Goal: Task Accomplishment & Management: Complete application form

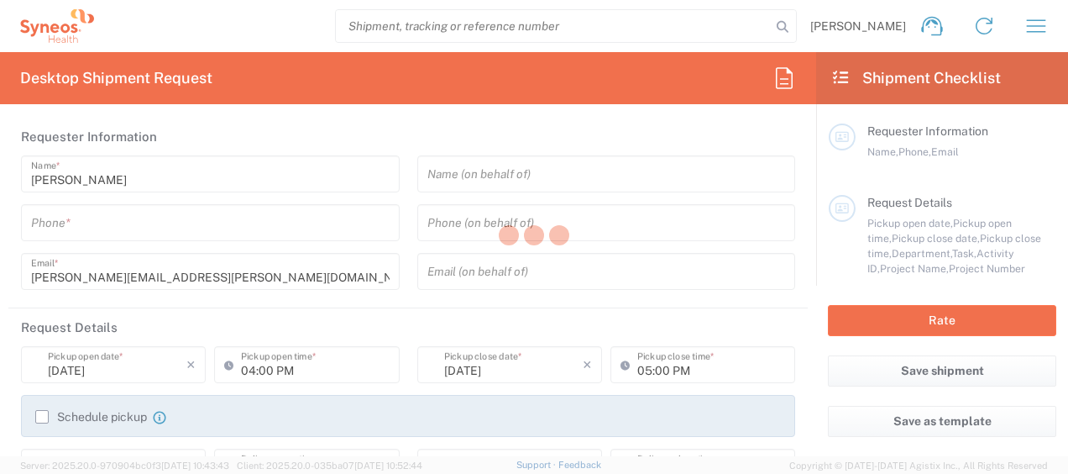
type input "[US_STATE]"
type input "[GEOGRAPHIC_DATA]"
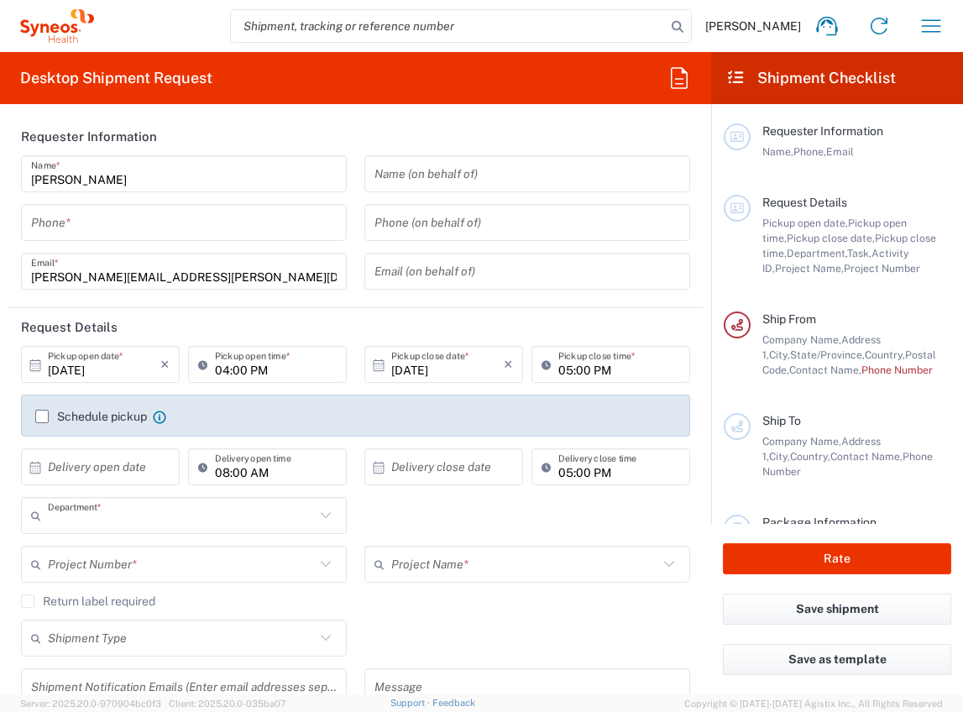
type input "8130"
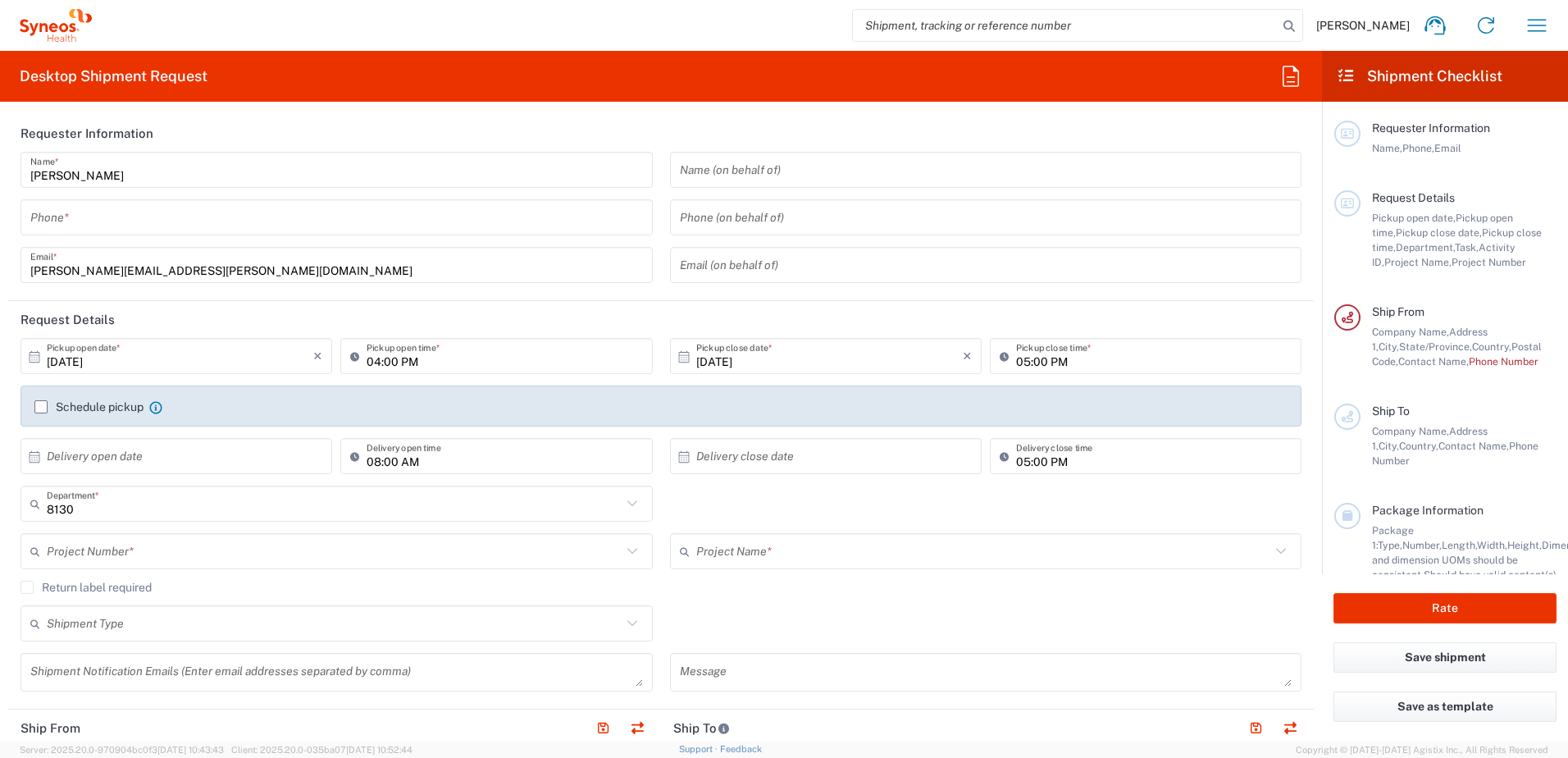
type input "Syneos Health, LLC-[GEOGRAPHIC_DATA] [GEOGRAPHIC_DATA] [GEOGRAPHIC_DATA]"
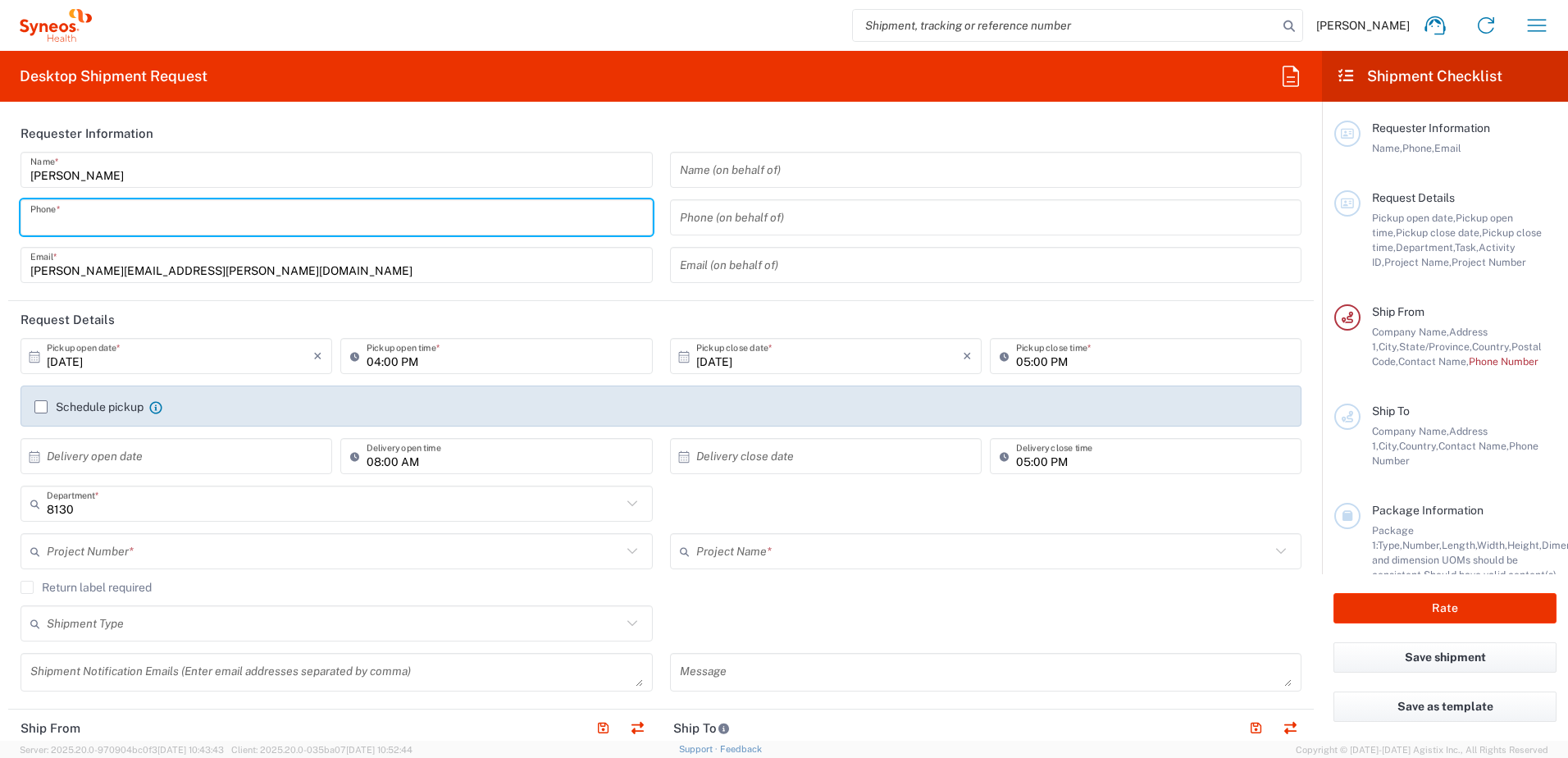
click at [140, 229] on input "tel" at bounding box center [336, 217] width 613 height 28
type input "9193684306"
type input "Syneos Health"
type input "[STREET_ADDRESS]"
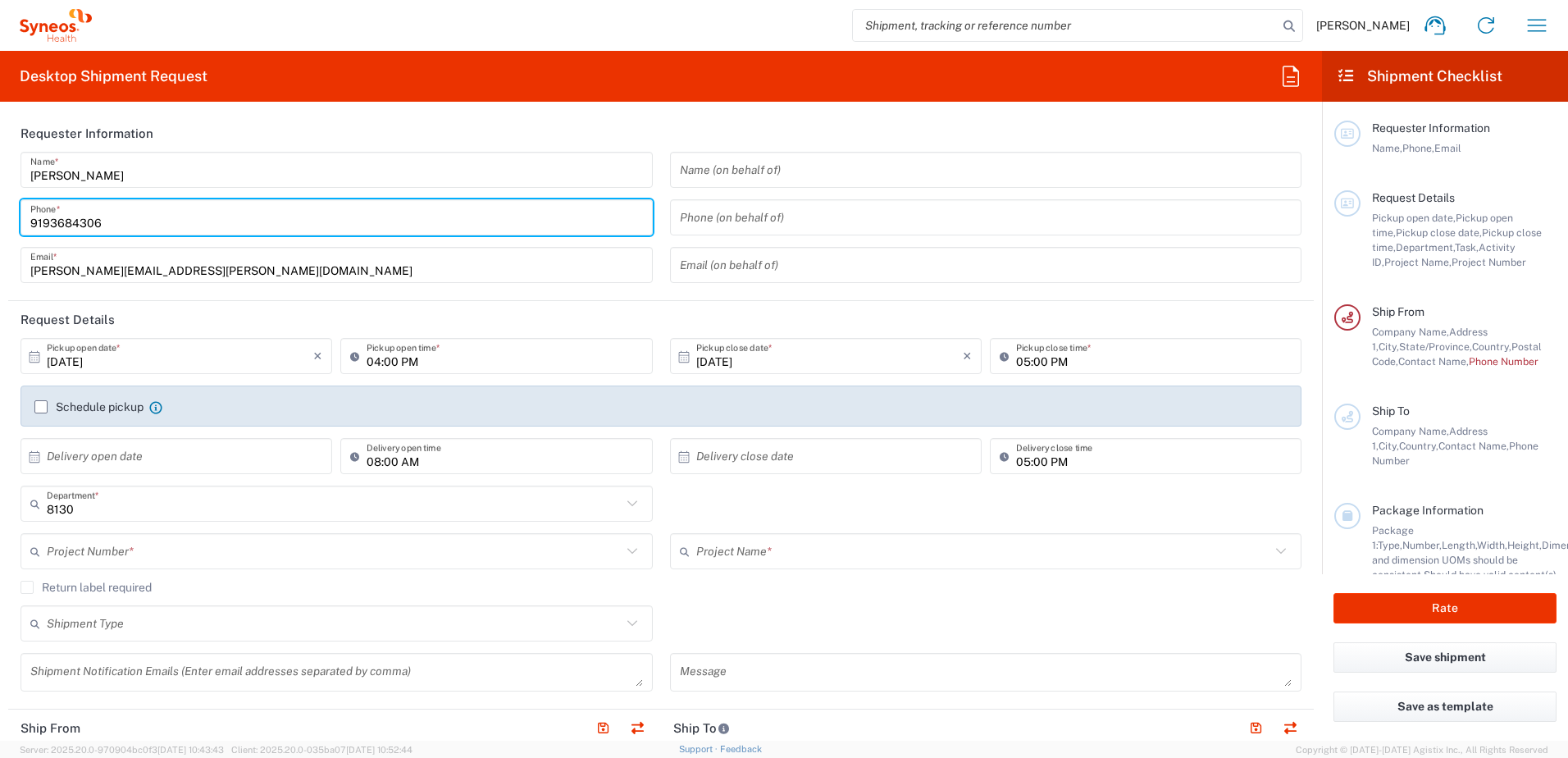
type input "[GEOGRAPHIC_DATA]"
type input "W14 8AH"
type input "[PHONE_NUMBER]"
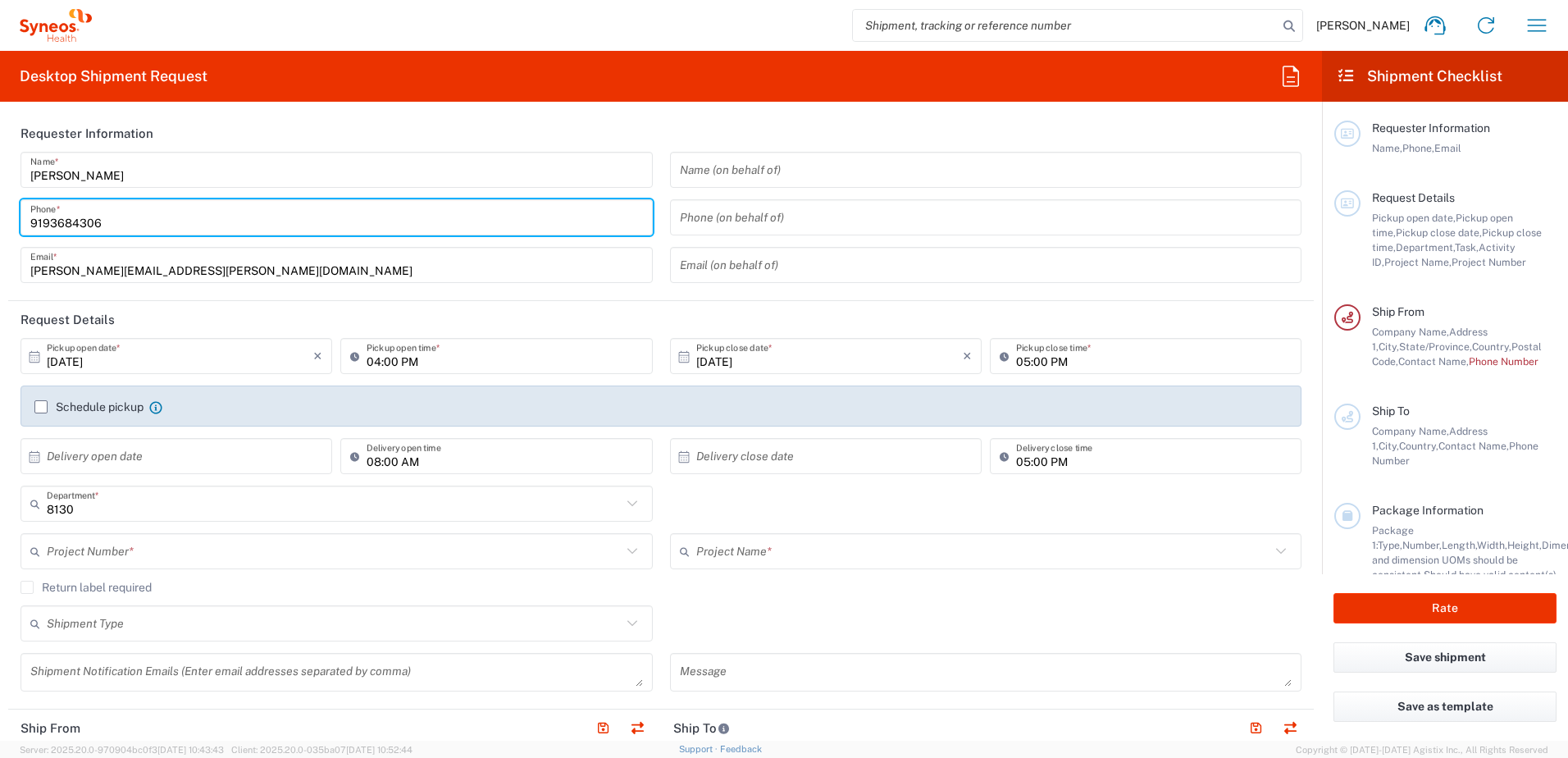
type input "[PERSON_NAME][EMAIL_ADDRESS][PERSON_NAME][DOMAIN_NAME]"
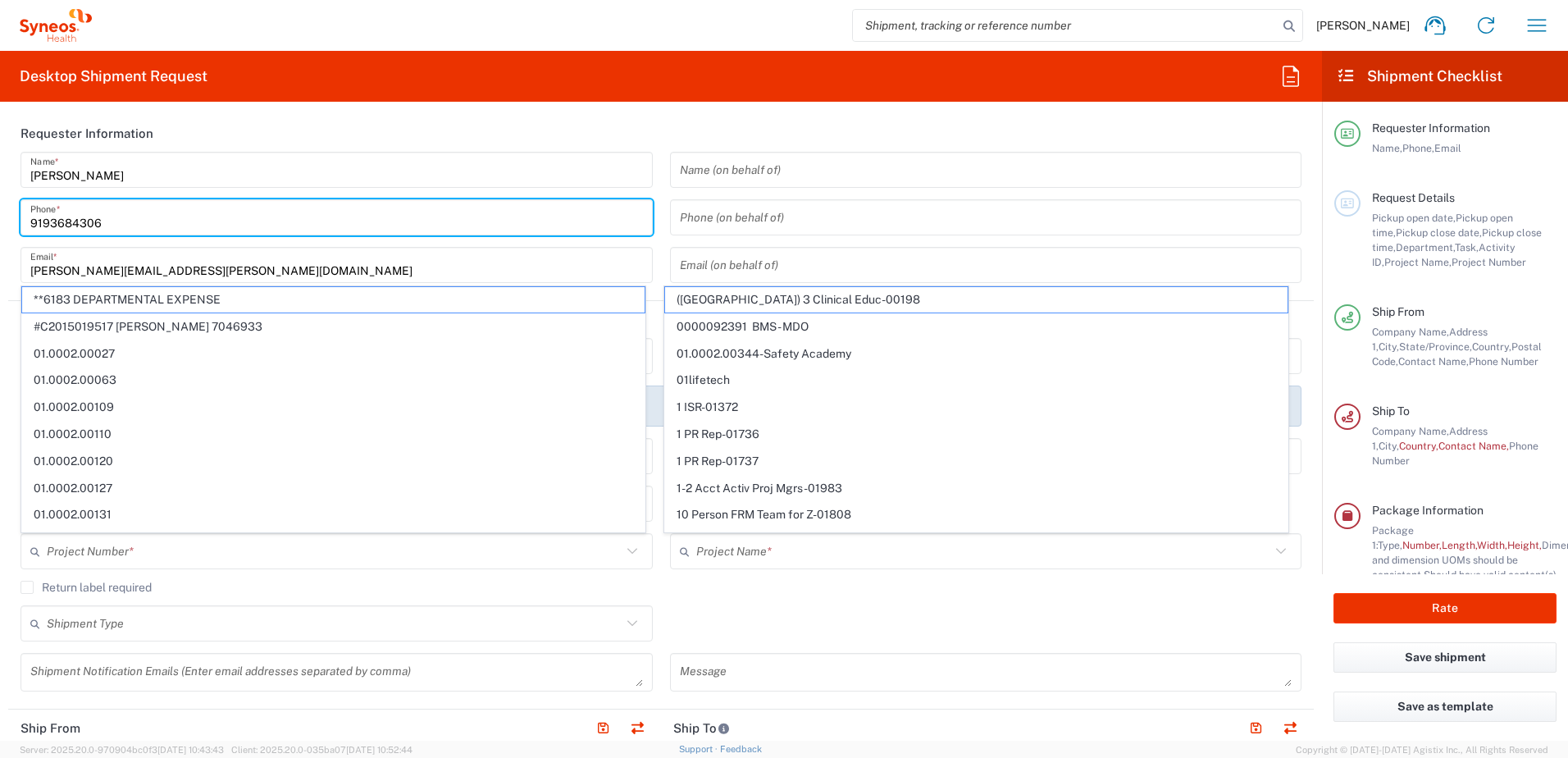
click at [683, 121] on header "Requester Information" at bounding box center [660, 134] width 1306 height 37
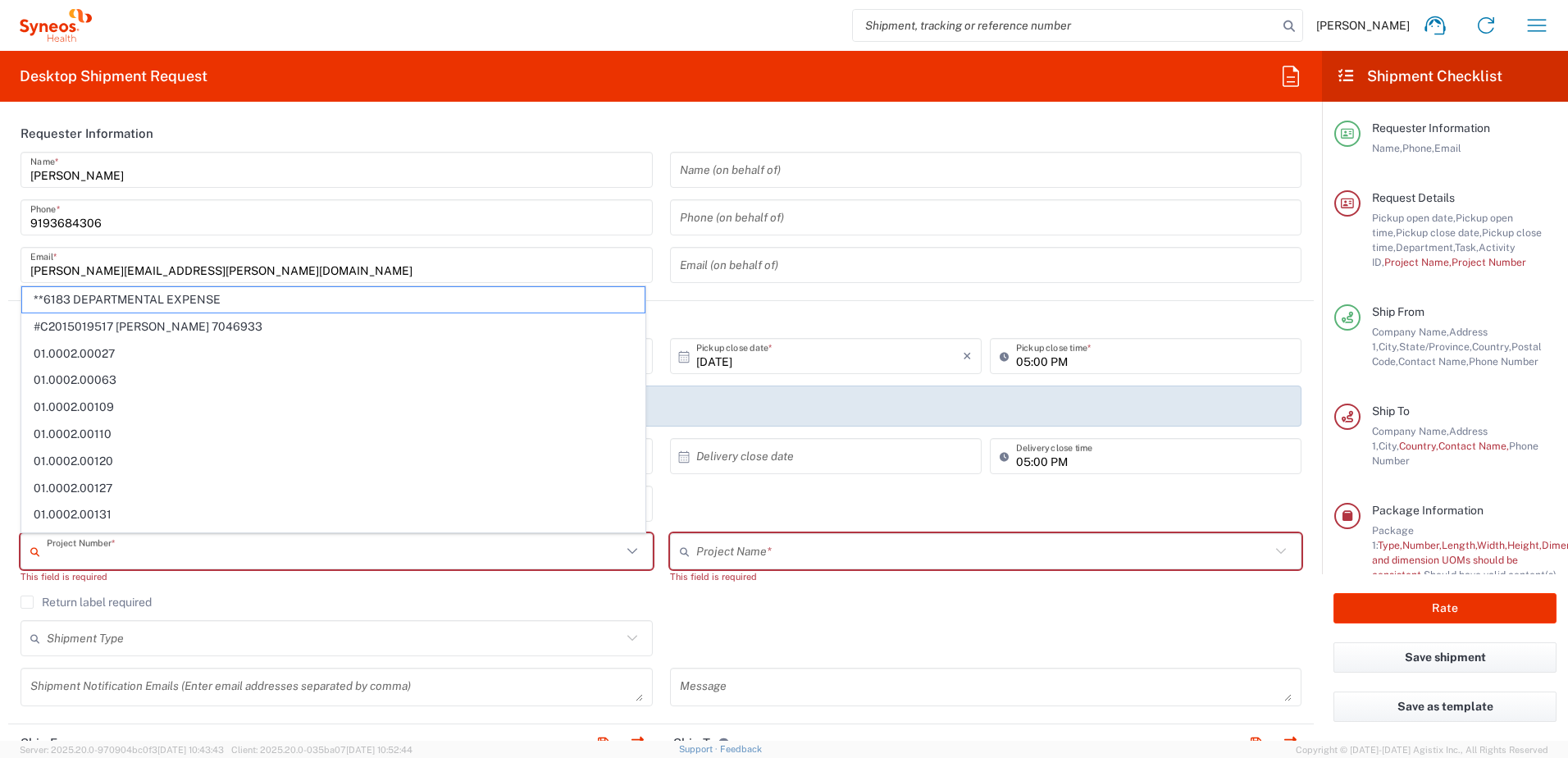
click at [237, 462] on input "text" at bounding box center [334, 551] width 575 height 28
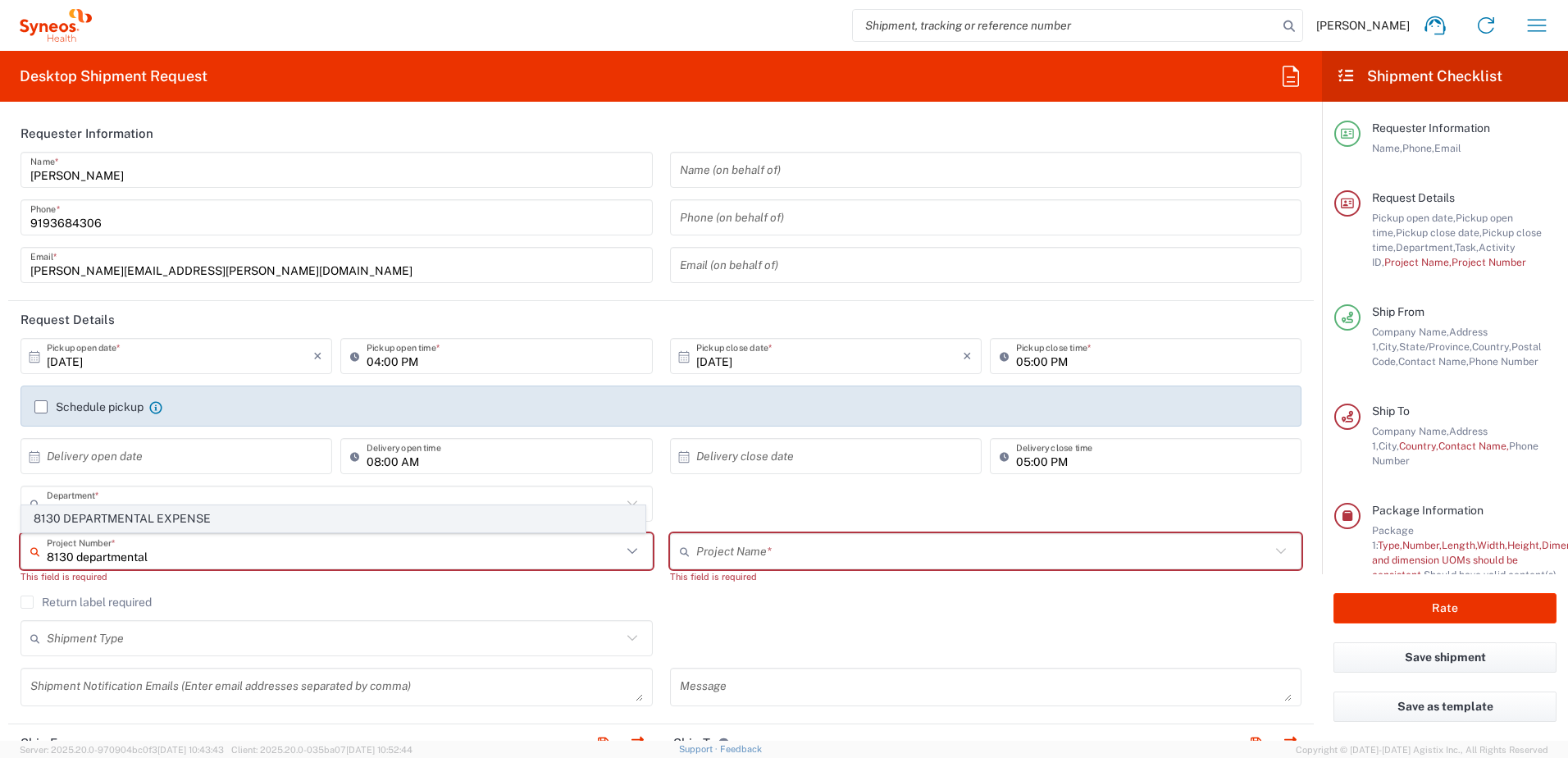
click at [220, 462] on span "8130 DEPARTMENTAL EXPENSE" at bounding box center [333, 519] width 622 height 25
type input "8130 DEPARTMENTAL EXPENSE"
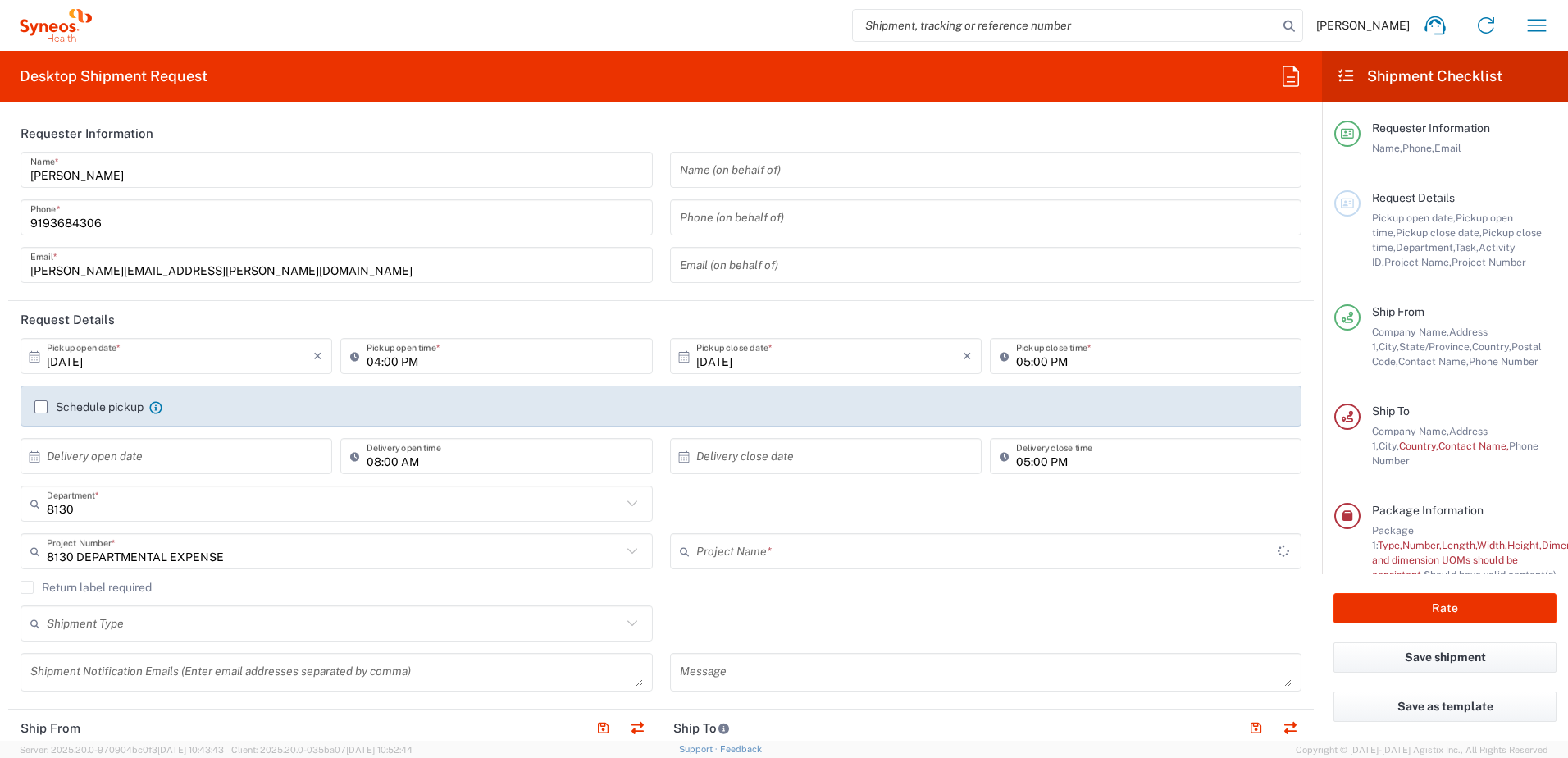
type input "8130 DEPARTMENTAL EXPENSE"
click at [702, 462] on div "Shipment Type Batch Regular" at bounding box center [661, 629] width 1298 height 48
click at [575, 462] on input "text" at bounding box center [334, 623] width 575 height 28
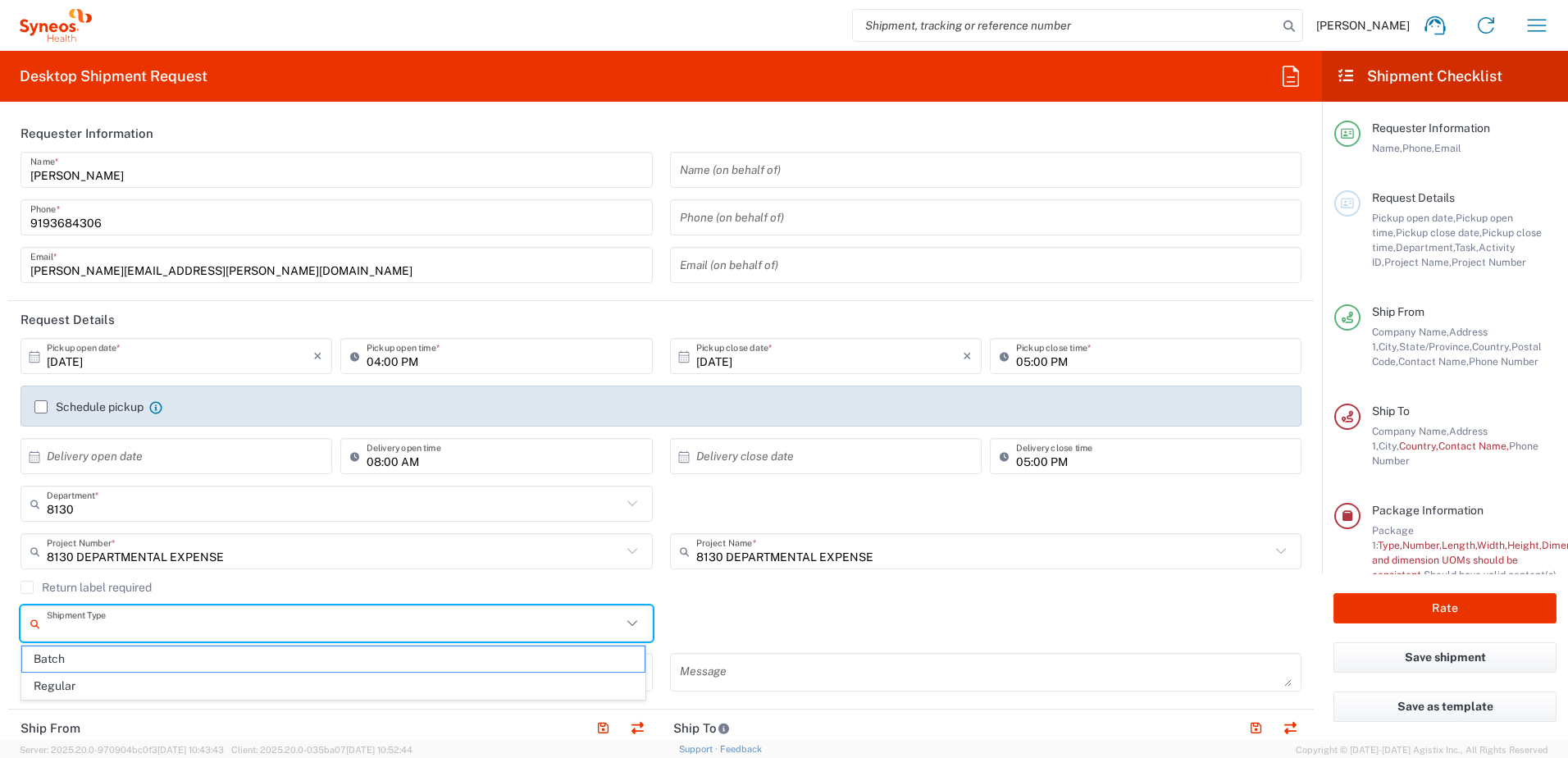
click at [781, 462] on div "Shipment Type Batch Regular" at bounding box center [661, 629] width 1298 height 48
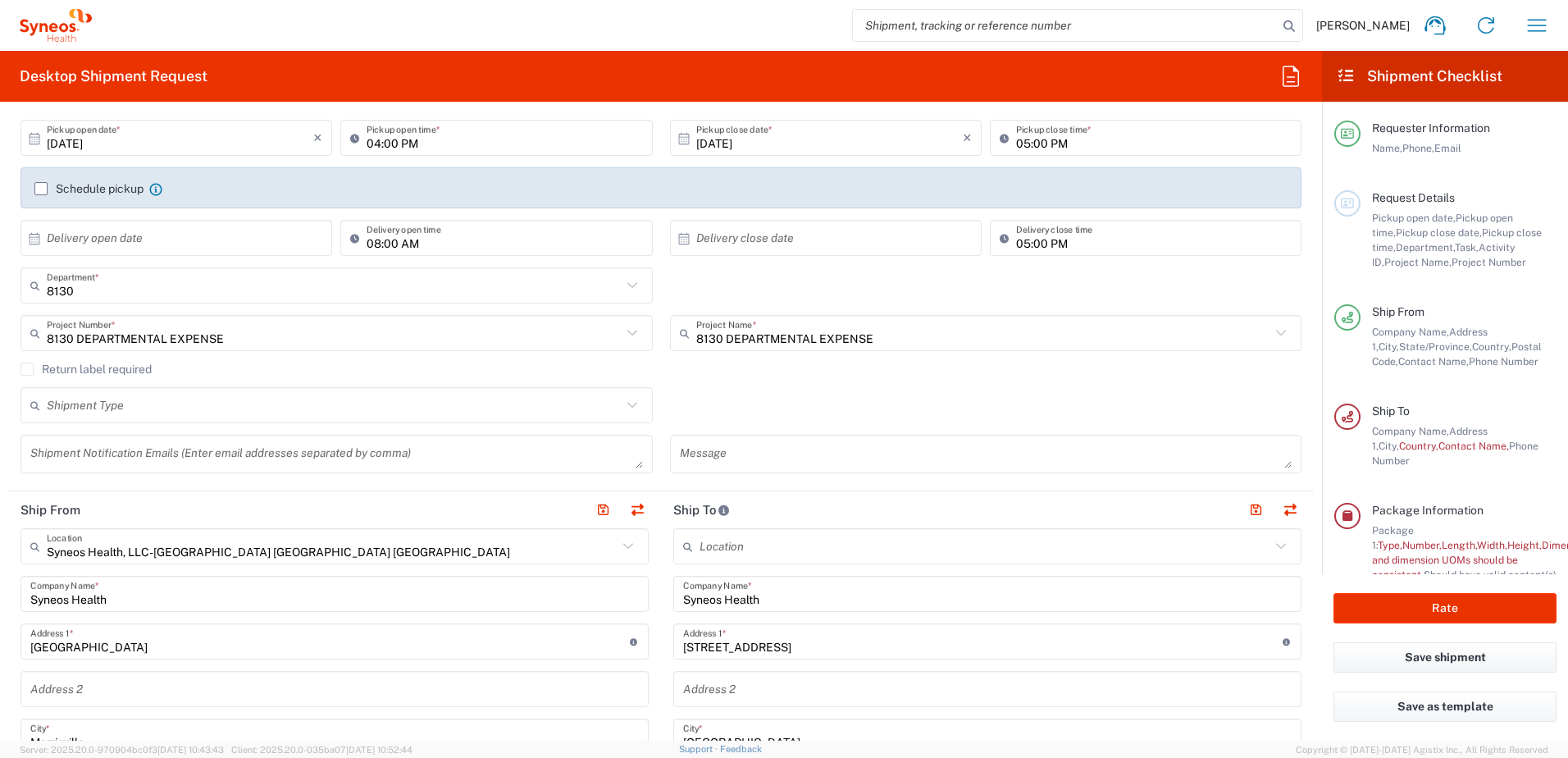
scroll to position [246, 0]
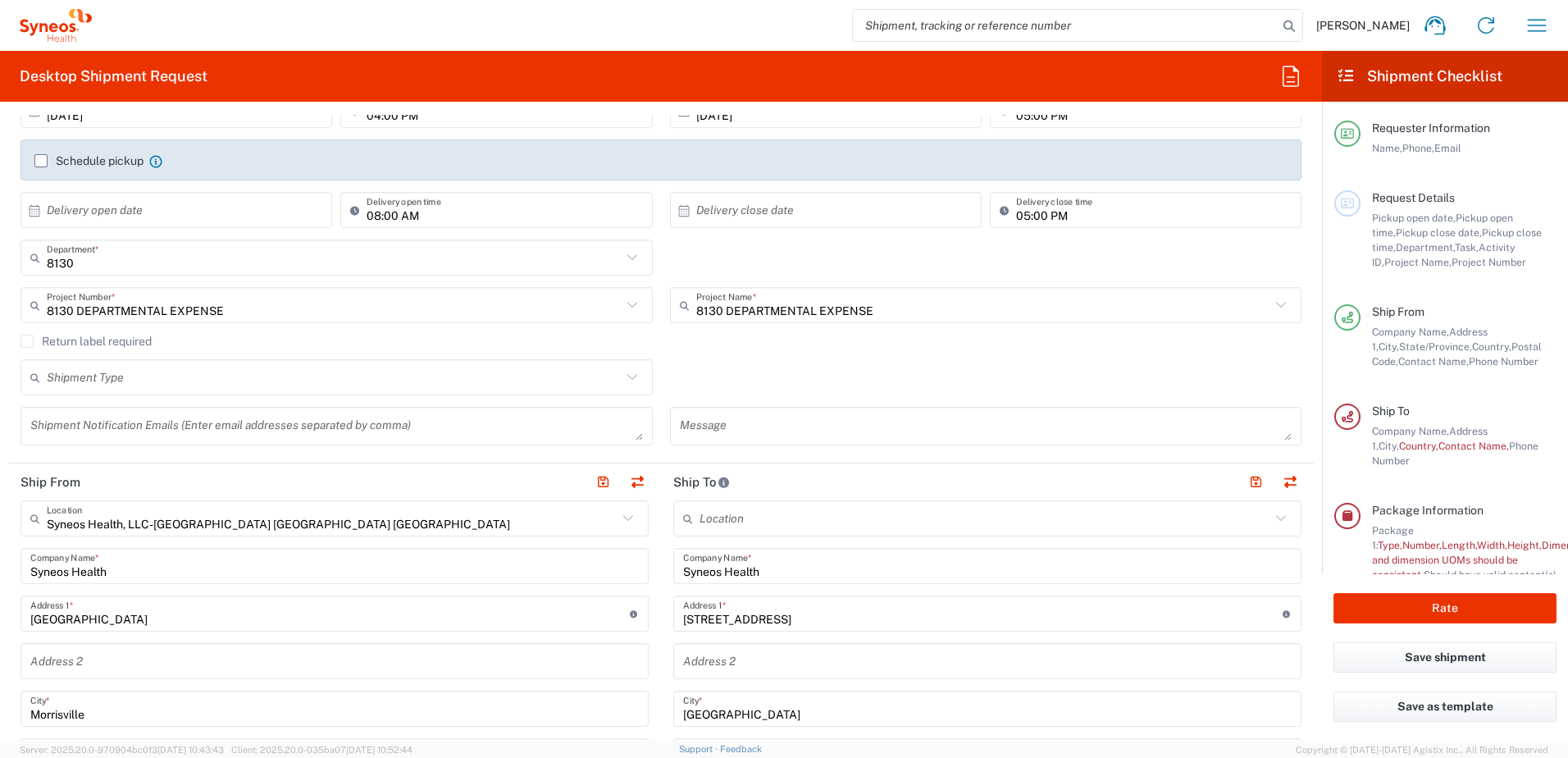
click at [734, 462] on input "Syneos Health" at bounding box center [987, 566] width 609 height 28
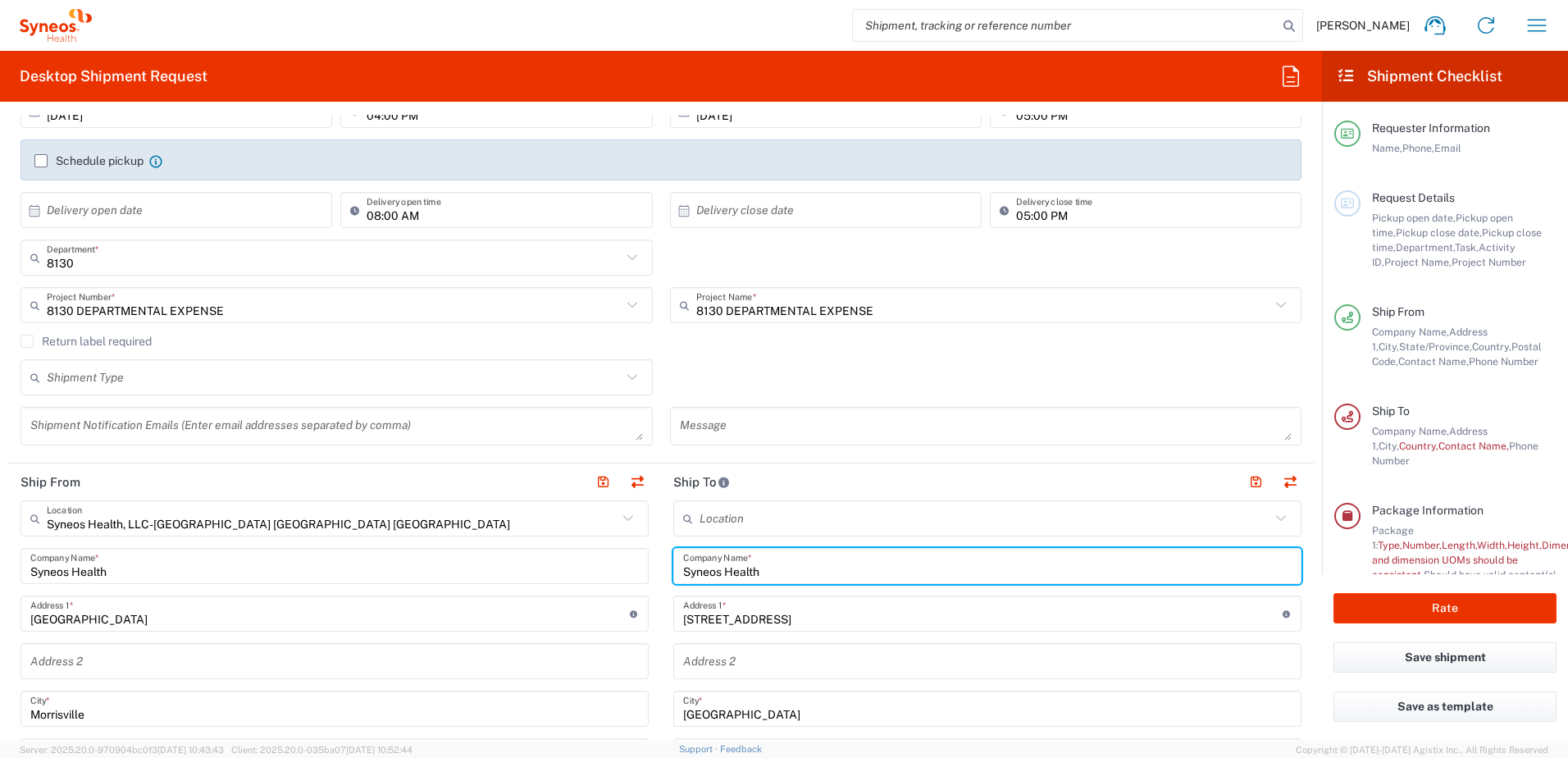
click at [757, 462] on input "[STREET_ADDRESS]" at bounding box center [983, 613] width 600 height 28
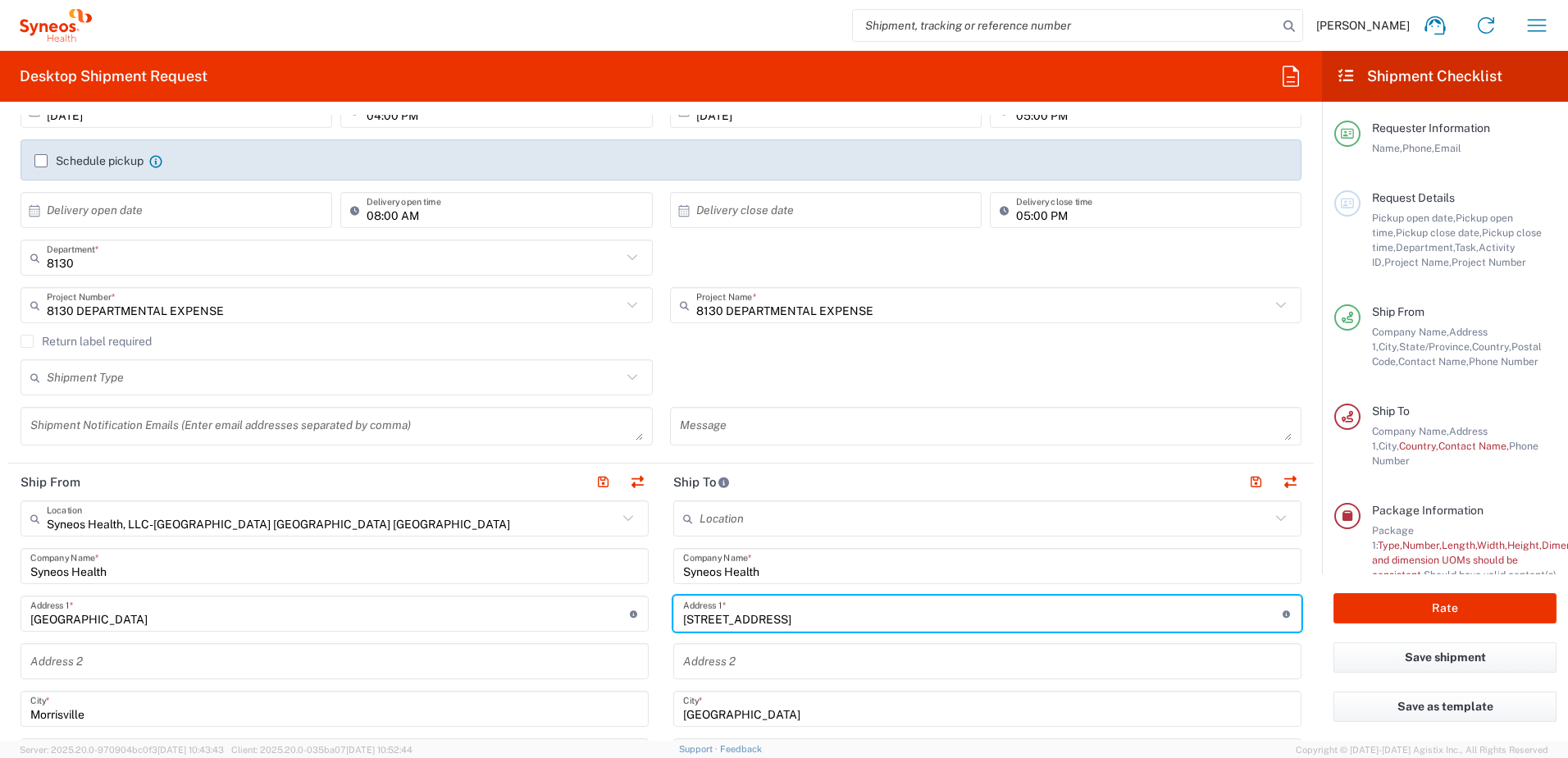
drag, startPoint x: 793, startPoint y: 619, endPoint x: 671, endPoint y: 611, distance: 122.3
click at [673, 462] on div "[STREET_ADDRESS] Address 1 * For cross streets use street names with '&' or 'an…" at bounding box center [987, 613] width 628 height 36
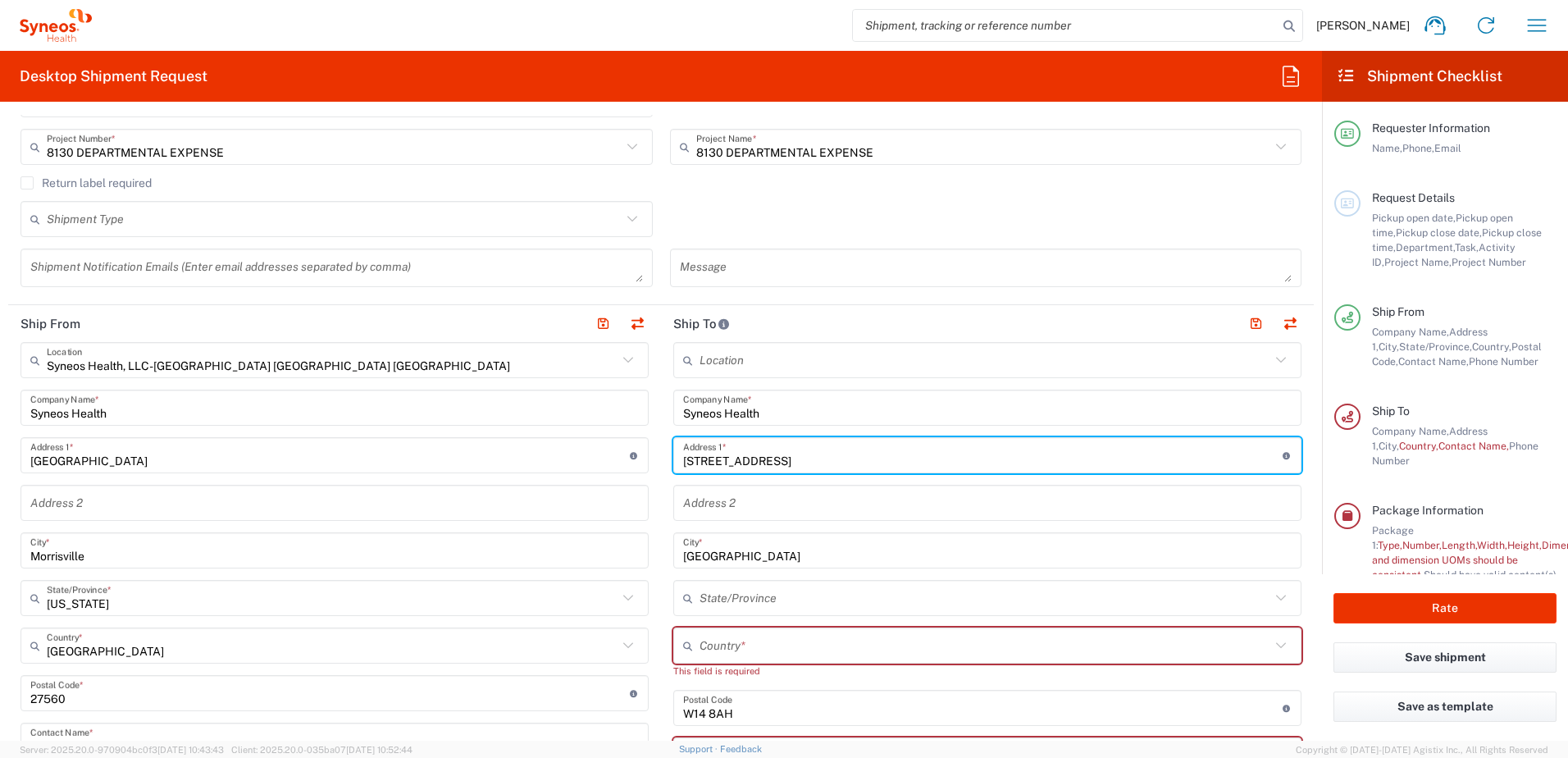
scroll to position [410, 0]
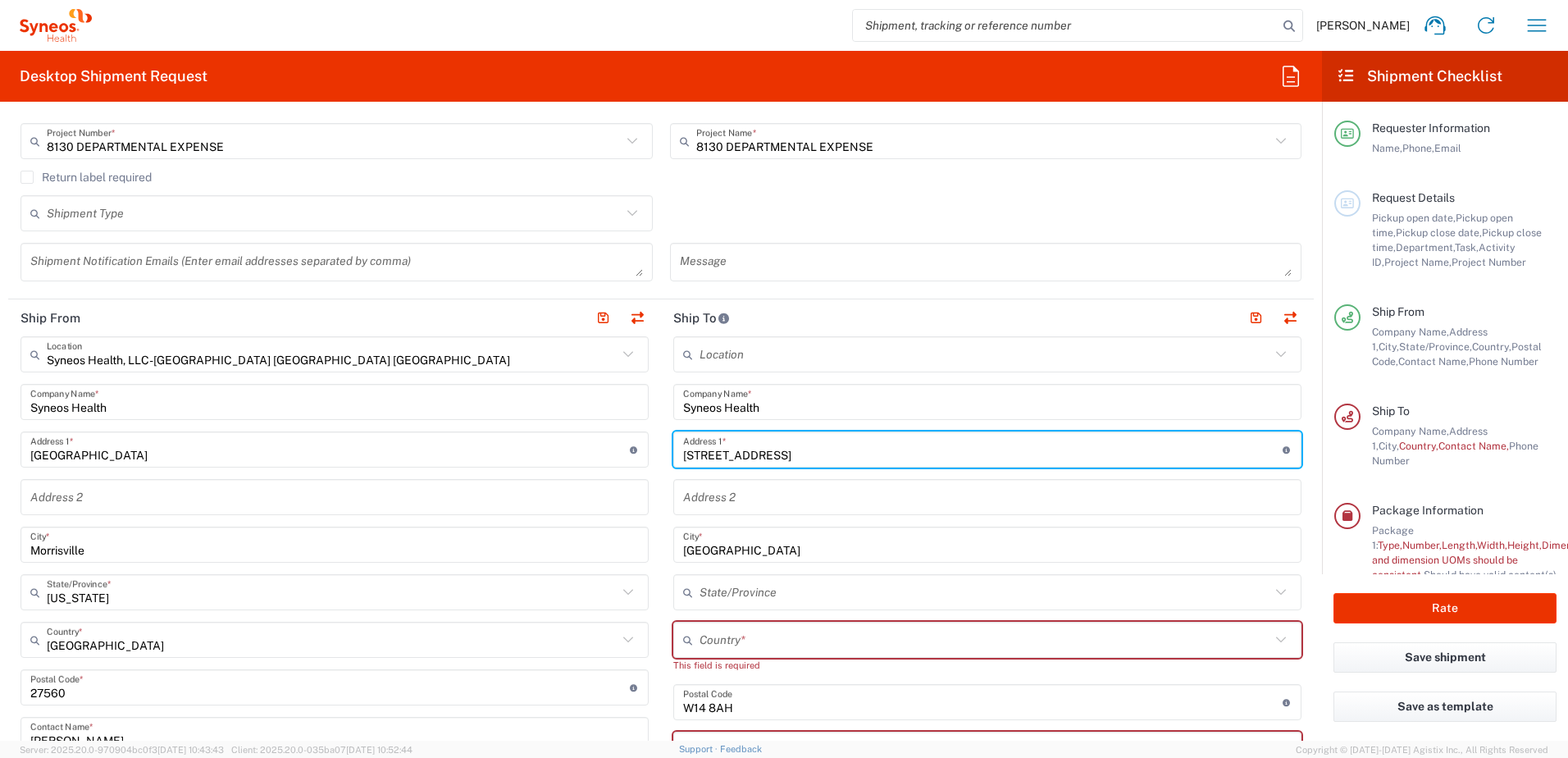
type input "[STREET_ADDRESS]"
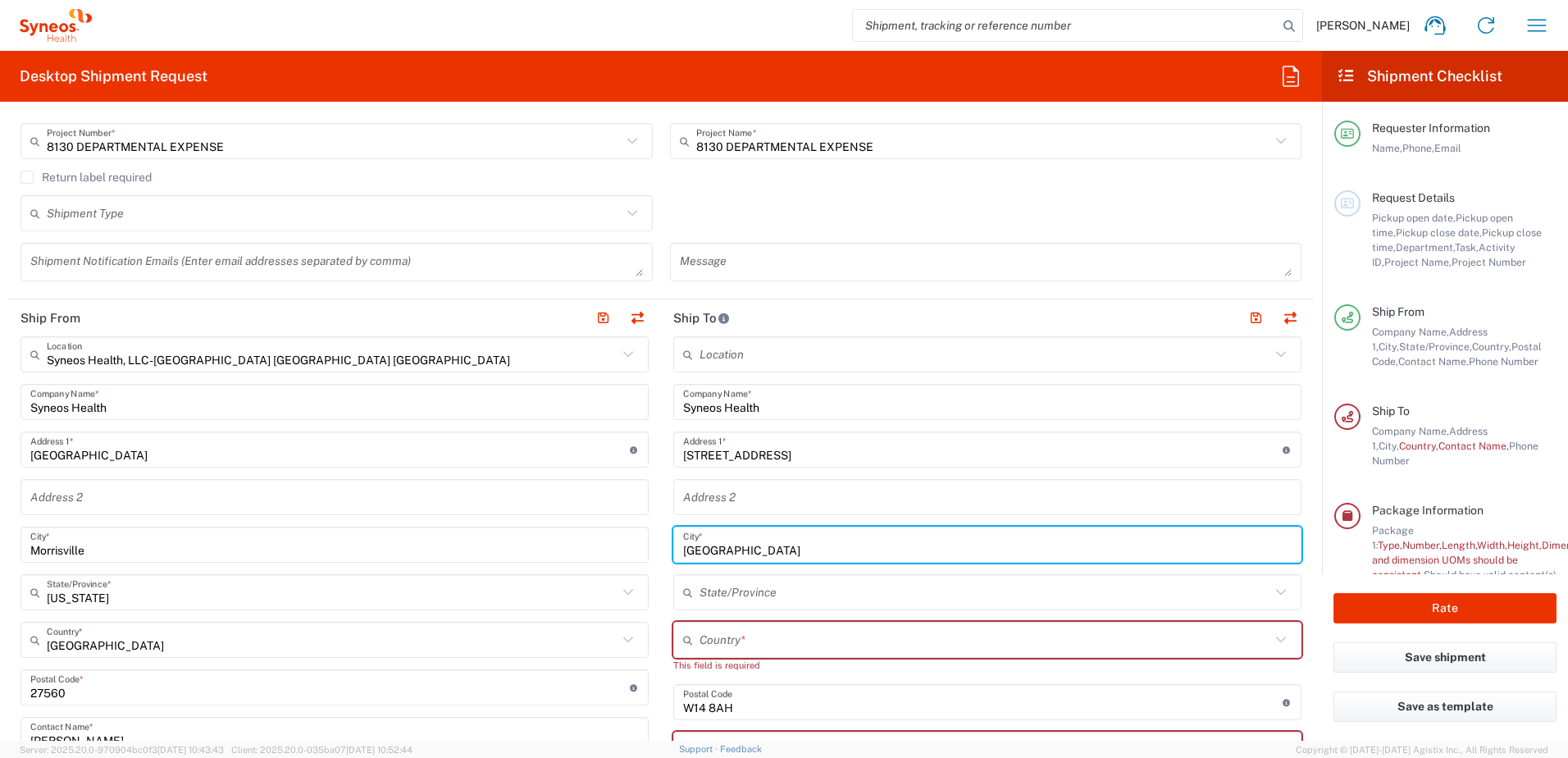
drag, startPoint x: 735, startPoint y: 549, endPoint x: 673, endPoint y: 544, distance: 62.2
click at [673, 462] on div "[GEOGRAPHIC_DATA] *" at bounding box center [987, 544] width 628 height 36
type input "[GEOGRAPHIC_DATA]"
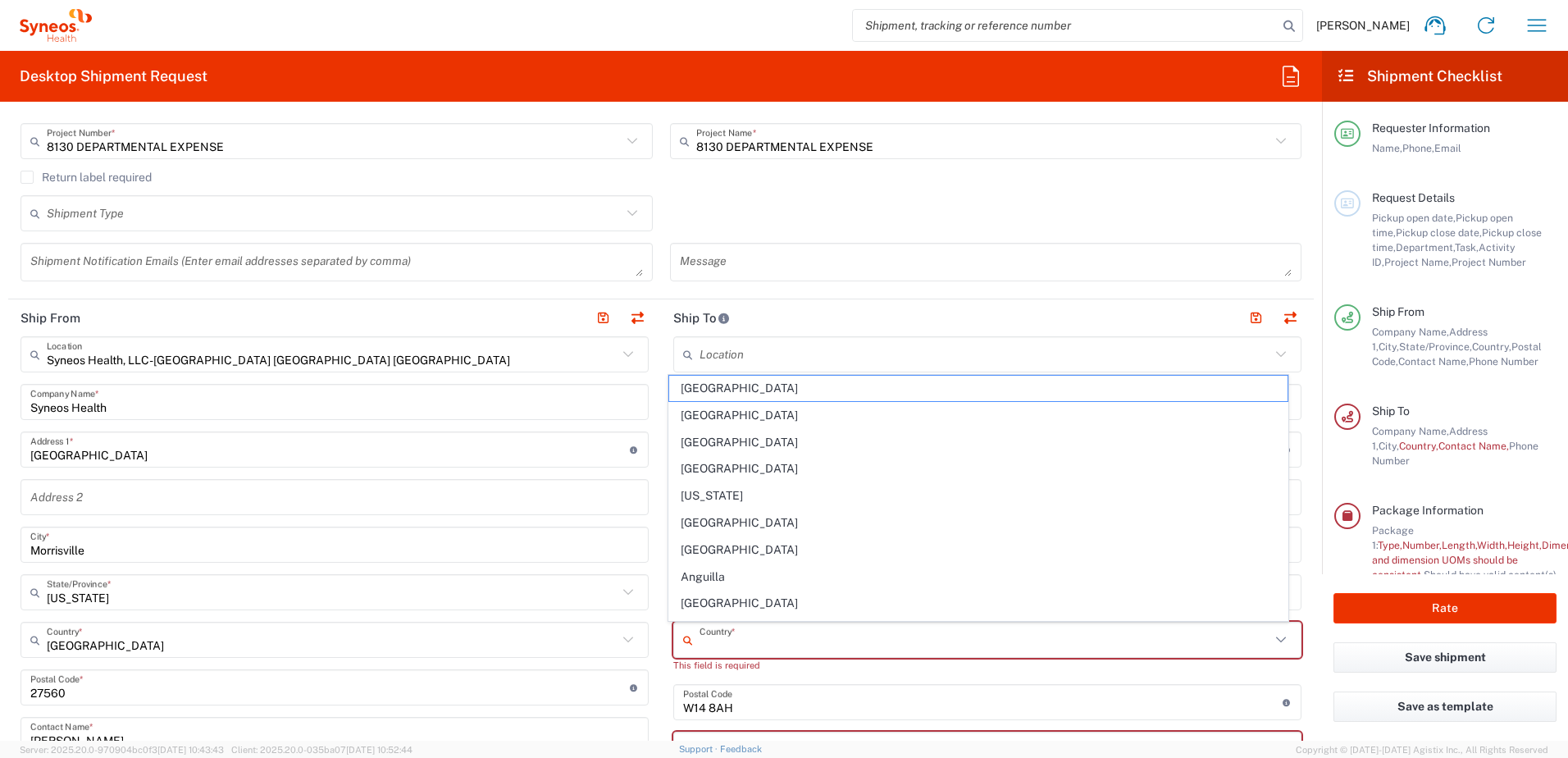
click at [712, 462] on input "text" at bounding box center [985, 640] width 571 height 28
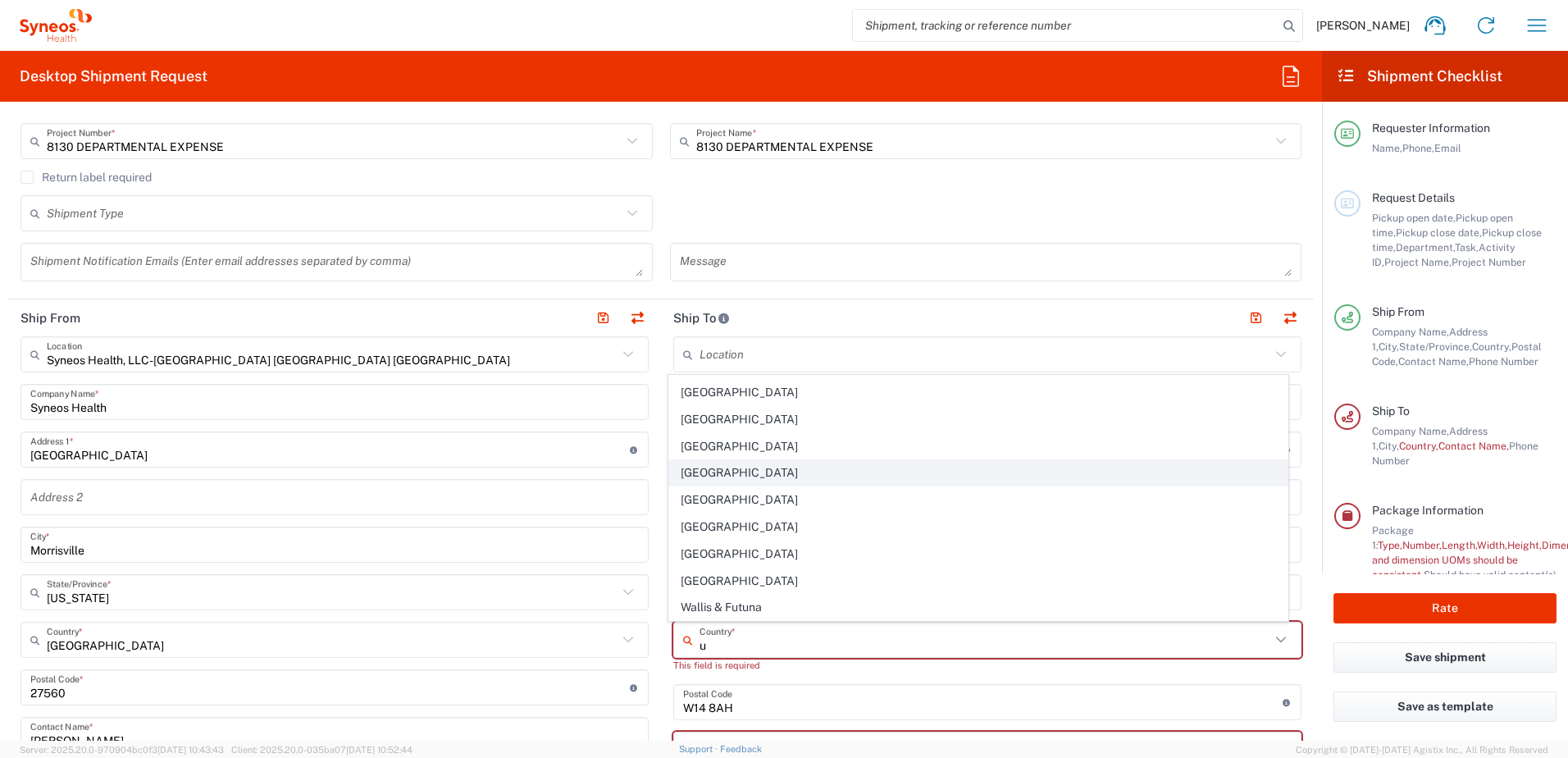
click at [709, 462] on span "[GEOGRAPHIC_DATA]" at bounding box center [979, 473] width 619 height 25
type input "[GEOGRAPHIC_DATA]"
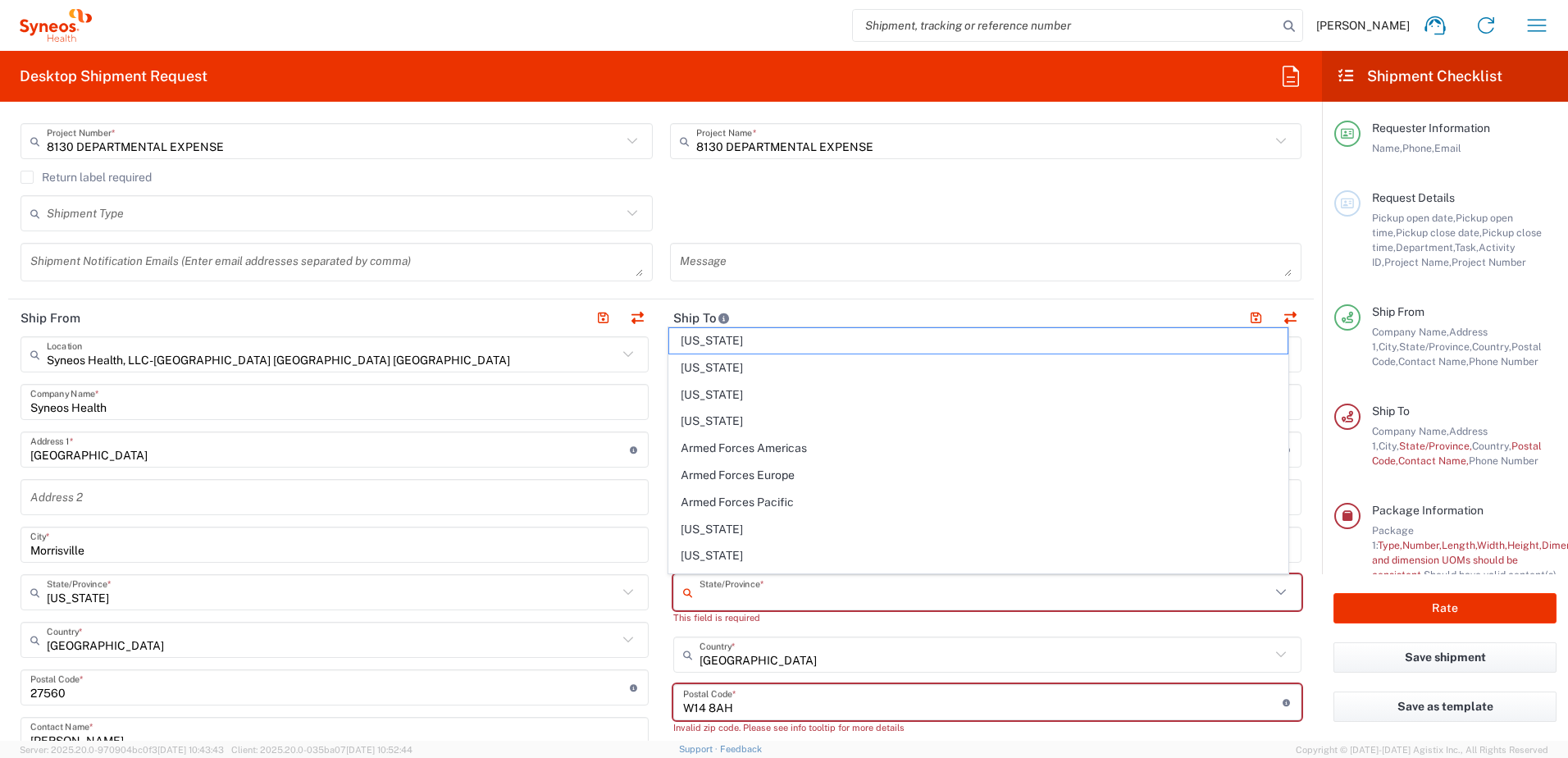
click at [732, 462] on input "text" at bounding box center [985, 592] width 571 height 28
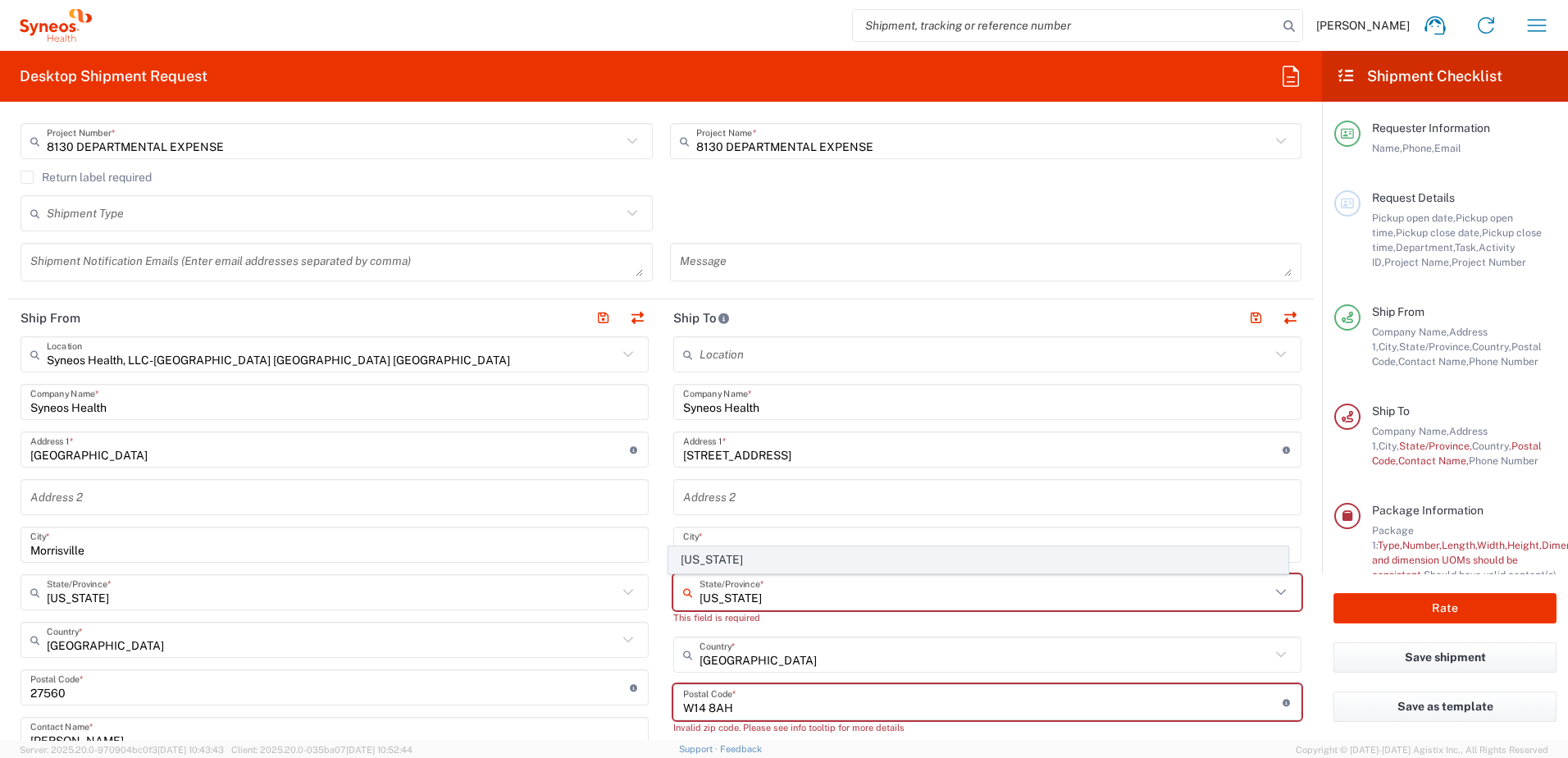
type input "[US_STATE]"
click at [711, 462] on span "[US_STATE]" at bounding box center [979, 560] width 619 height 25
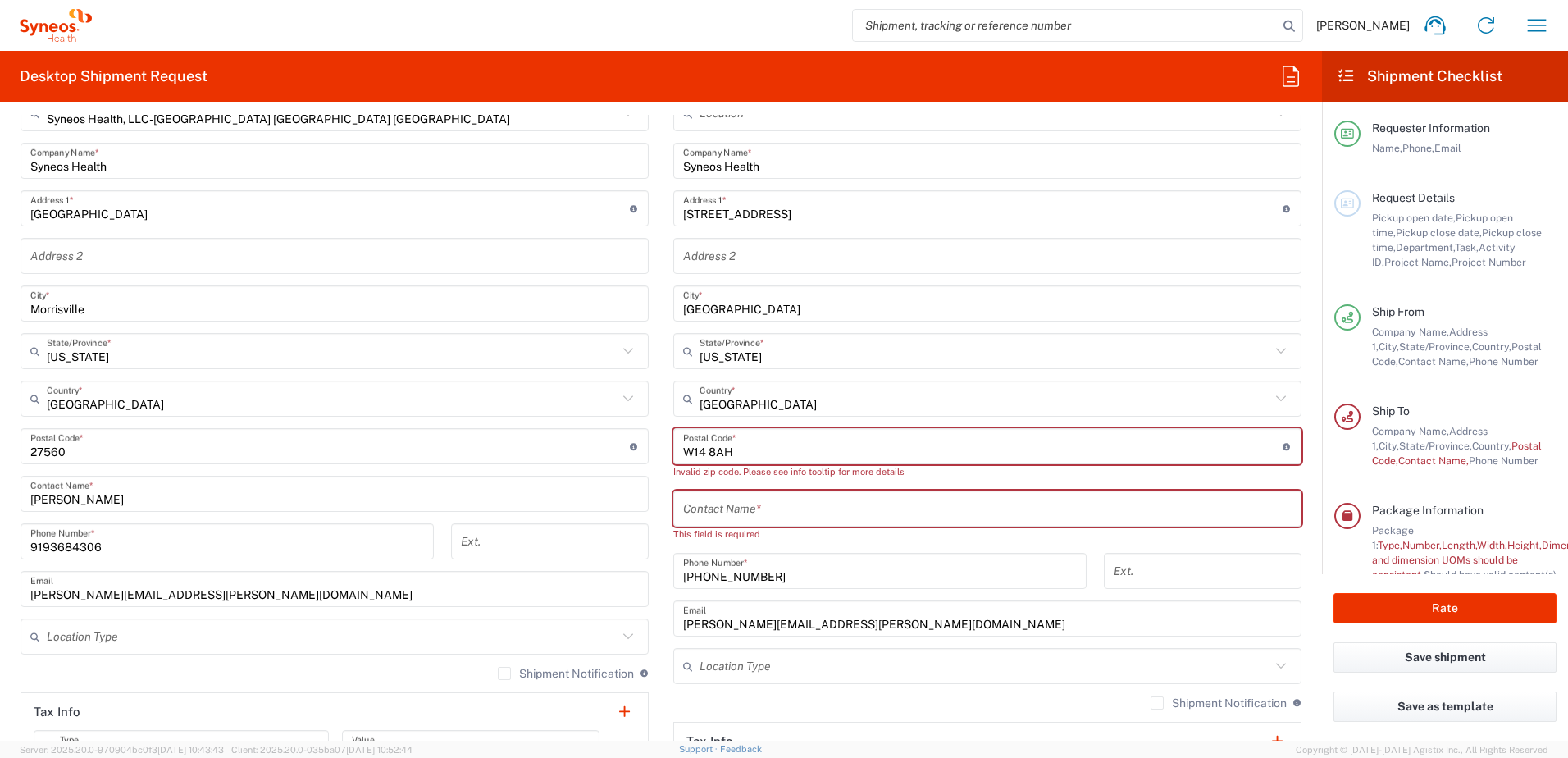
scroll to position [656, 0]
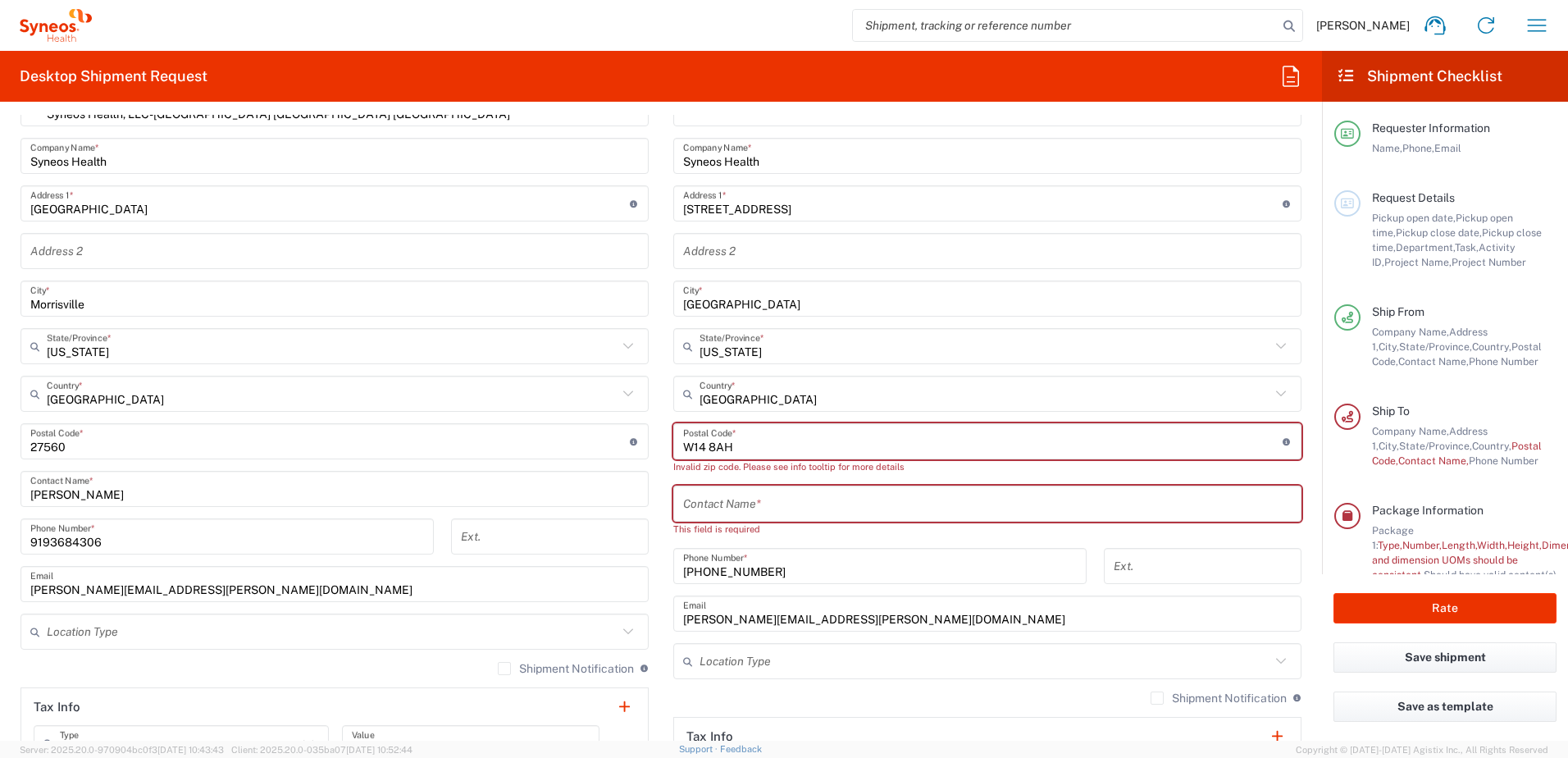
click at [724, 437] on input "undefined" at bounding box center [983, 441] width 600 height 28
drag, startPoint x: 735, startPoint y: 442, endPoint x: 653, endPoint y: 441, distance: 82.0
click at [653, 441] on div "Ship From Syneos Health, LLC-[GEOGRAPHIC_DATA] [GEOGRAPHIC_DATA] [GEOGRAPHIC_DA…" at bounding box center [660, 435] width 1306 height 762
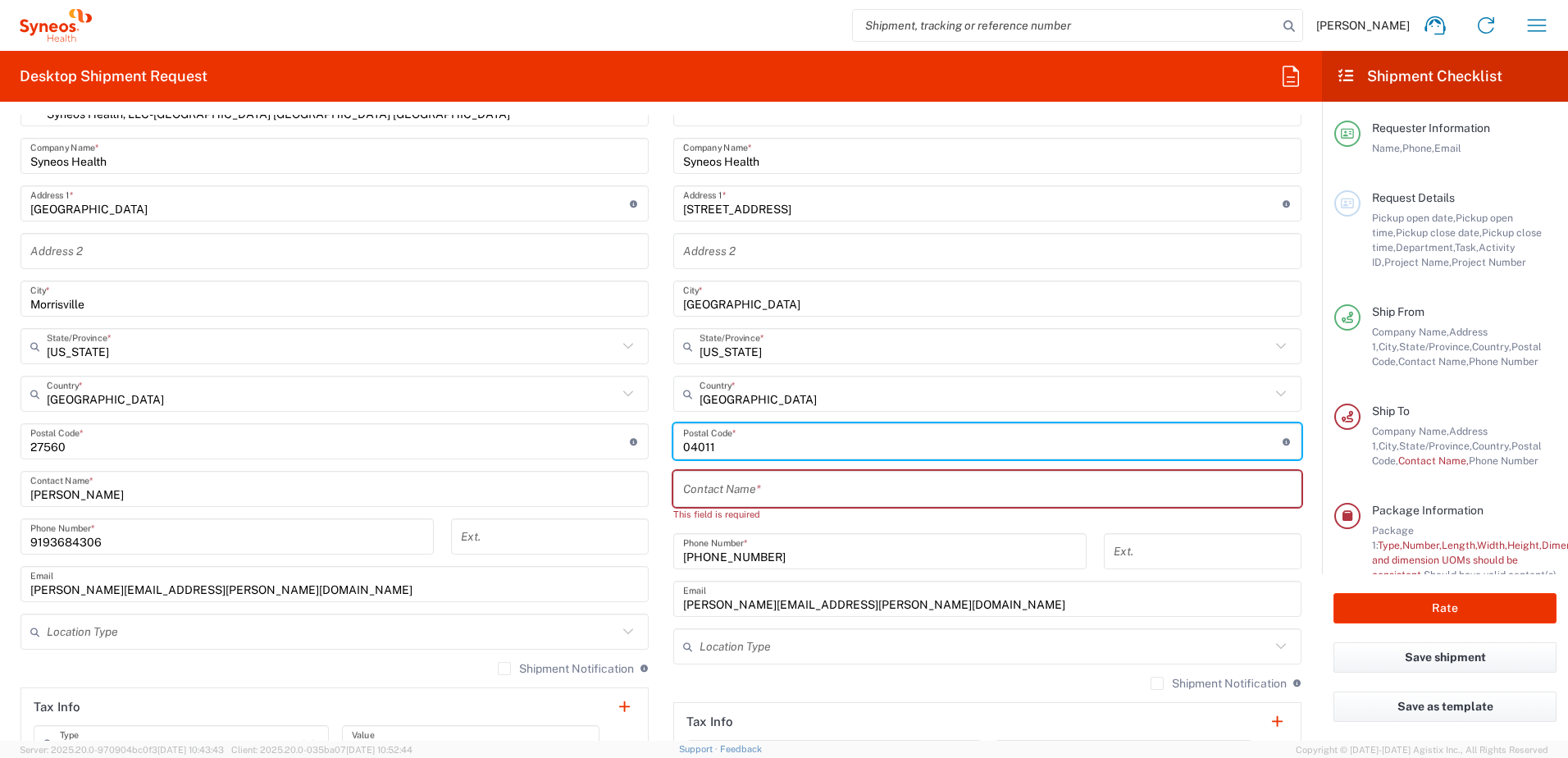
type input "04011"
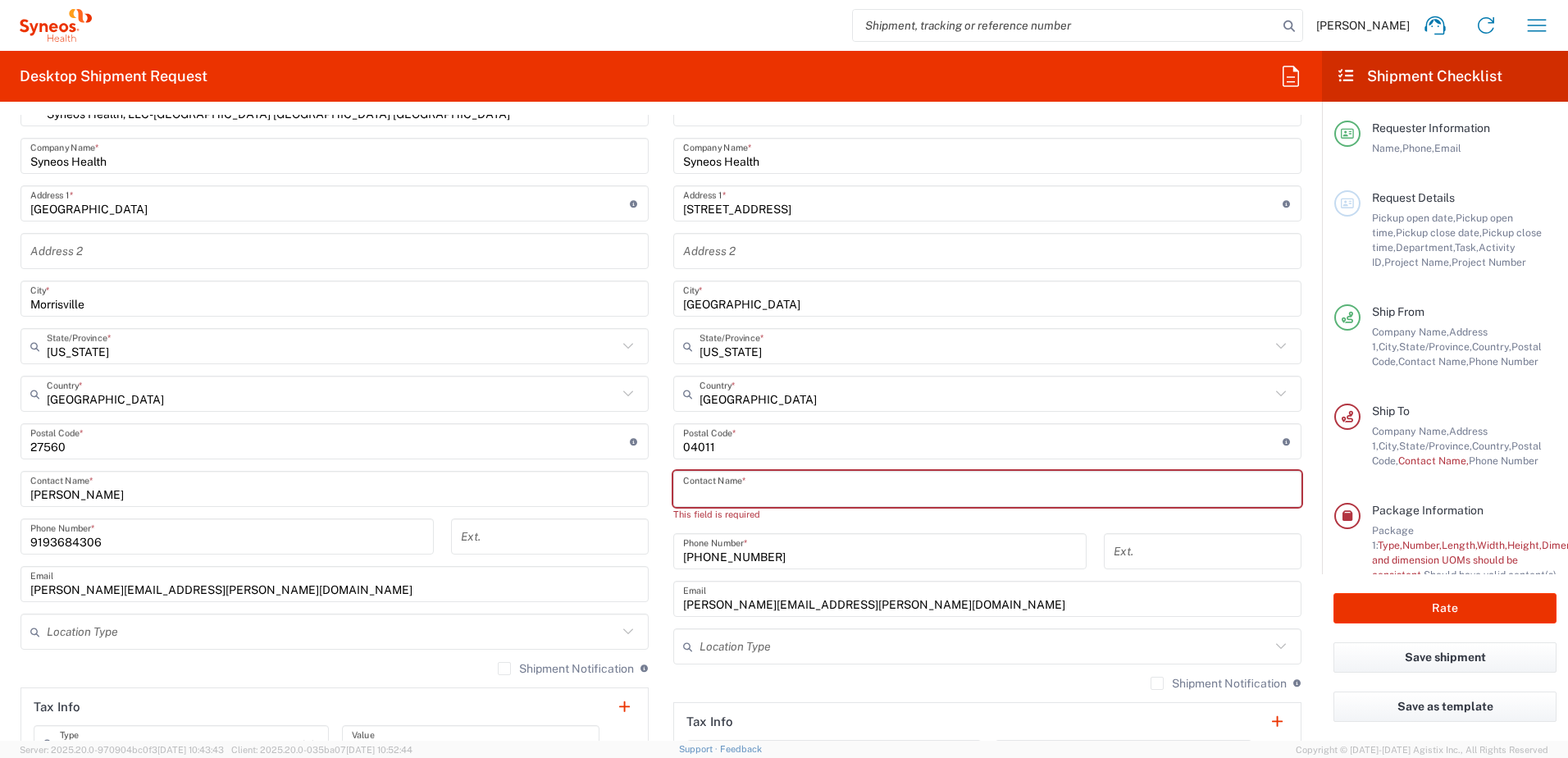
click at [729, 462] on input "text" at bounding box center [987, 488] width 609 height 28
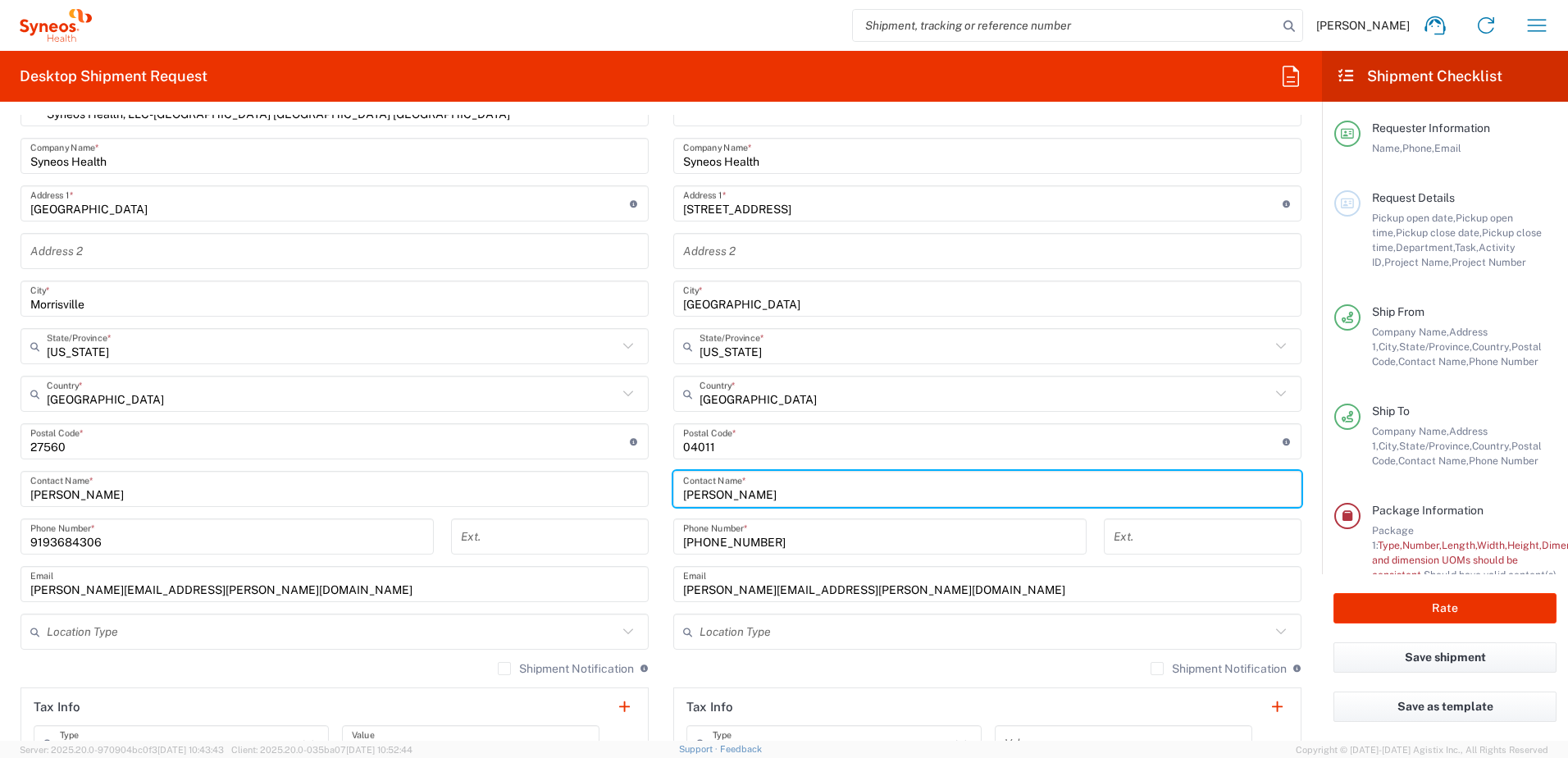
type input "[PERSON_NAME]"
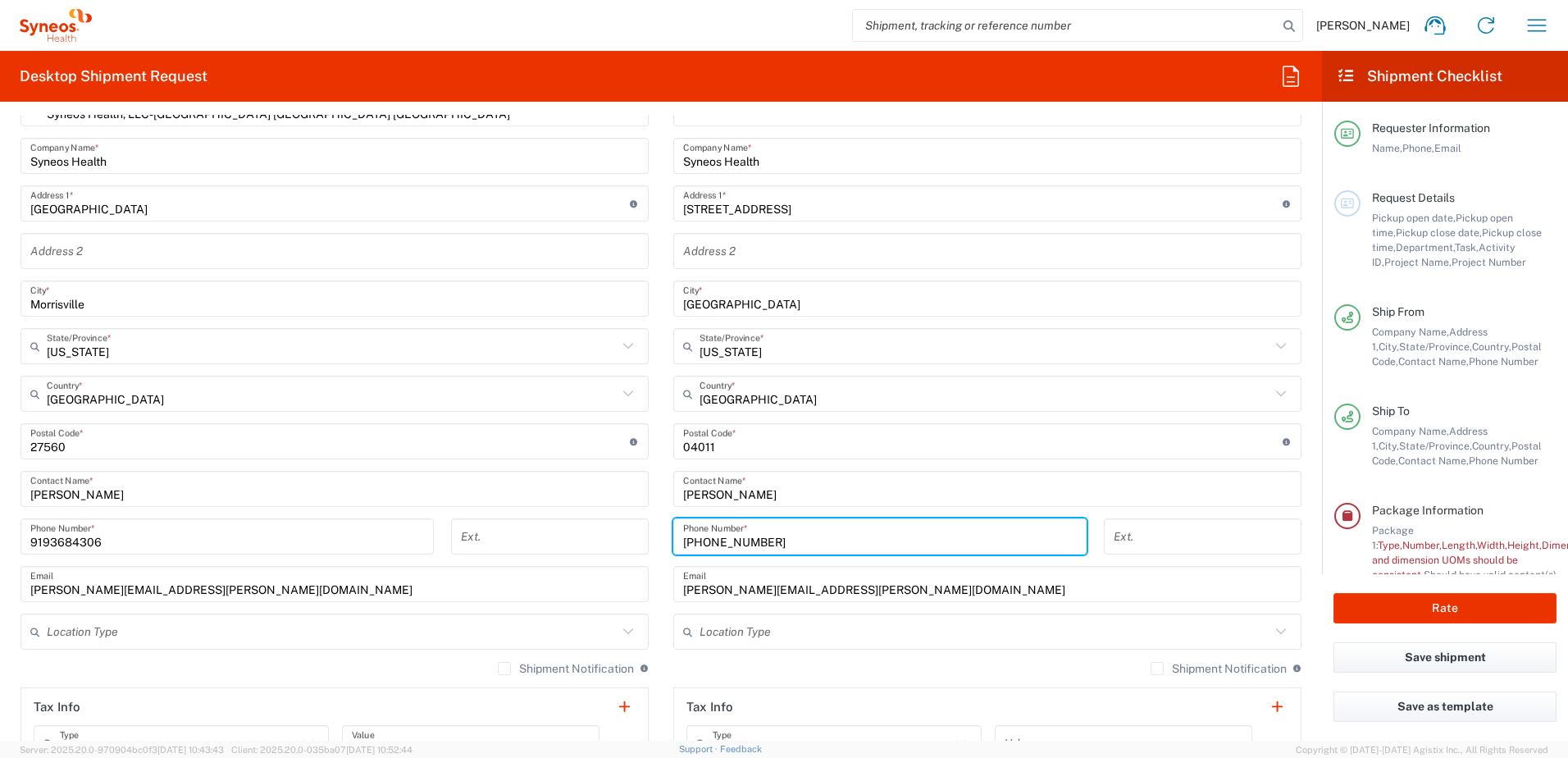
drag, startPoint x: 791, startPoint y: 546, endPoint x: 660, endPoint y: 550, distance: 131.1
click at [665, 462] on div "[PHONE_NUMBER] Phone Number *" at bounding box center [880, 542] width 431 height 48
paste input "[PHONE_NUMBER]"
type input "[PHONE_NUMBER]"
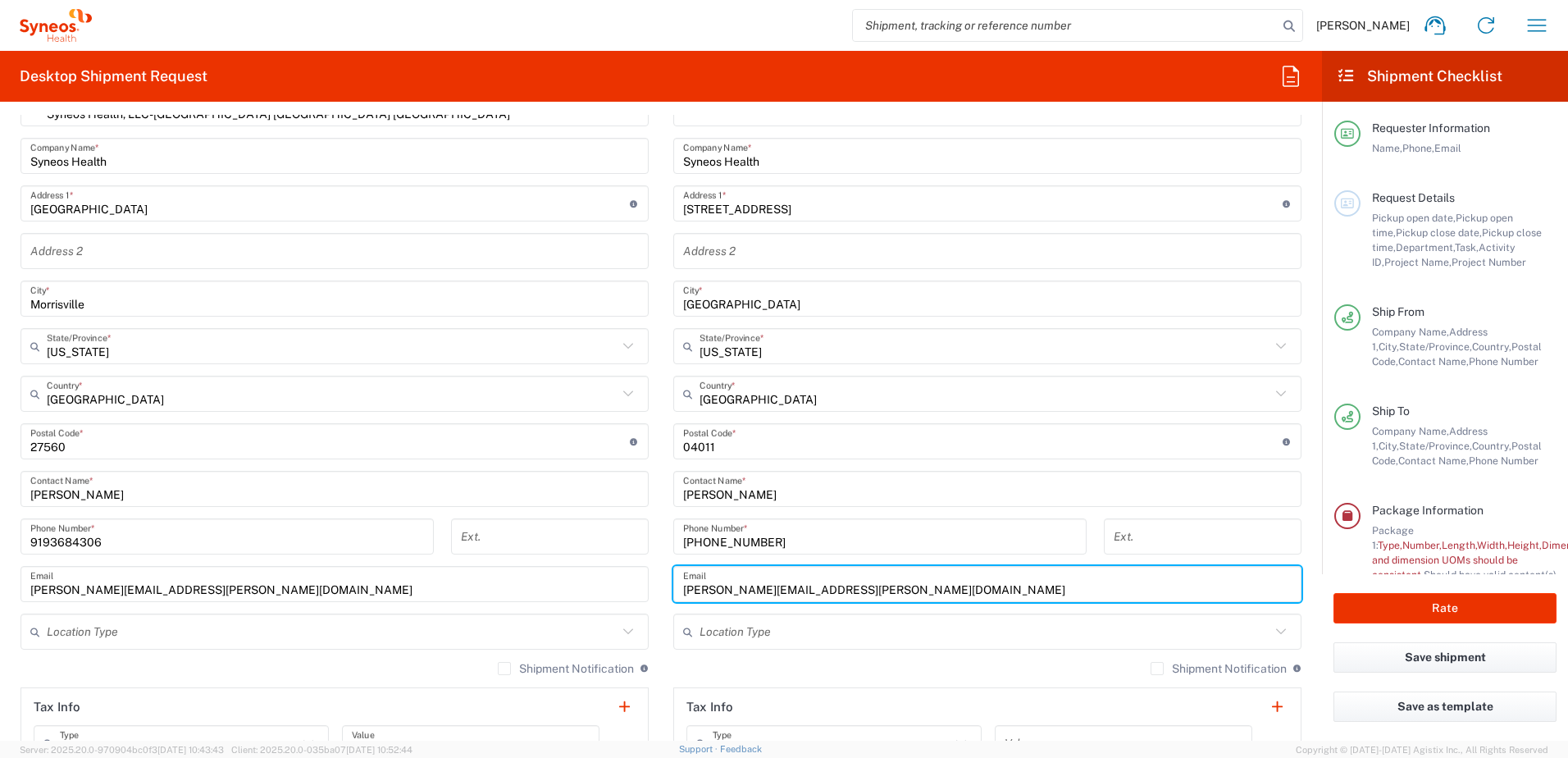
drag, startPoint x: 744, startPoint y: 588, endPoint x: 612, endPoint y: 591, distance: 132.0
click at [612, 462] on div "Ship From Syneos Health, LLC-[GEOGRAPHIC_DATA] [GEOGRAPHIC_DATA] [GEOGRAPHIC_DA…" at bounding box center [660, 420] width 1306 height 733
type input "[EMAIL_ADDRESS][PERSON_NAME][DOMAIN_NAME]"
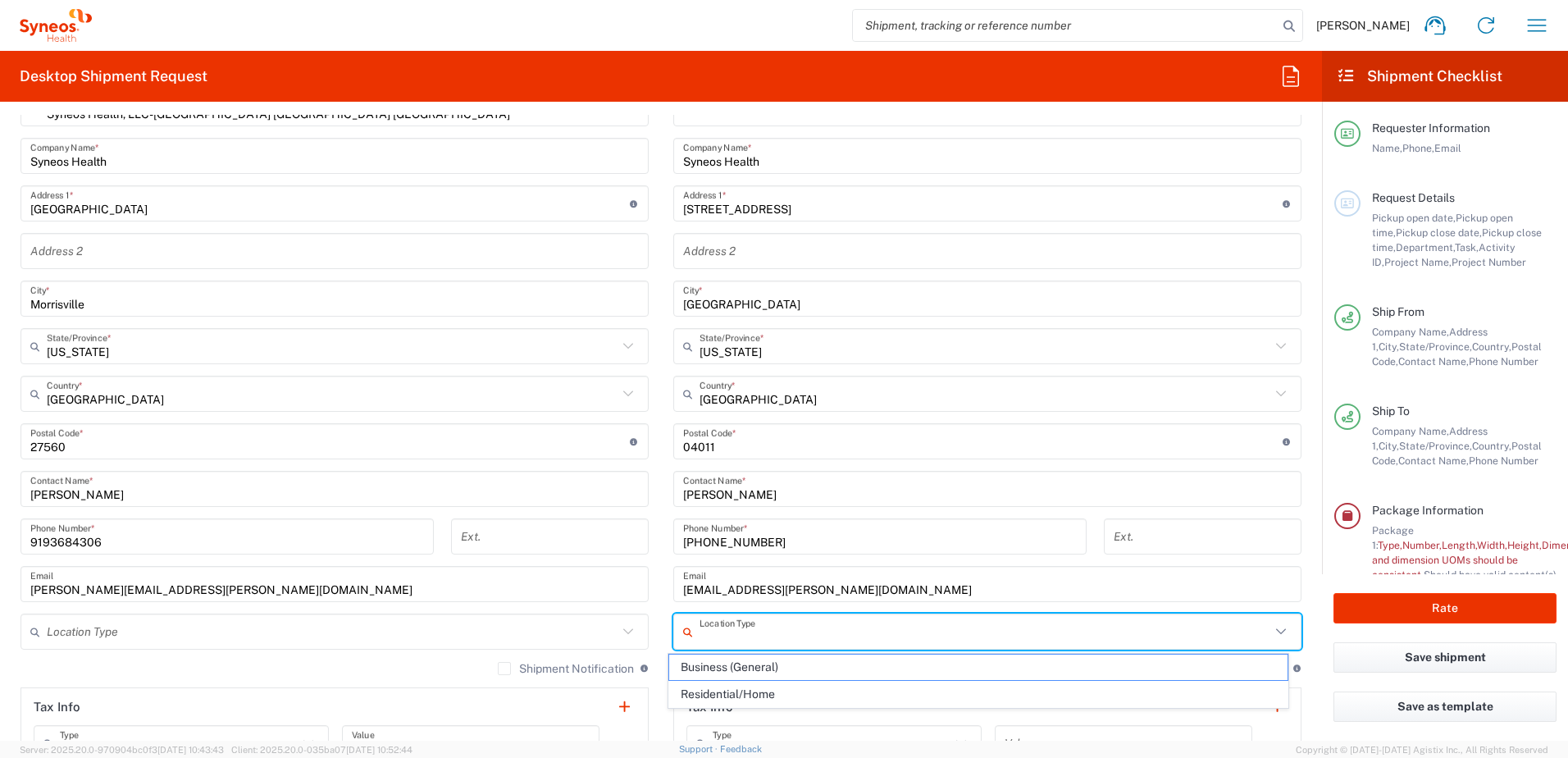
click at [776, 462] on input "text" at bounding box center [985, 631] width 571 height 28
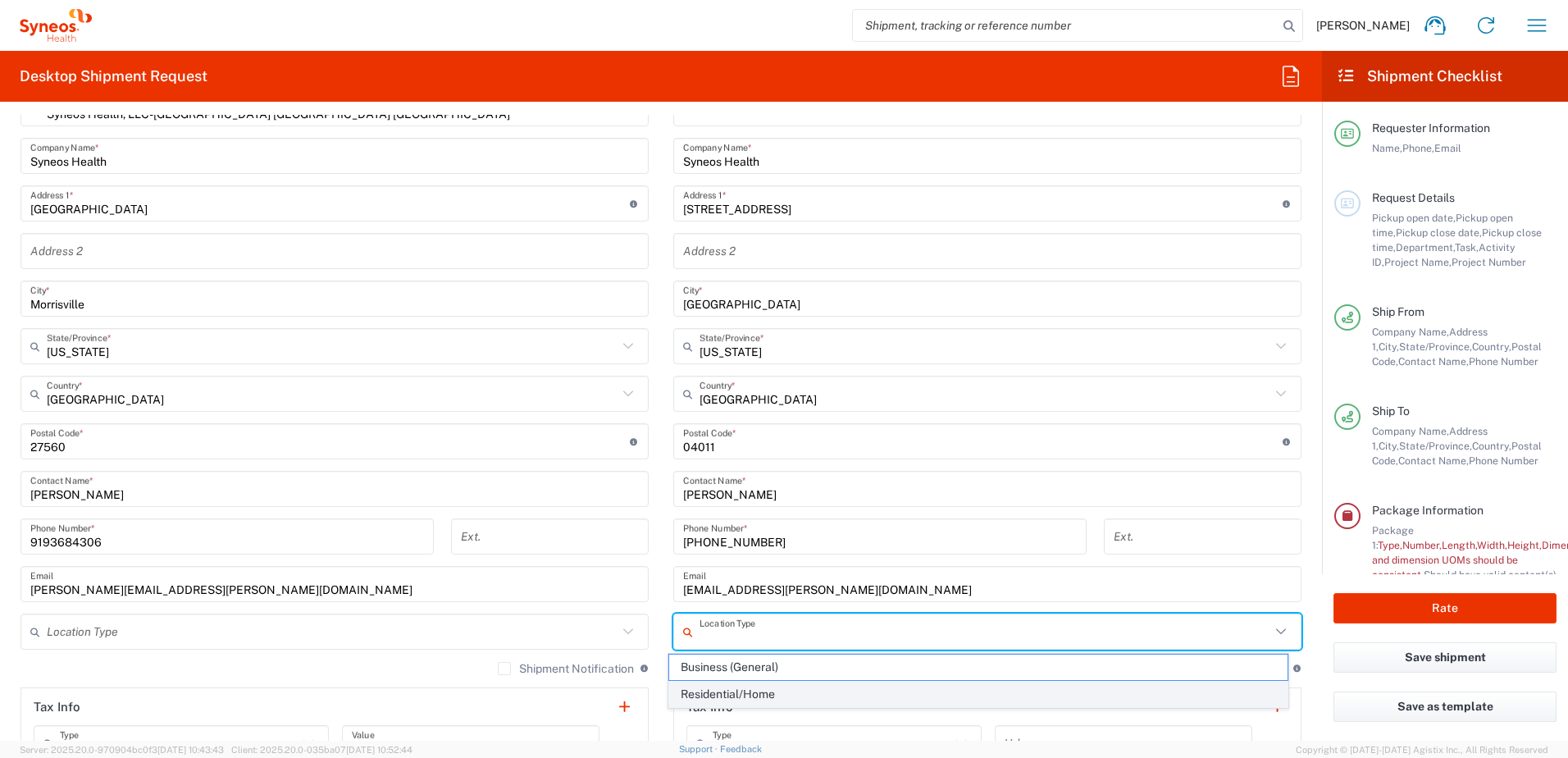
click at [765, 462] on span "Residential/Home" at bounding box center [979, 695] width 619 height 25
type input "Residential/Home"
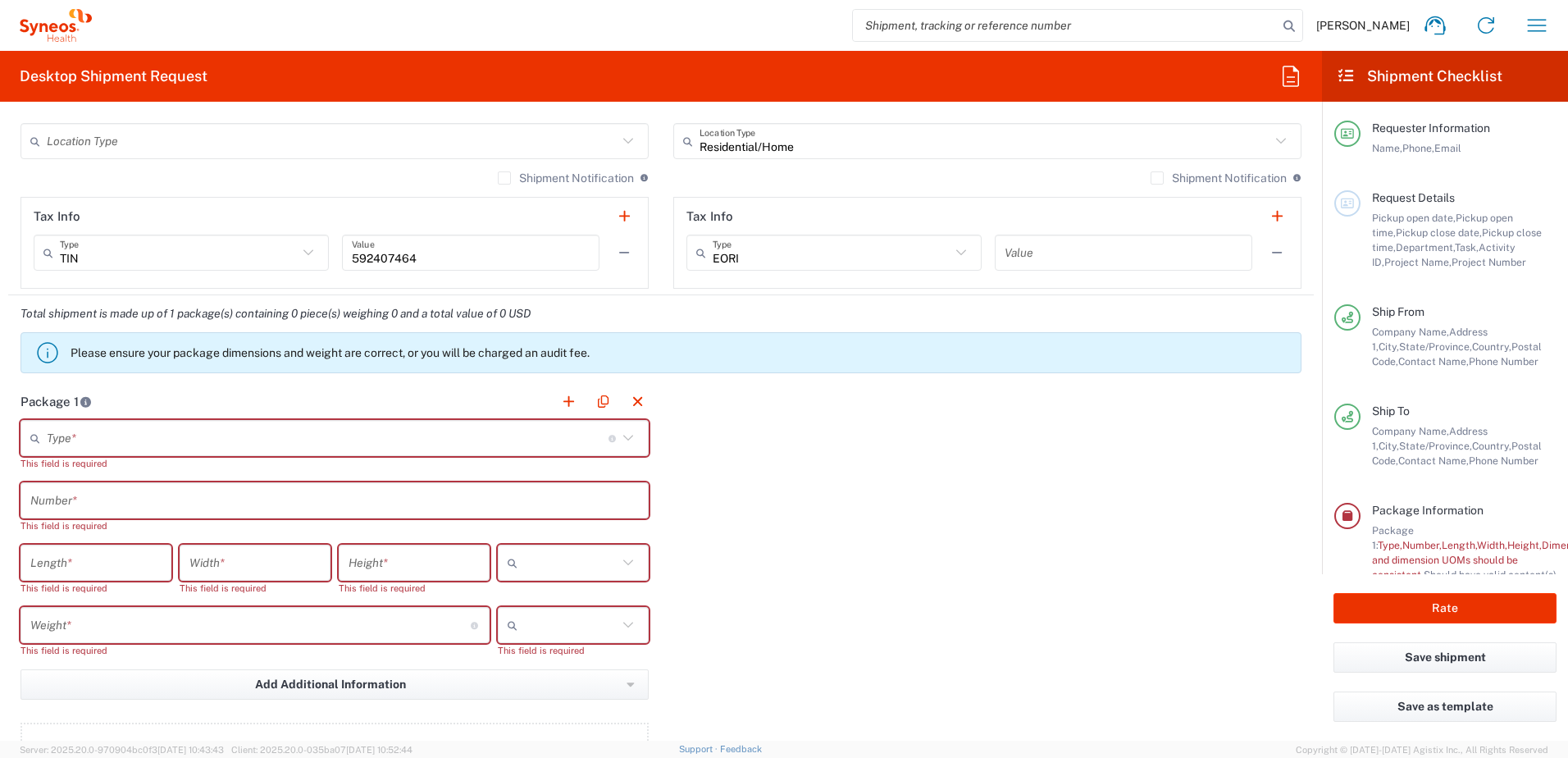
scroll to position [1148, 0]
click at [543, 442] on input "text" at bounding box center [327, 436] width 562 height 28
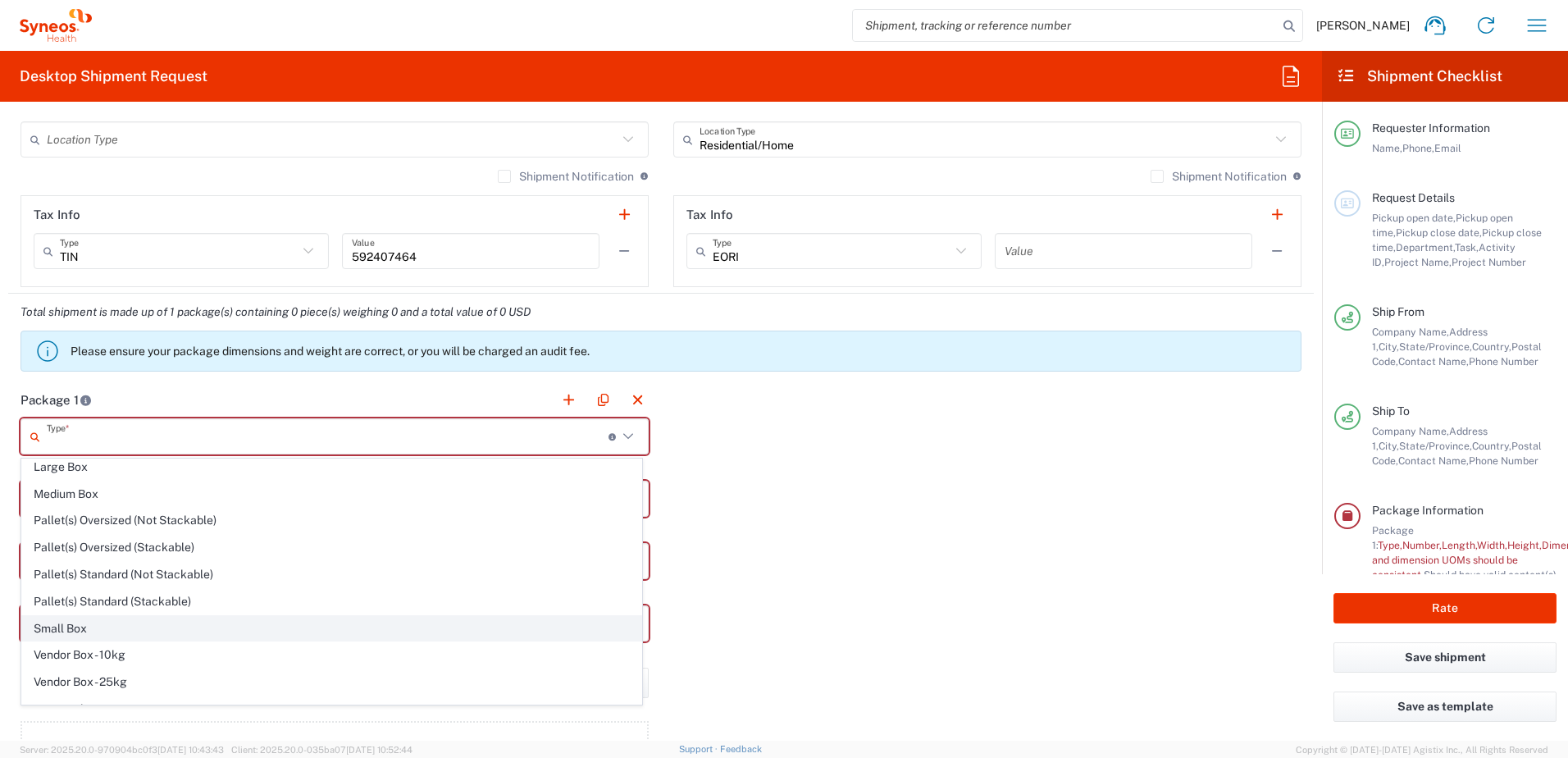
scroll to position [50, 0]
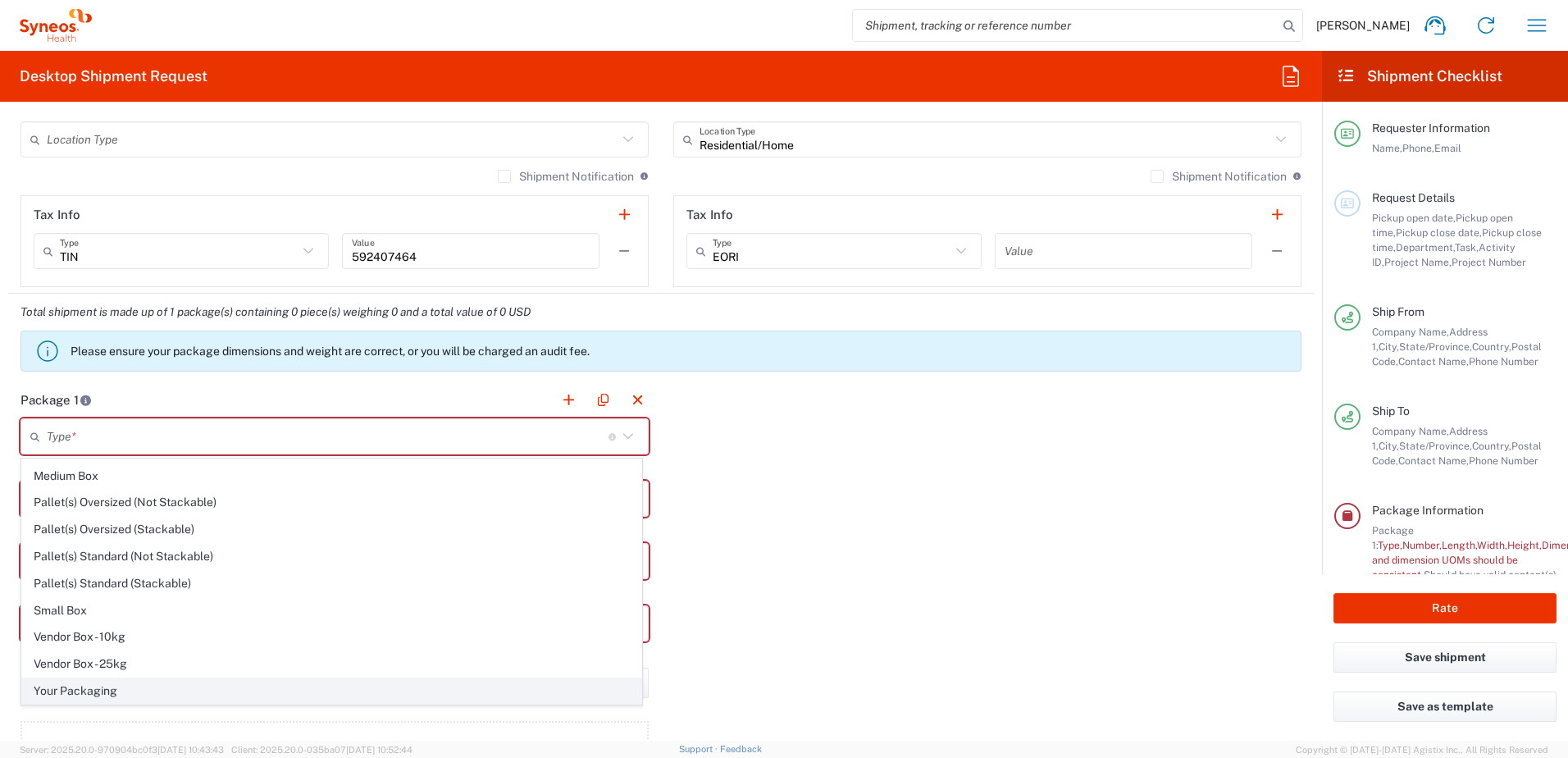
click at [110, 462] on span "Your Packaging" at bounding box center [332, 691] width 619 height 25
type input "Your Packaging"
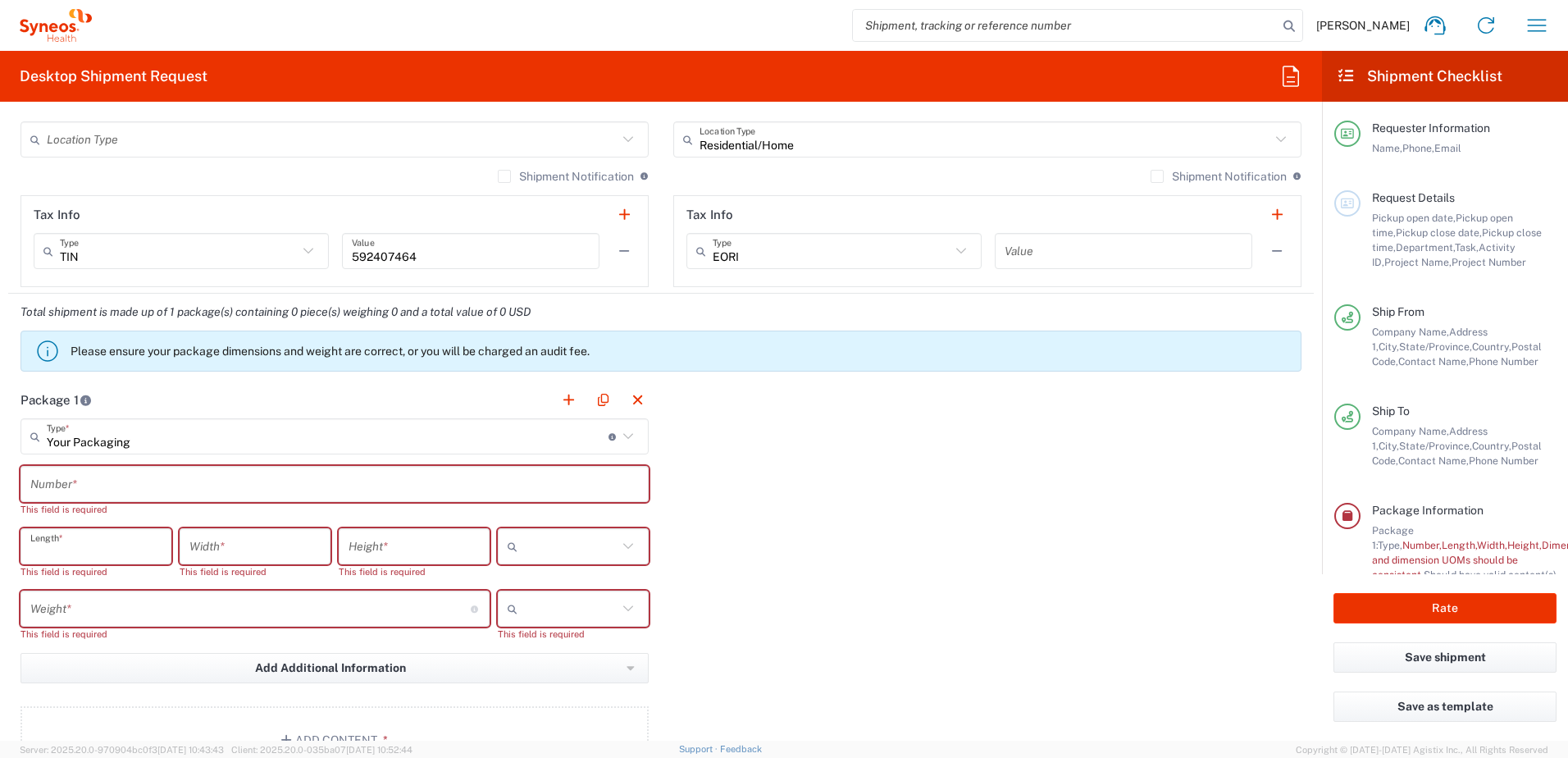
click at [110, 462] on input "number" at bounding box center [96, 546] width 131 height 28
type input "12"
click at [212, 462] on input "number" at bounding box center [255, 546] width 131 height 28
type input "10"
click at [366, 462] on input "number" at bounding box center [414, 546] width 131 height 28
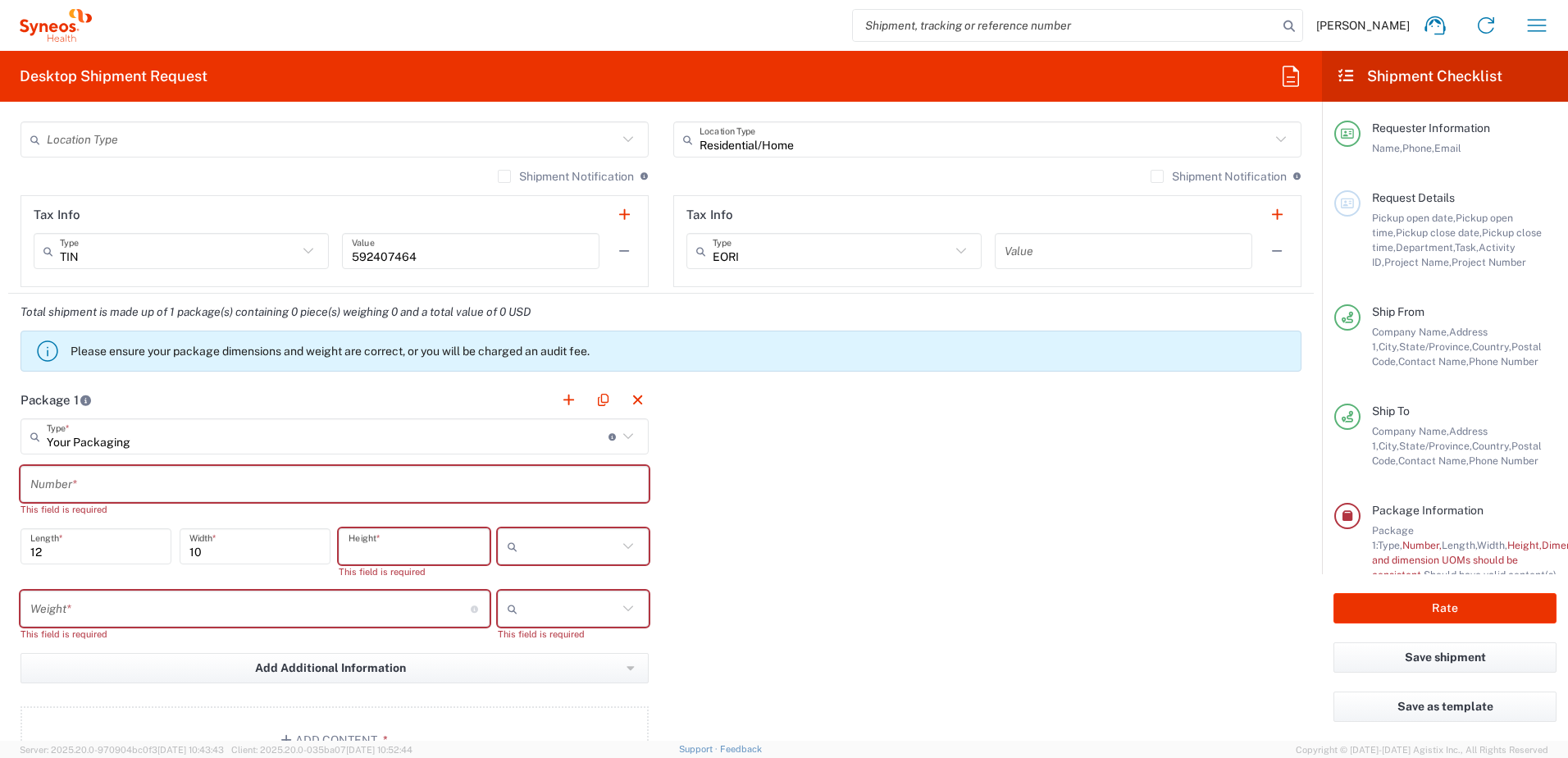
type input "3"
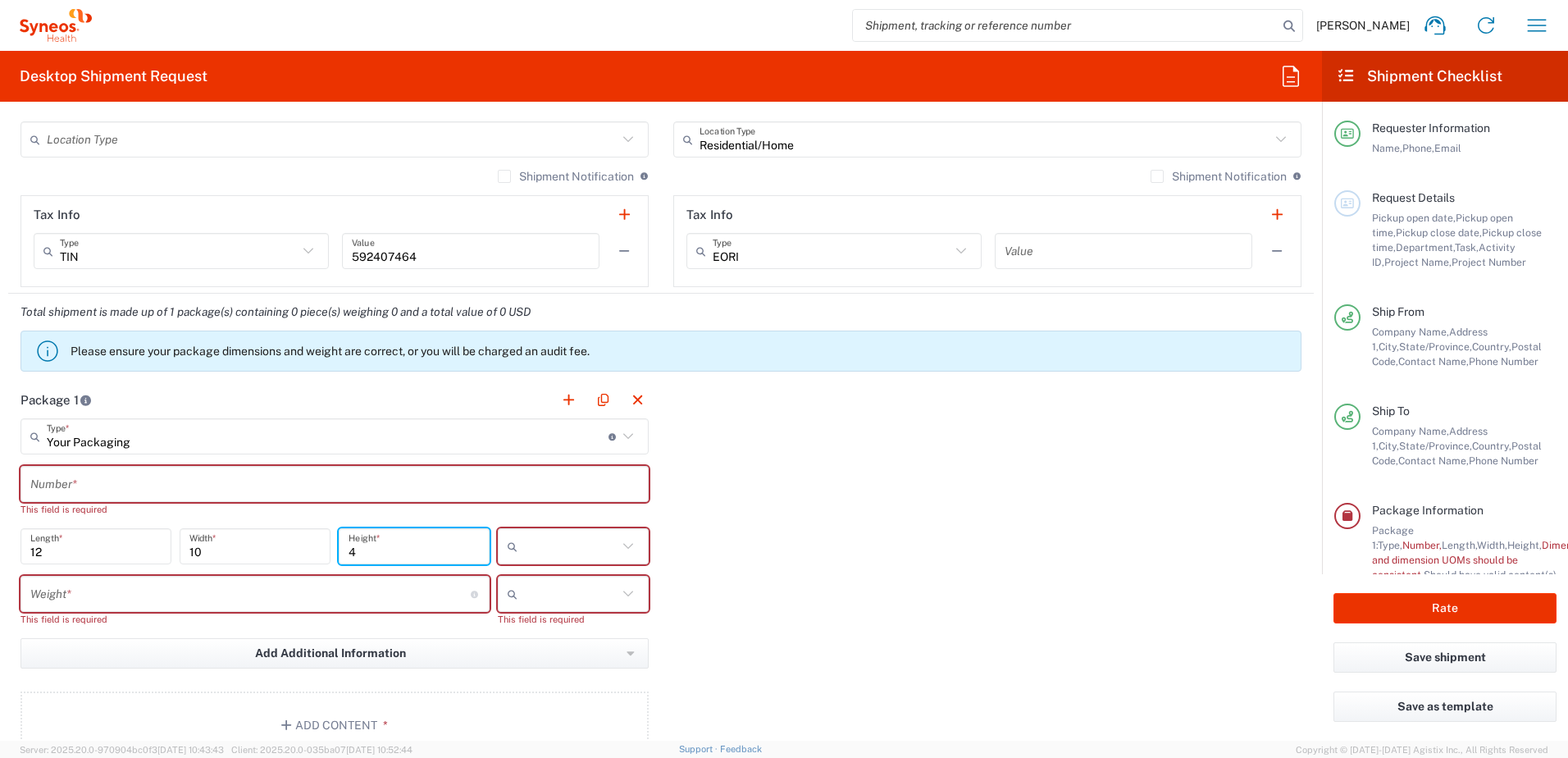
type input "4"
click at [551, 462] on input "text" at bounding box center [572, 546] width 94 height 26
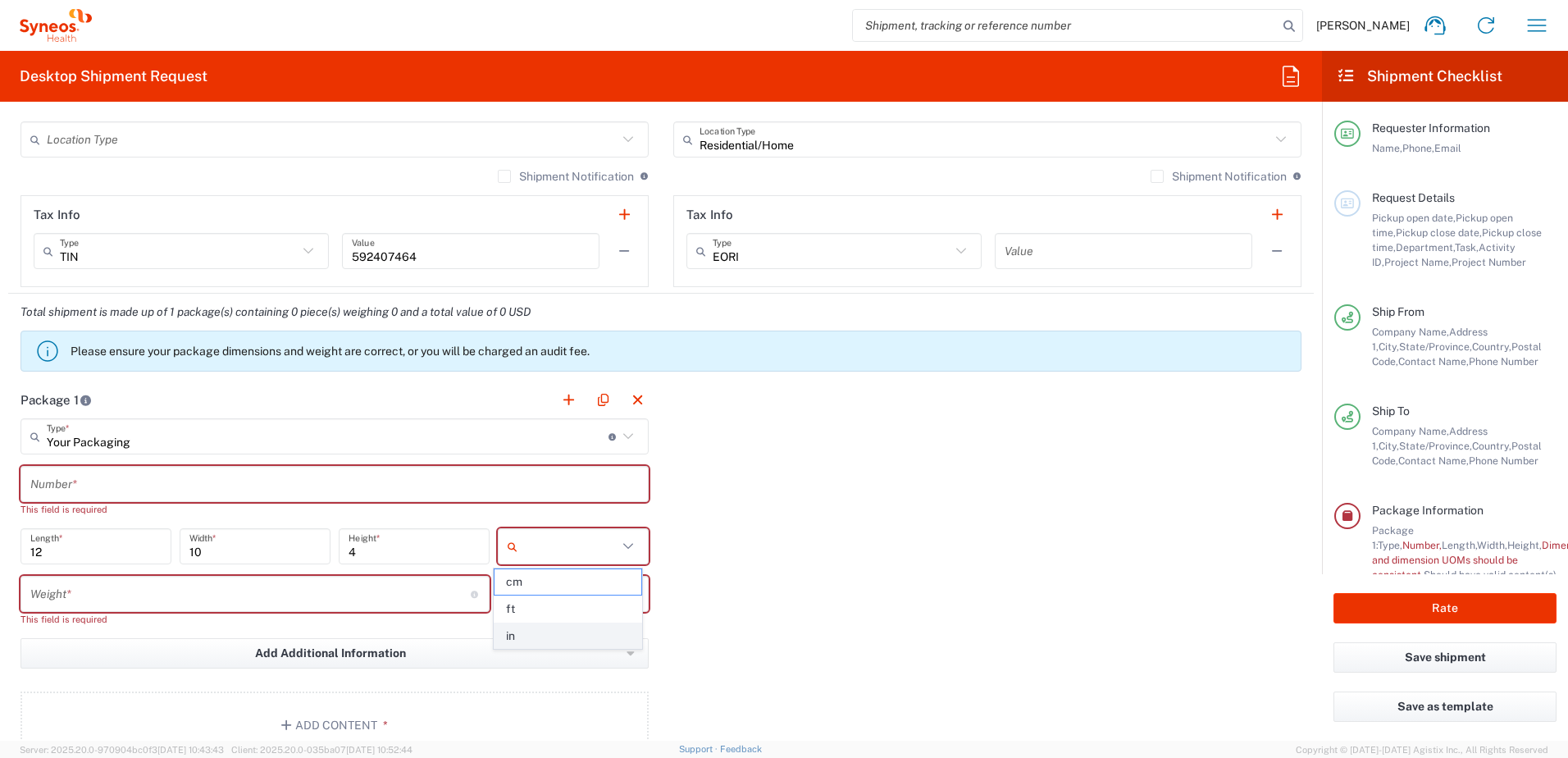
click at [520, 462] on span "in" at bounding box center [567, 636] width 146 height 25
type input "in"
click at [320, 462] on input "number" at bounding box center [250, 594] width 441 height 28
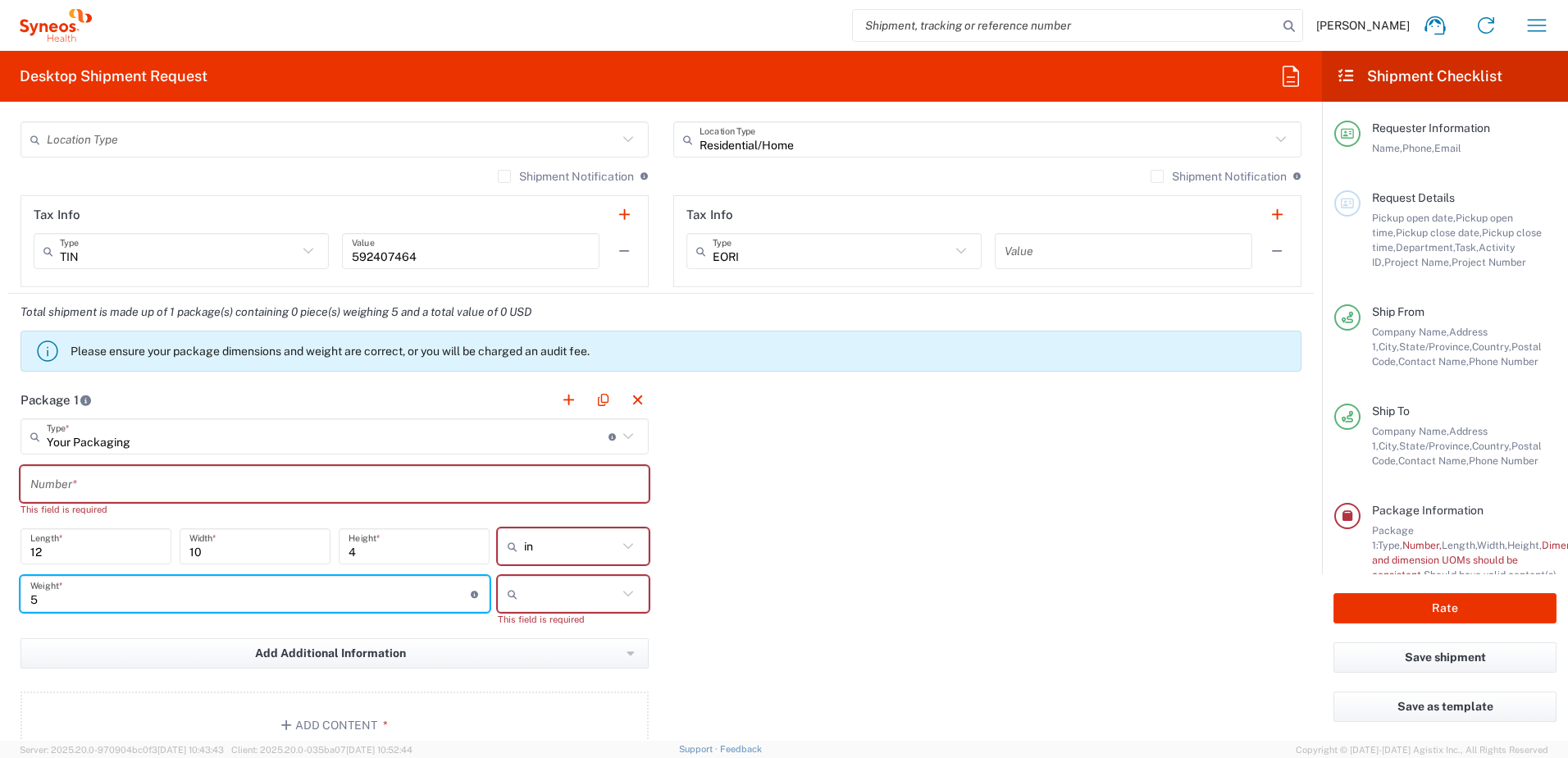
type input "5"
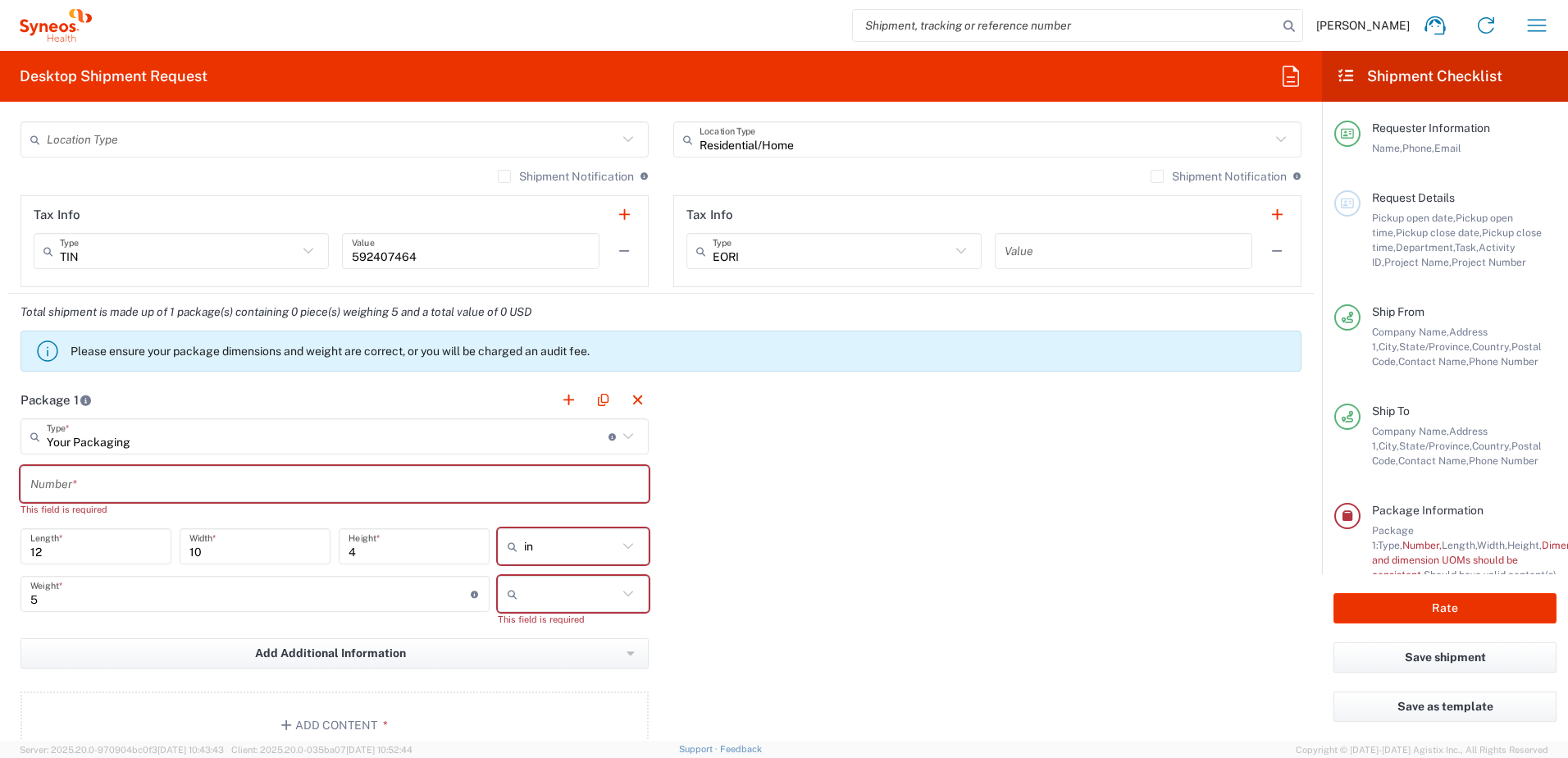
drag, startPoint x: 519, startPoint y: 609, endPoint x: 519, endPoint y: 590, distance: 19.0
click at [519, 462] on div at bounding box center [573, 593] width 150 height 36
click at [525, 462] on input "text" at bounding box center [572, 593] width 94 height 26
click at [524, 462] on span "lbs" at bounding box center [567, 656] width 146 height 25
type input "lbs"
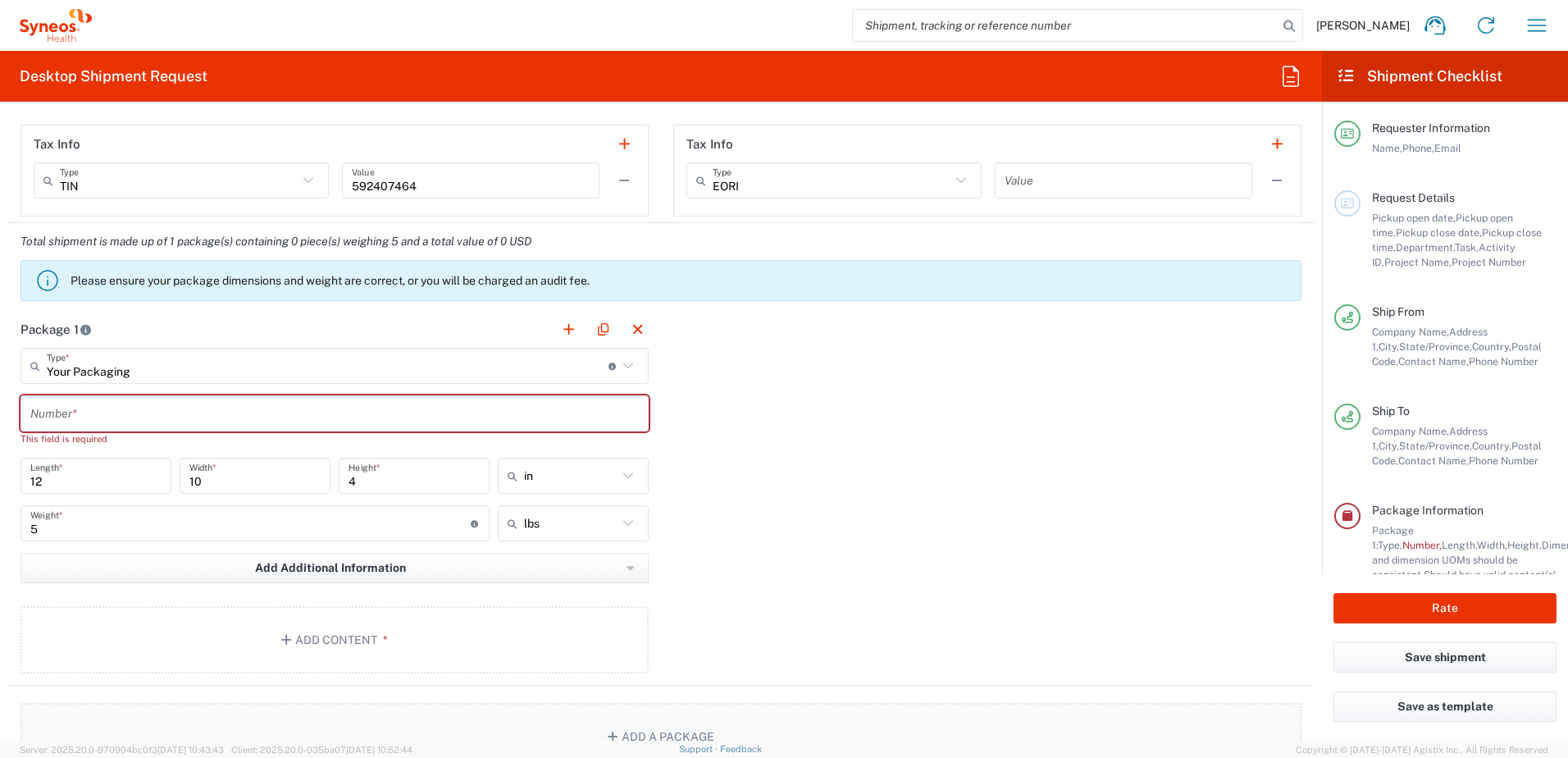
scroll to position [1394, 0]
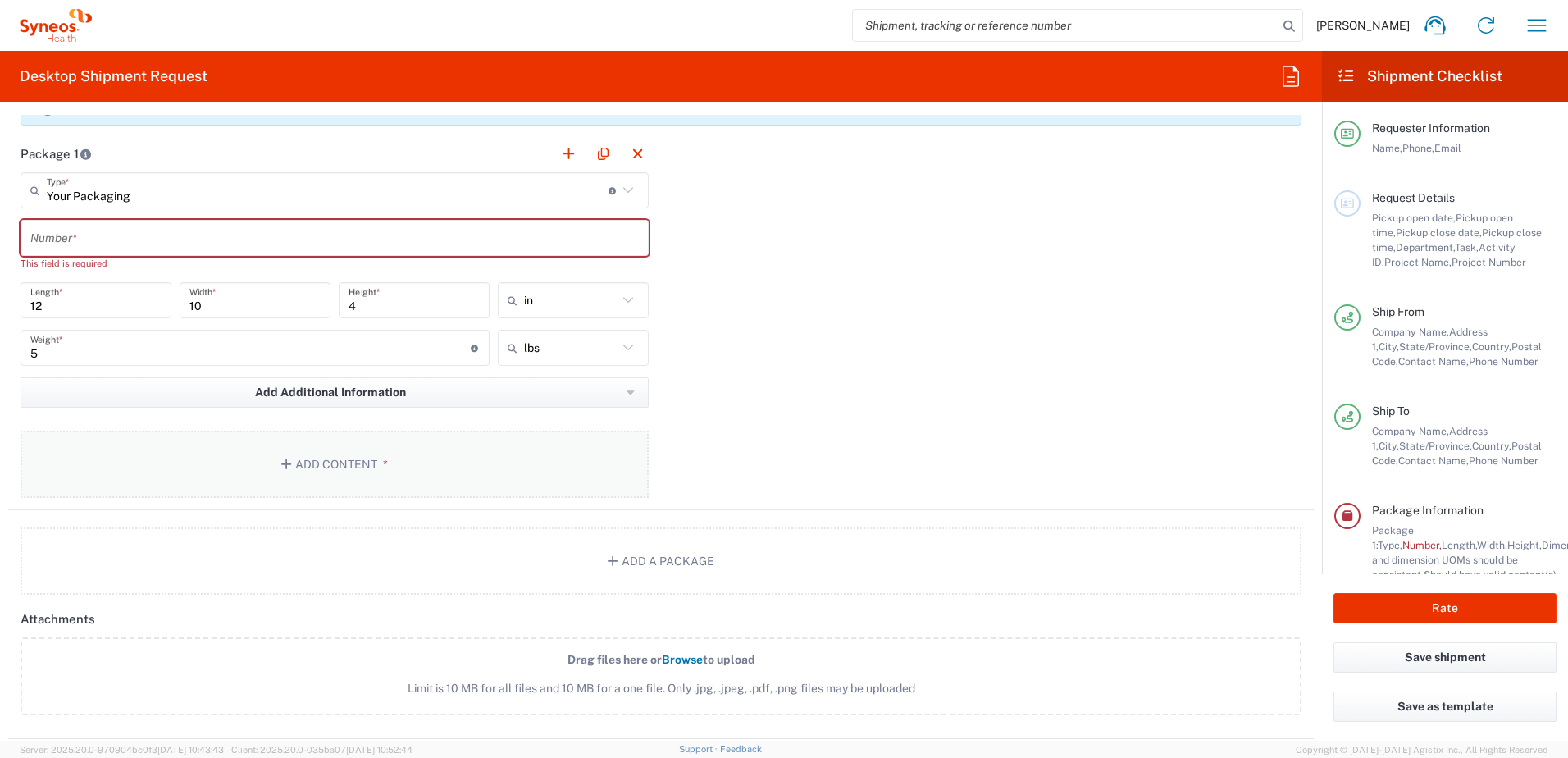
click at [326, 462] on button "Add Content *" at bounding box center [334, 464] width 628 height 67
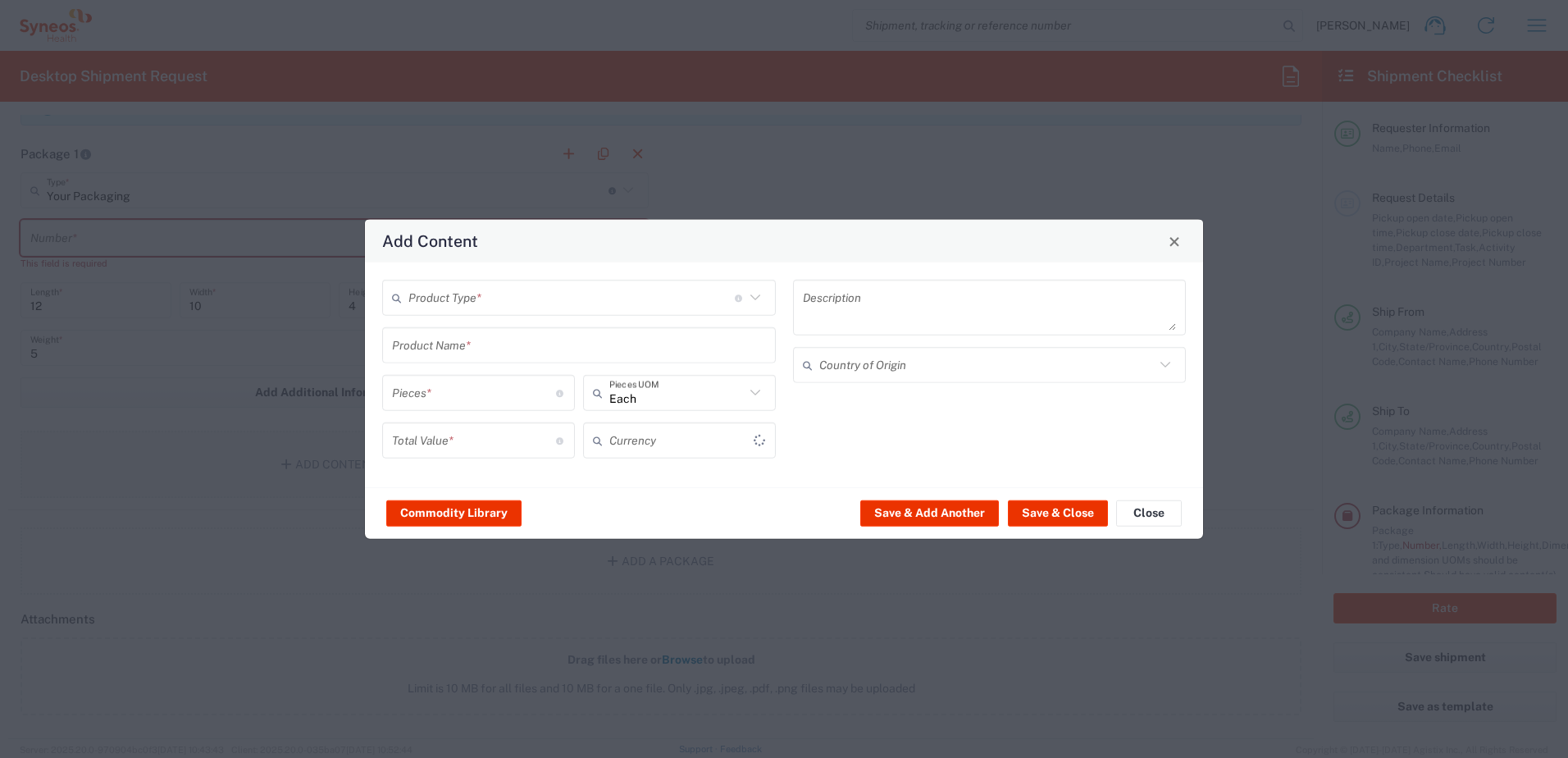
type input "US Dollar"
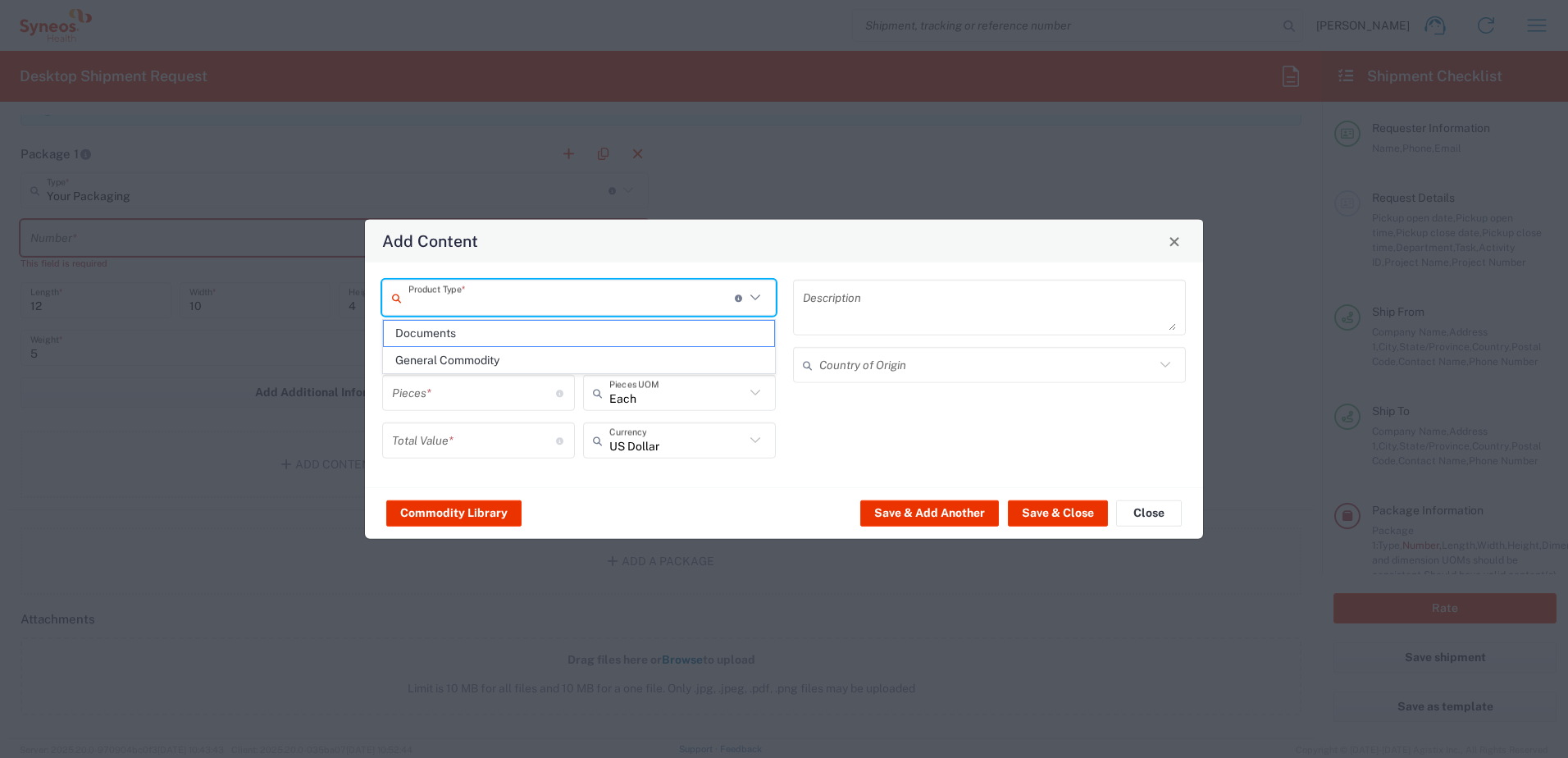
click at [473, 294] on input "text" at bounding box center [572, 297] width 326 height 28
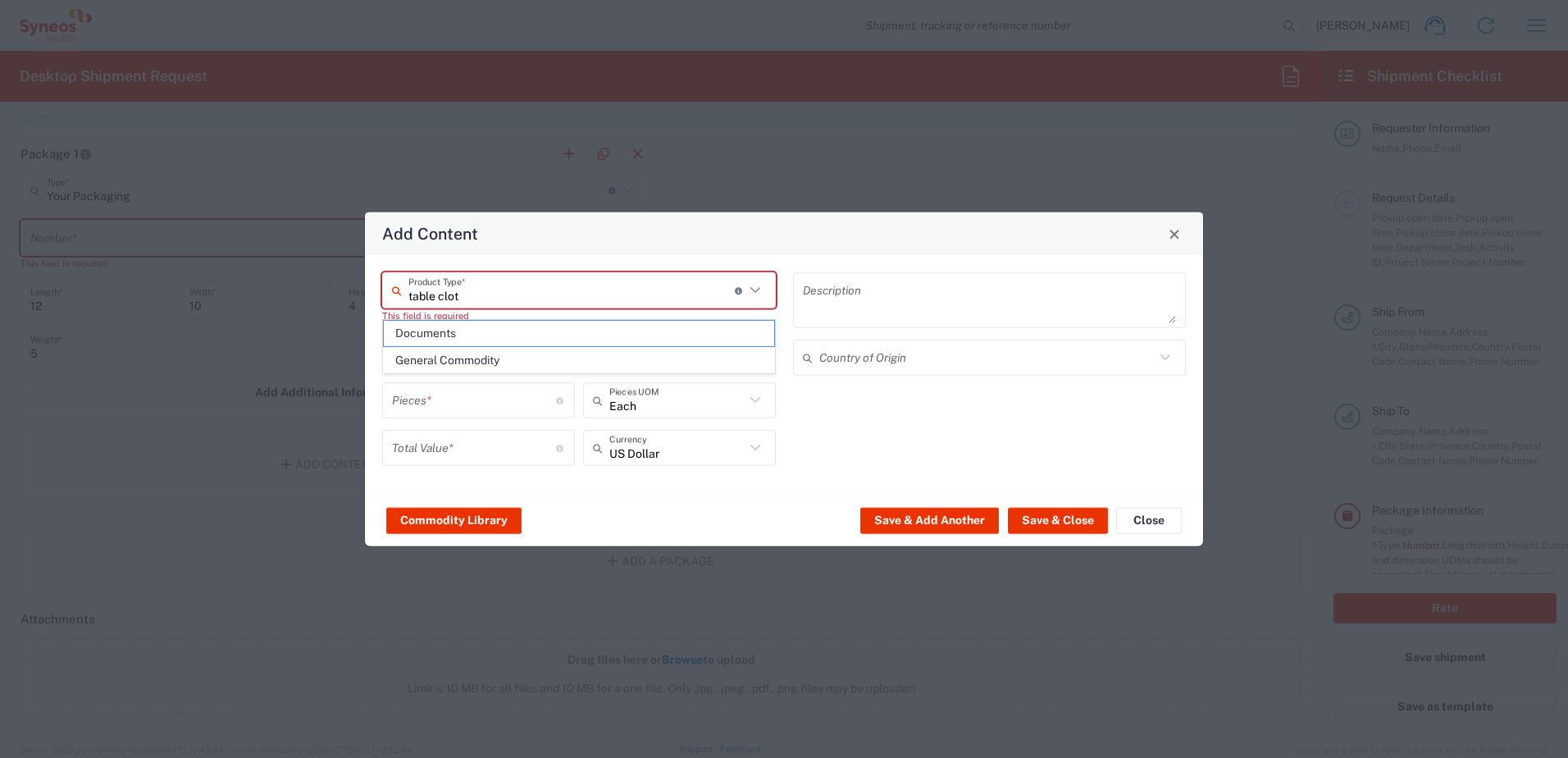
type input "table cloth"
drag, startPoint x: 592, startPoint y: 293, endPoint x: 371, endPoint y: 304, distance: 221.3
click at [371, 304] on div "table cloth Product Type * Document: Paper document generated internally by Syn…" at bounding box center [784, 374] width 838 height 239
click at [867, 260] on div "Product Type * Document: Paper document generated internally by Syneos, a clien…" at bounding box center [784, 374] width 838 height 239
click at [694, 279] on input "text" at bounding box center [572, 289] width 326 height 28
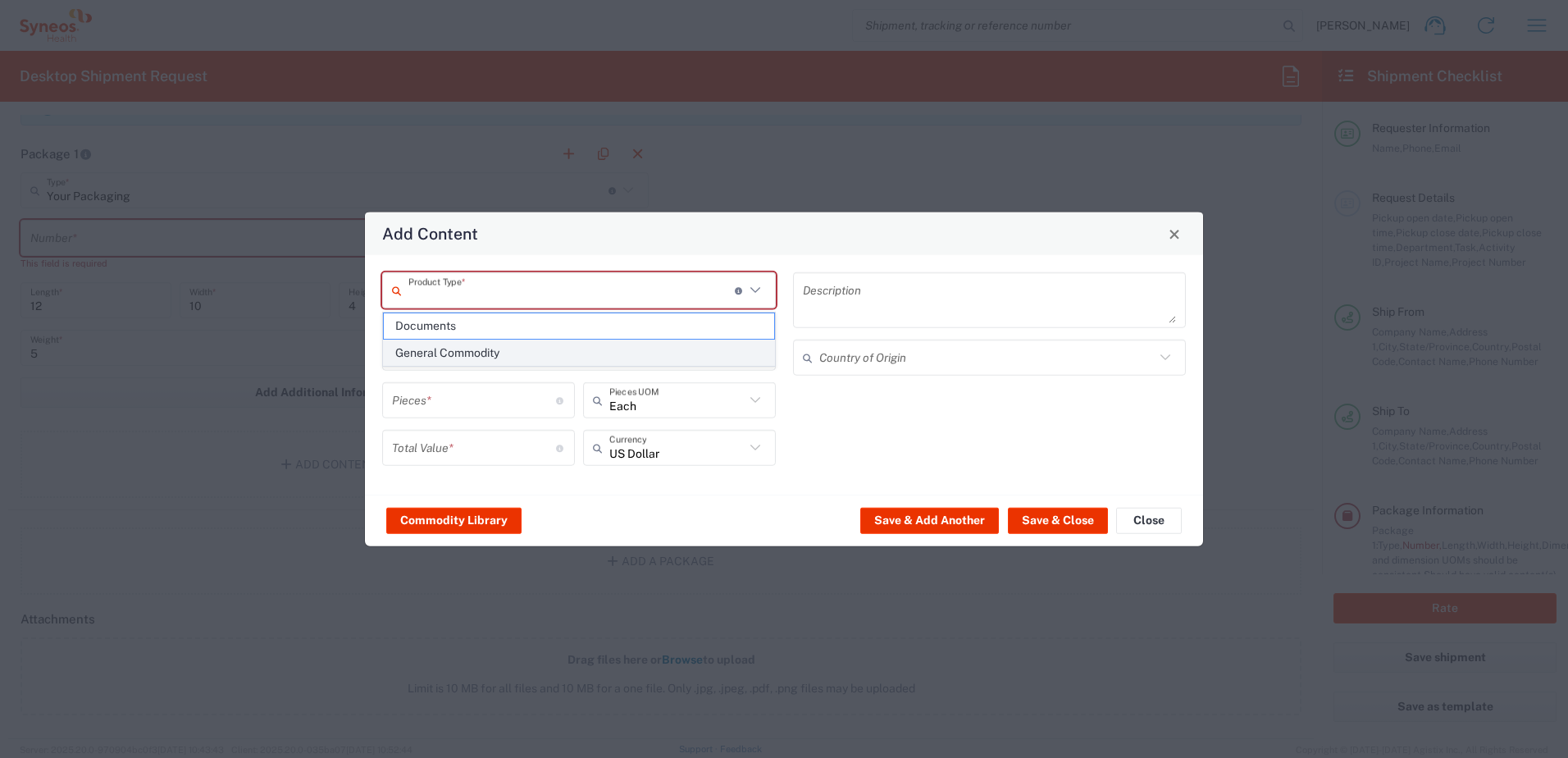
click at [535, 343] on span "General Commodity" at bounding box center [579, 353] width 391 height 25
type input "General Commodity"
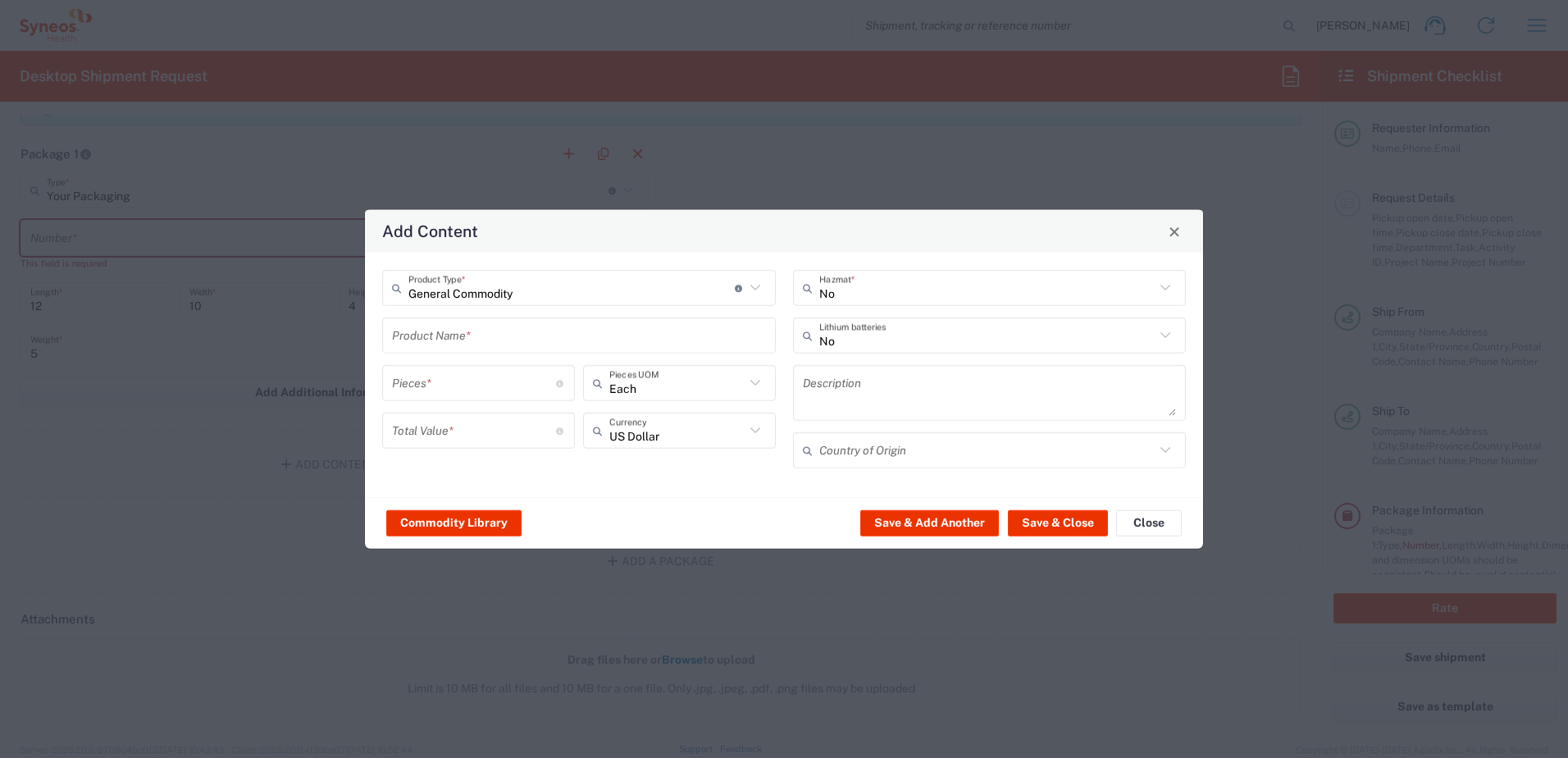
click at [519, 338] on input "text" at bounding box center [578, 334] width 374 height 28
type input "Tablecloth"
click at [498, 380] on input "number" at bounding box center [474, 382] width 164 height 28
type input "1"
click at [466, 442] on input "number" at bounding box center [474, 430] width 164 height 28
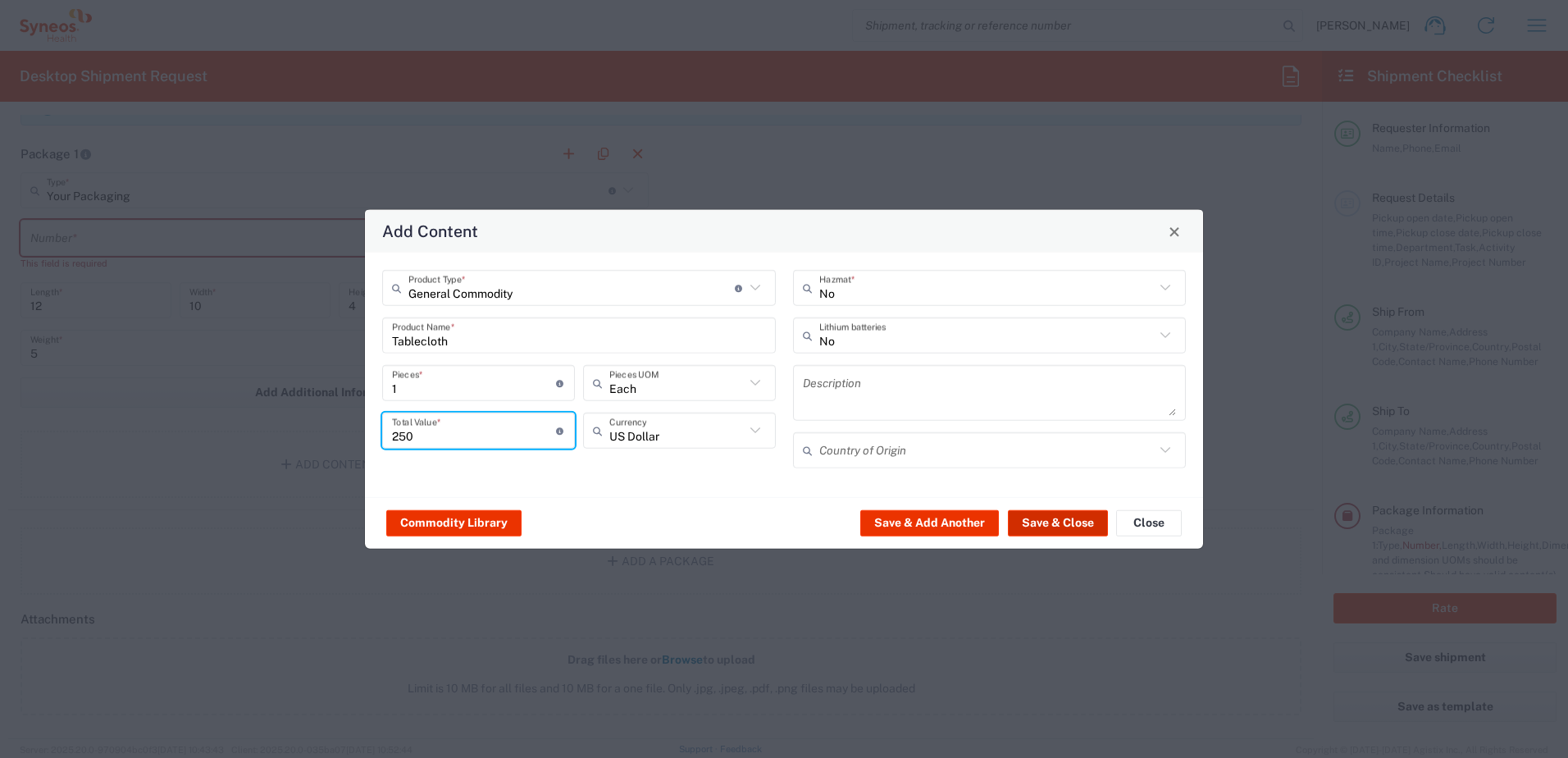
type input "250"
click at [1042, 462] on button "Save & Close" at bounding box center [1058, 522] width 100 height 26
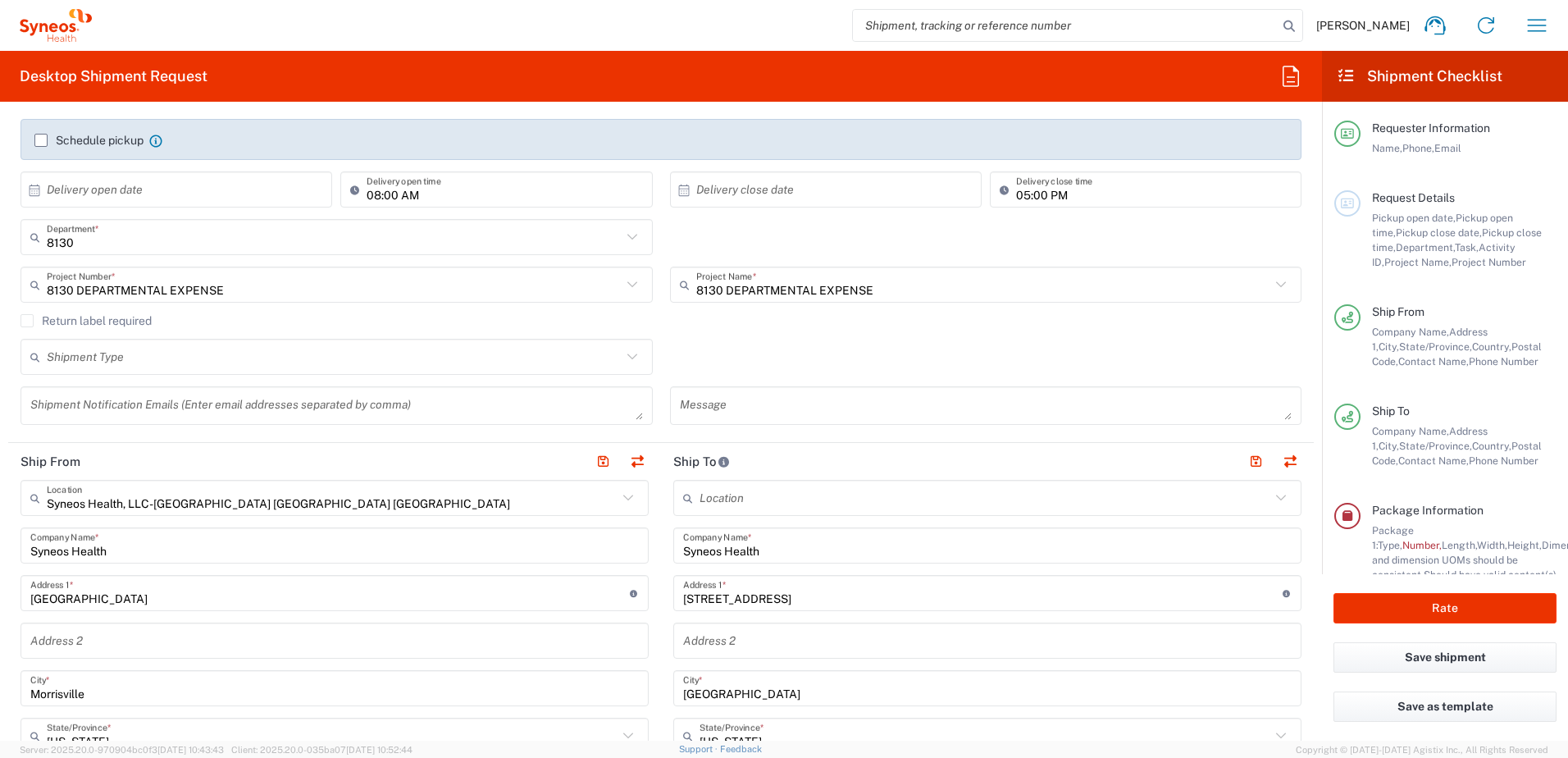
scroll to position [185, 0]
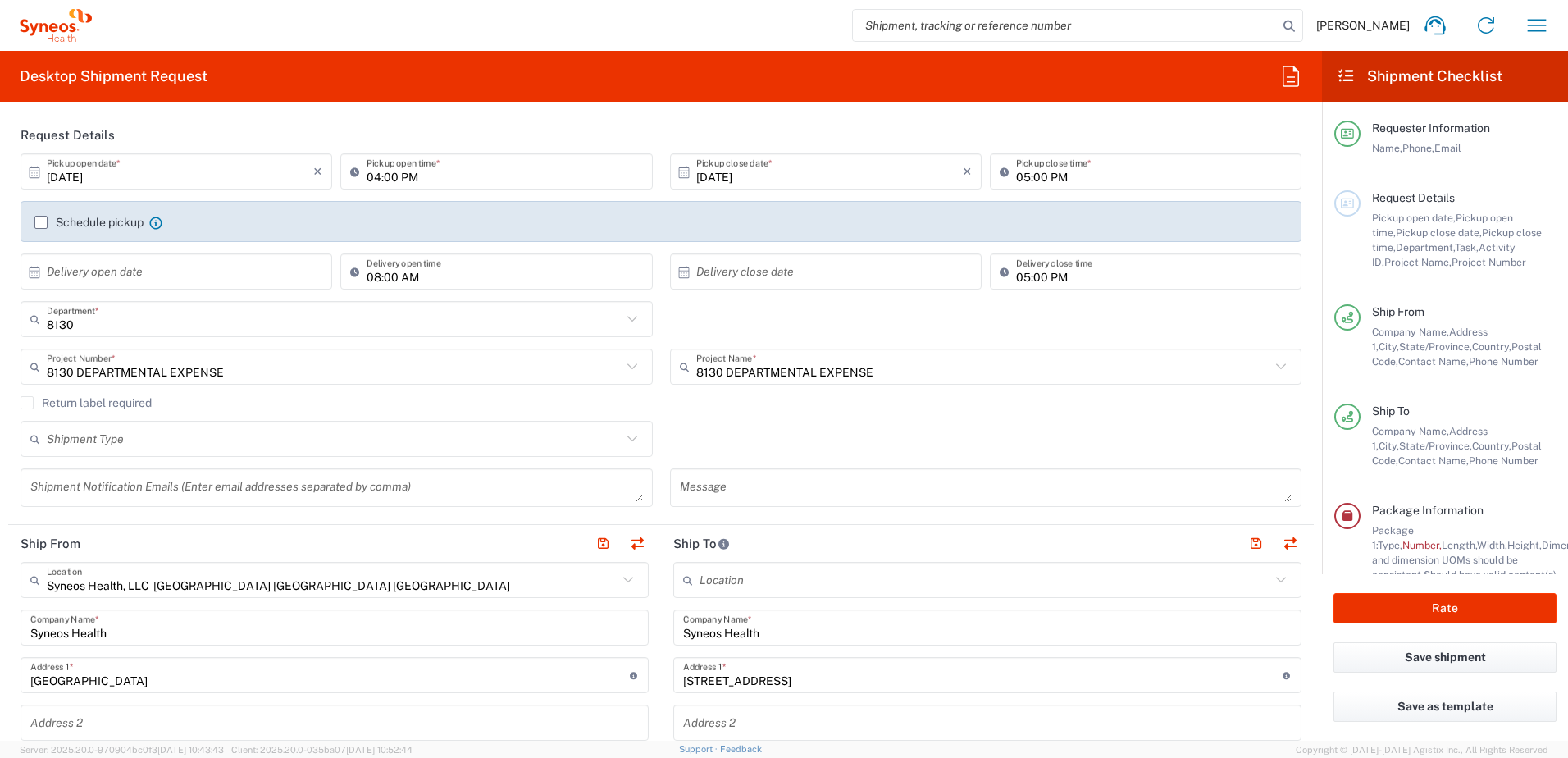
click at [23, 405] on label "Return label required" at bounding box center [86, 402] width 131 height 13
click at [27, 402] on input "Return label required" at bounding box center [27, 402] width 0 height 0
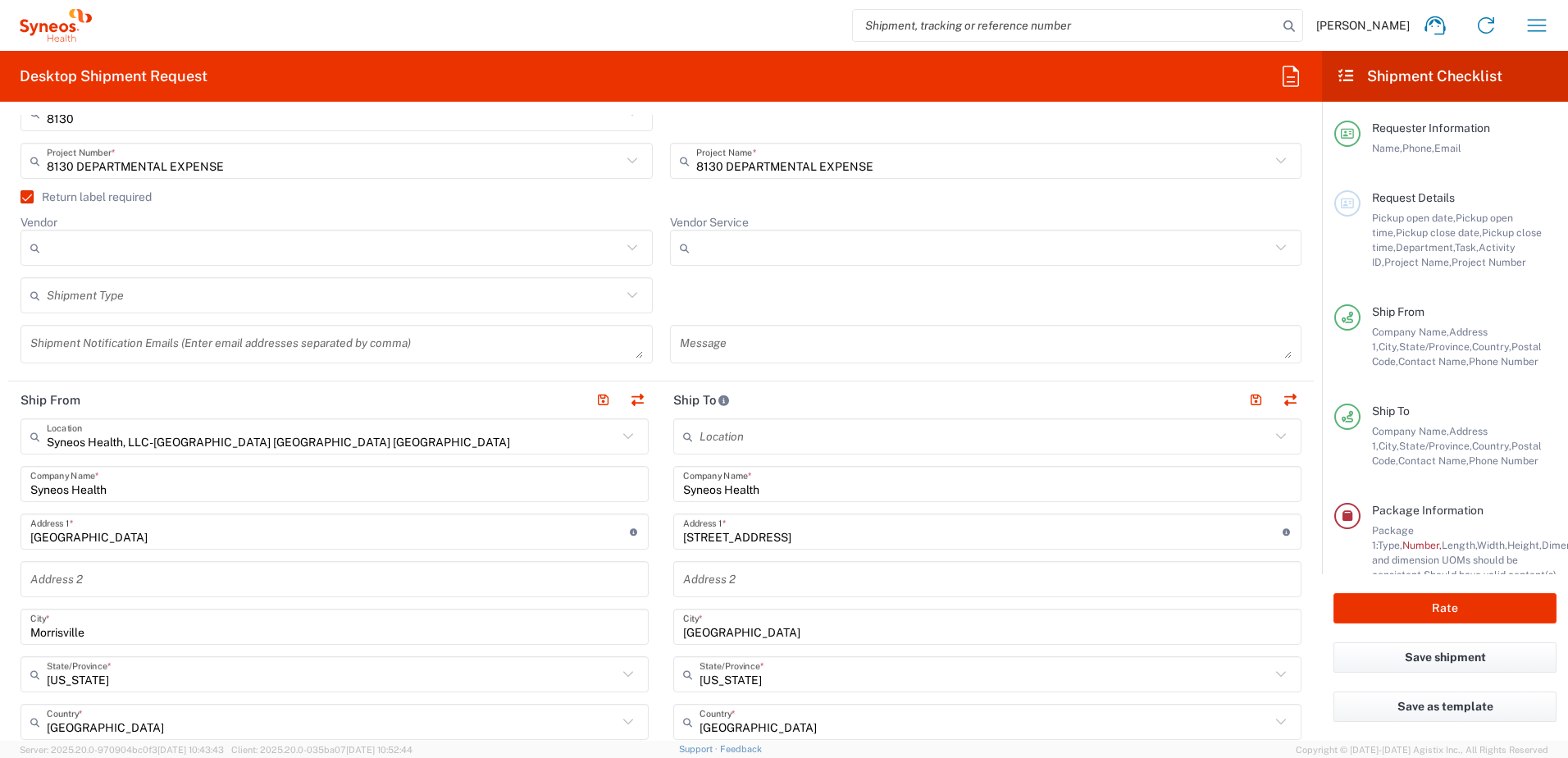
scroll to position [431, 0]
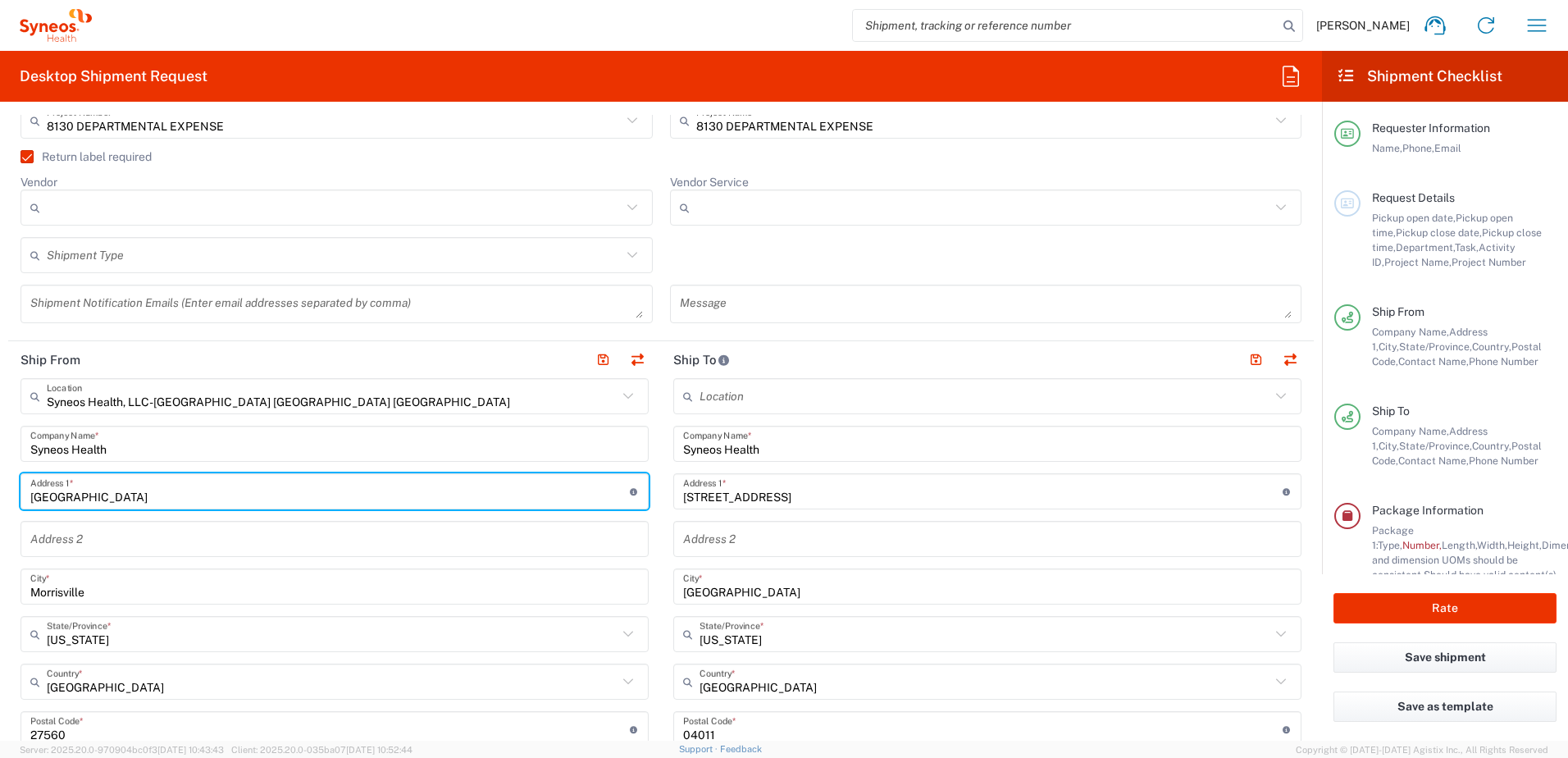
drag, startPoint x: 180, startPoint y: 494, endPoint x: -3, endPoint y: 486, distance: 183.2
click at [0, 462] on html "[PERSON_NAME] Home Shipment estimator Shipment tracking Desktop shipment reques…" at bounding box center [784, 379] width 1568 height 758
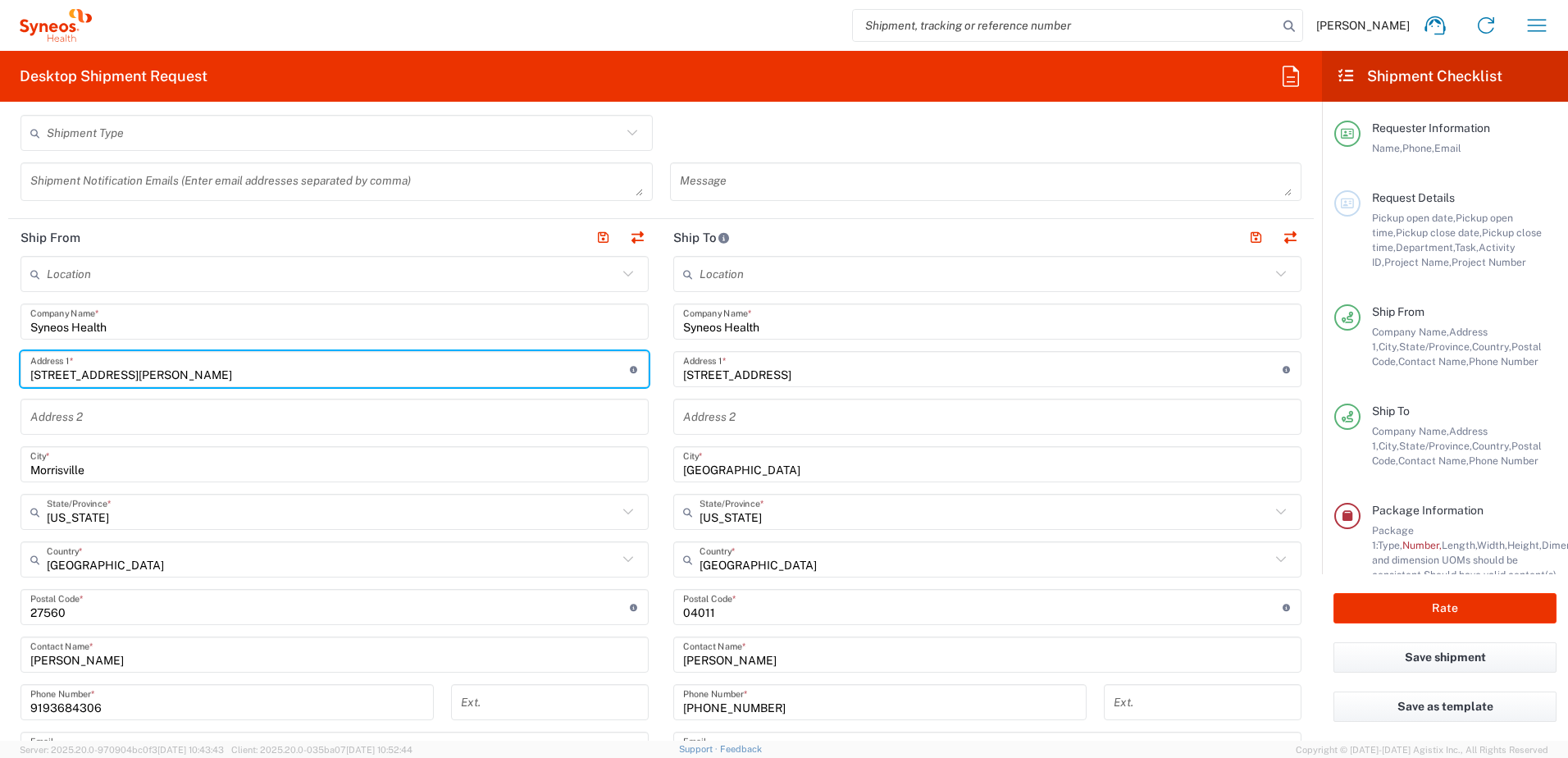
scroll to position [595, 0]
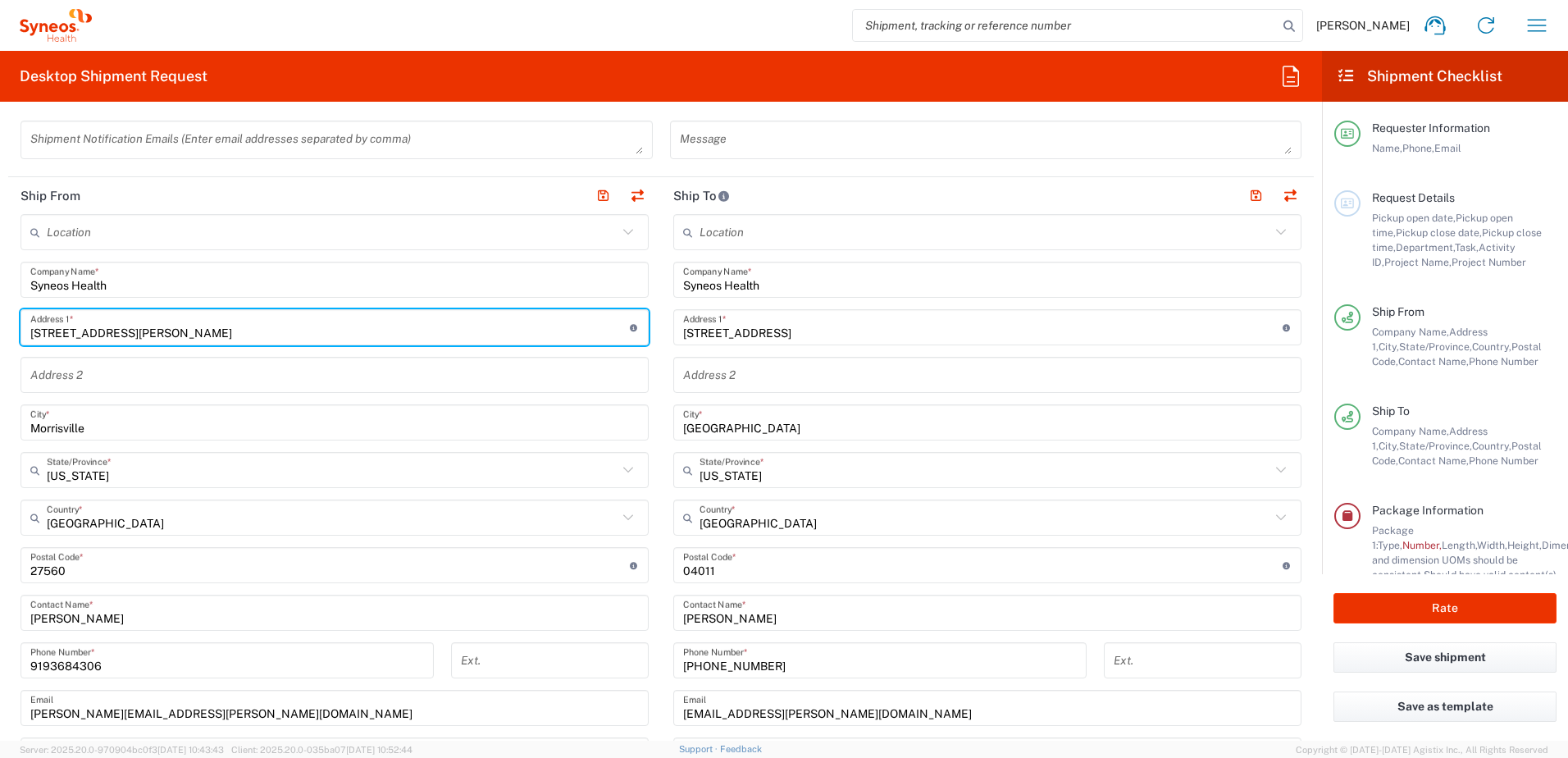
type input "[STREET_ADDRESS][PERSON_NAME]"
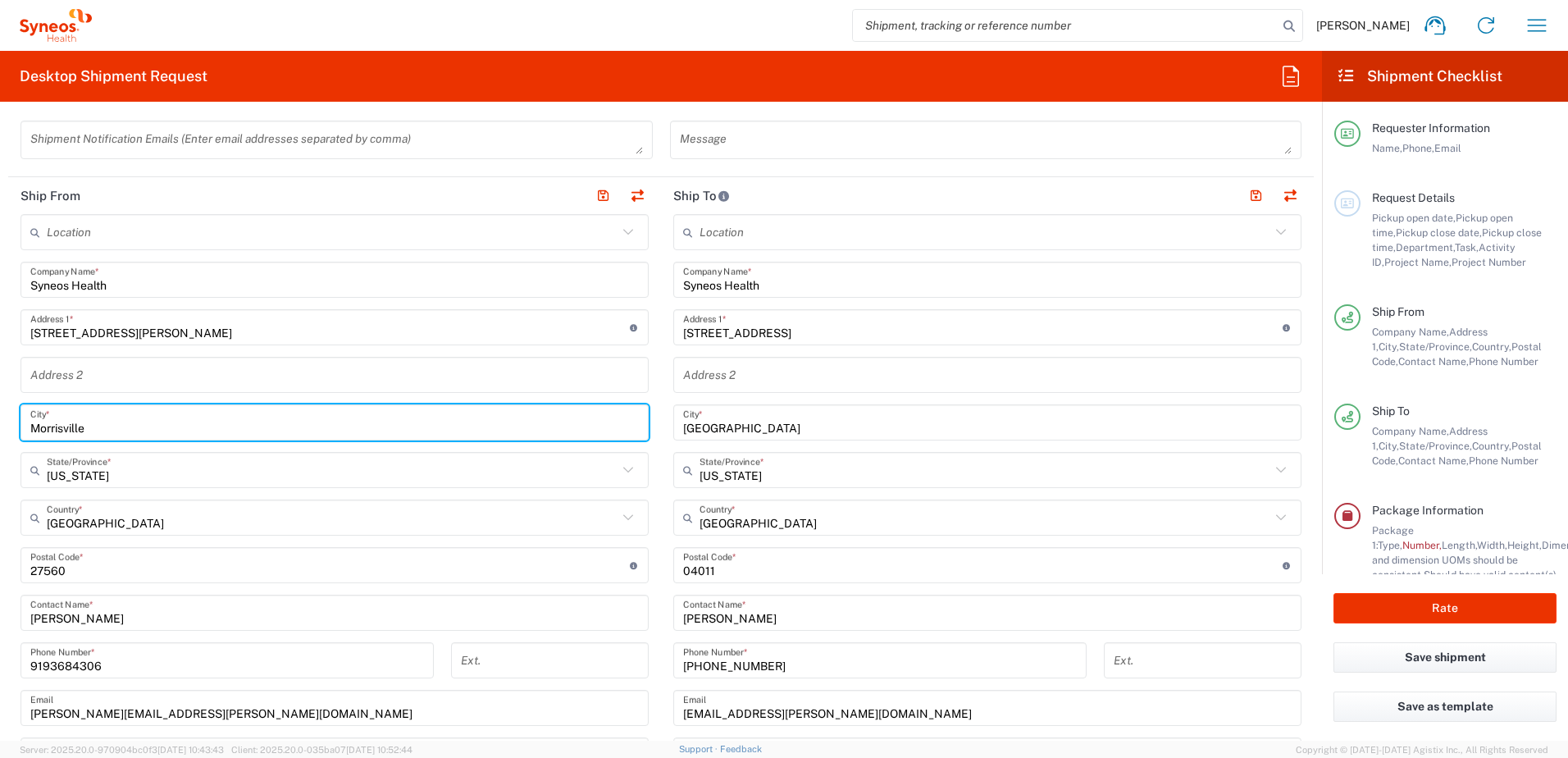
drag, startPoint x: 86, startPoint y: 430, endPoint x: 4, endPoint y: 429, distance: 82.0
click at [4, 429] on form "Requester Information [PERSON_NAME] Name * [PHONE_NUMBER] Phone * [PERSON_NAME]…" at bounding box center [660, 428] width 1322 height 626
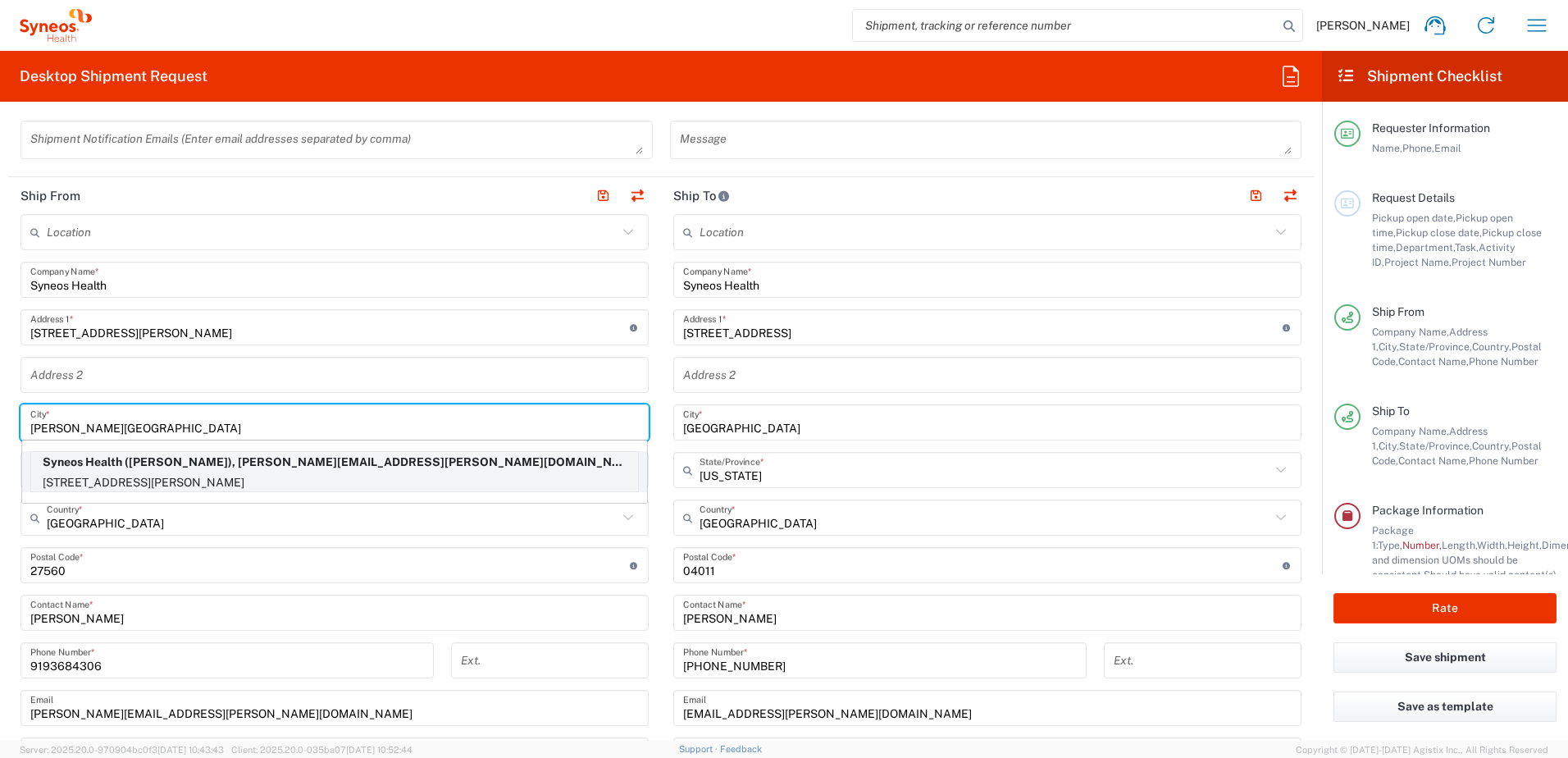
type input "[PERSON_NAME][GEOGRAPHIC_DATA]"
click at [79, 462] on p "Syneos Health ([PERSON_NAME]), [PERSON_NAME][EMAIL_ADDRESS][PERSON_NAME][DOMAIN…" at bounding box center [334, 462] width 607 height 21
type input "27540"
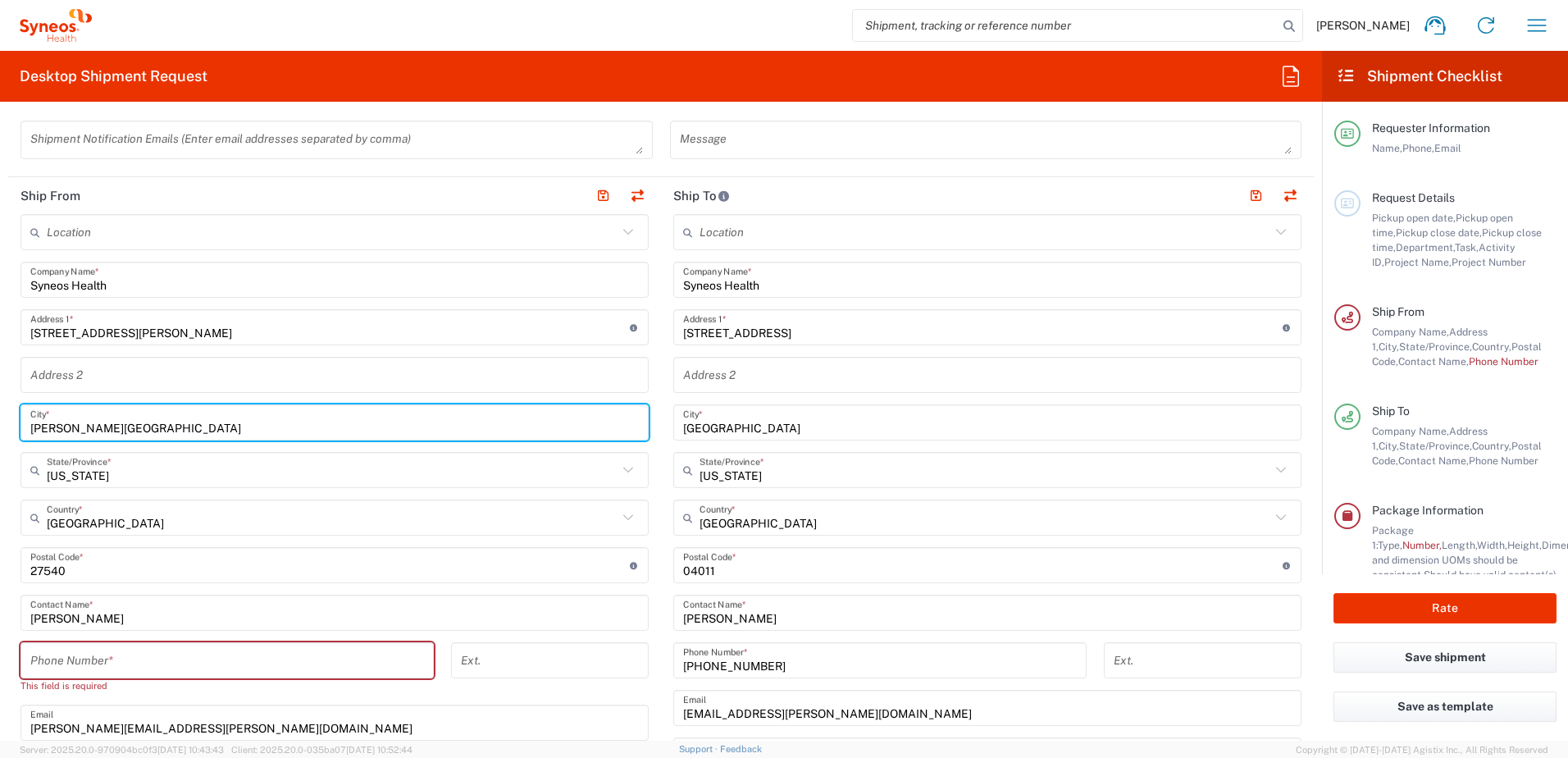
click at [89, 462] on input "tel" at bounding box center [227, 660] width 394 height 28
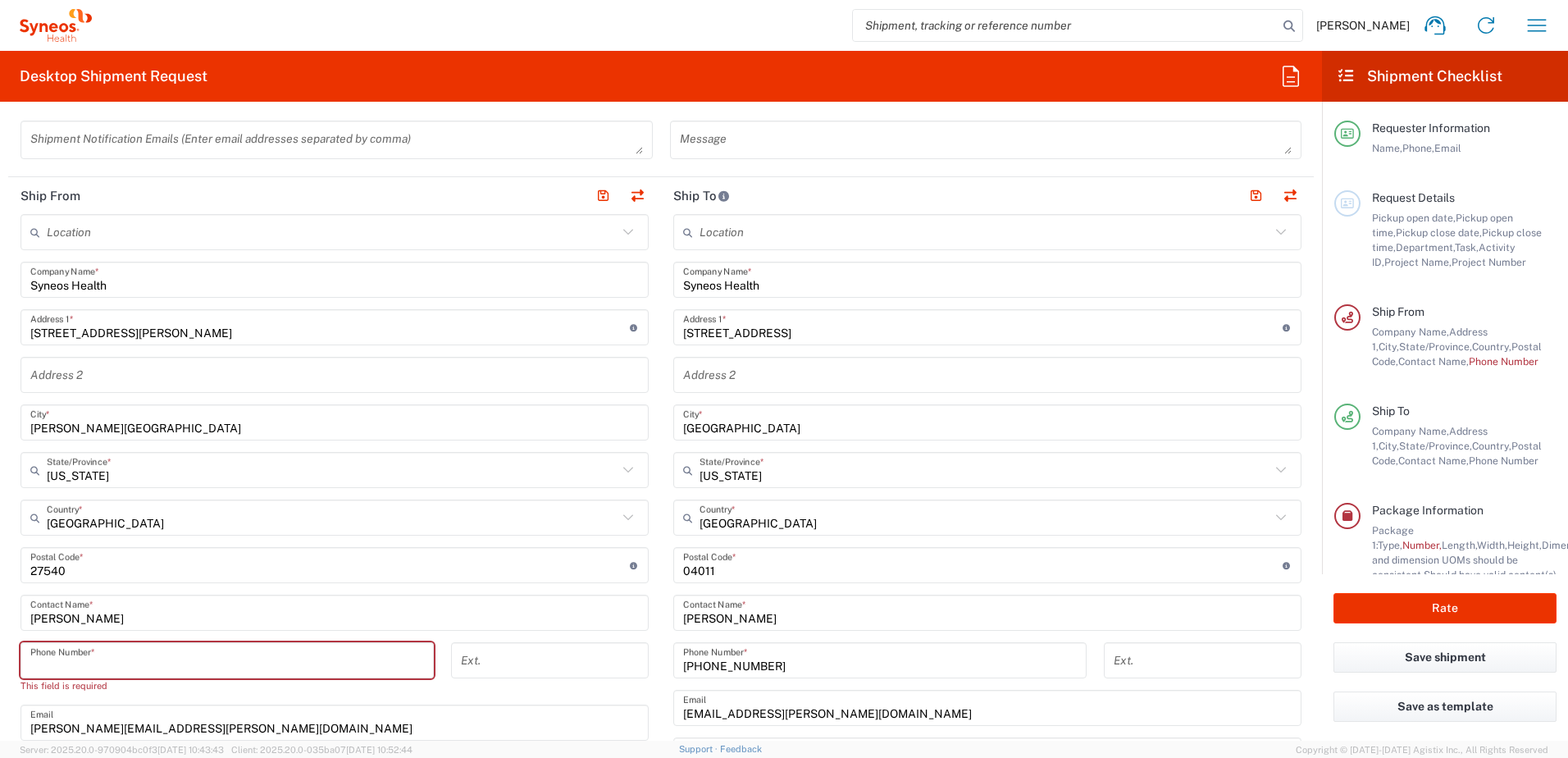
type input "9193684306"
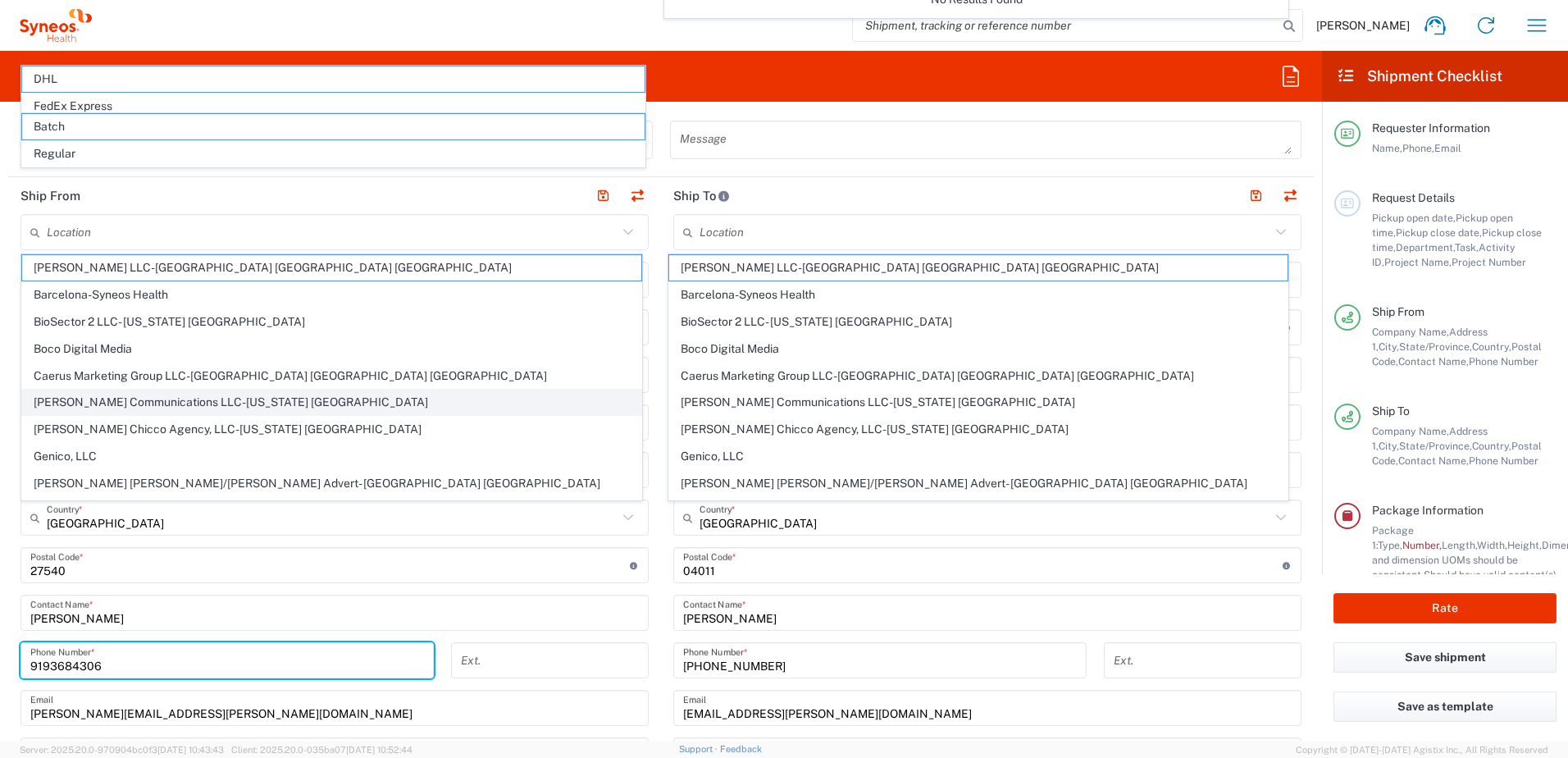
scroll to position [680, 0]
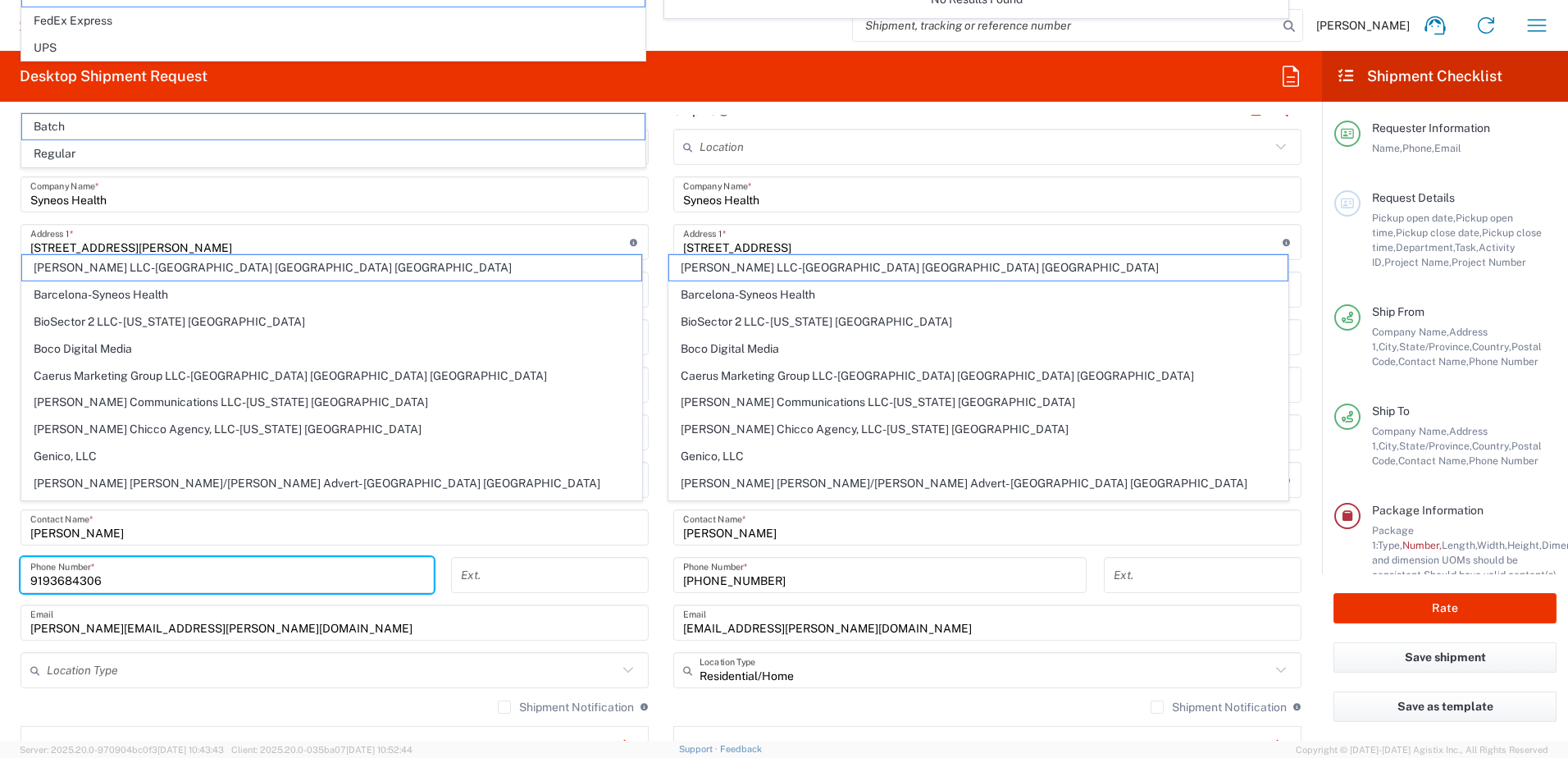
click at [9, 462] on main "Location [PERSON_NAME] LLC-[GEOGRAPHIC_DATA] [GEOGRAPHIC_DATA] [GEOGRAPHIC_DATA…" at bounding box center [334, 473] width 653 height 689
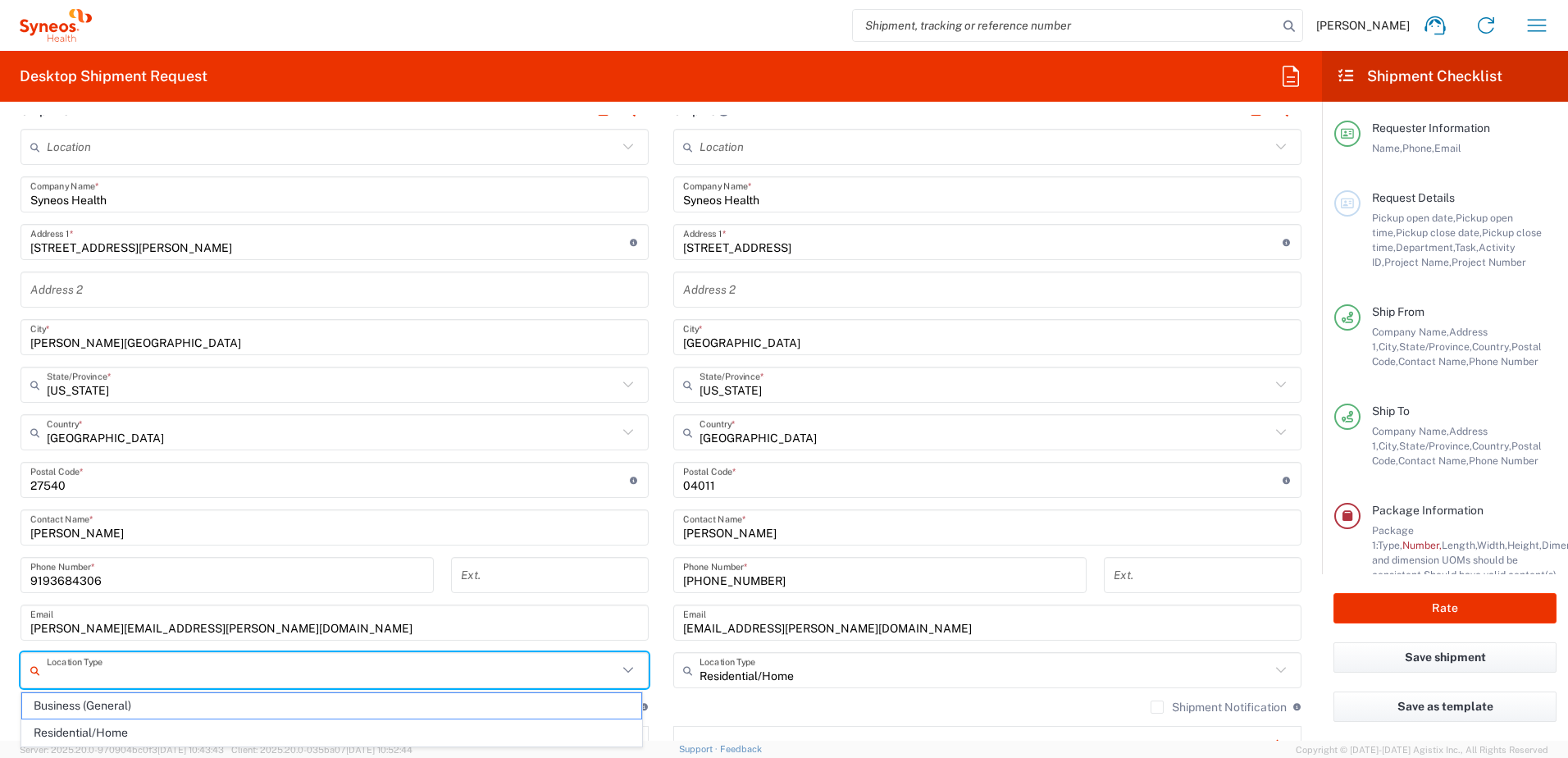
click at [100, 462] on input "text" at bounding box center [332, 670] width 571 height 28
click at [90, 462] on span "Residential/Home" at bounding box center [332, 733] width 619 height 25
type input "Residential/Home"
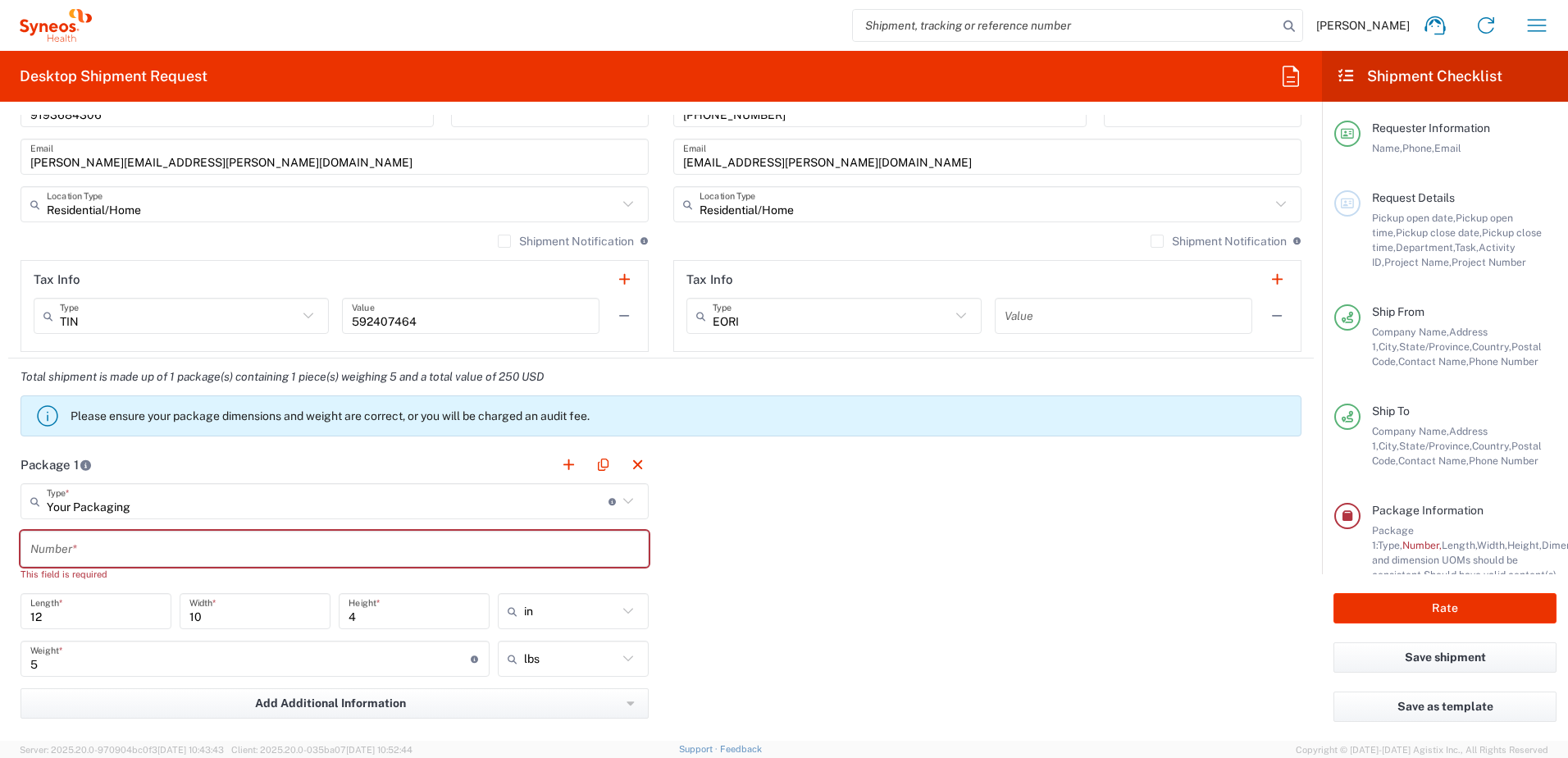
scroll to position [1172, 0]
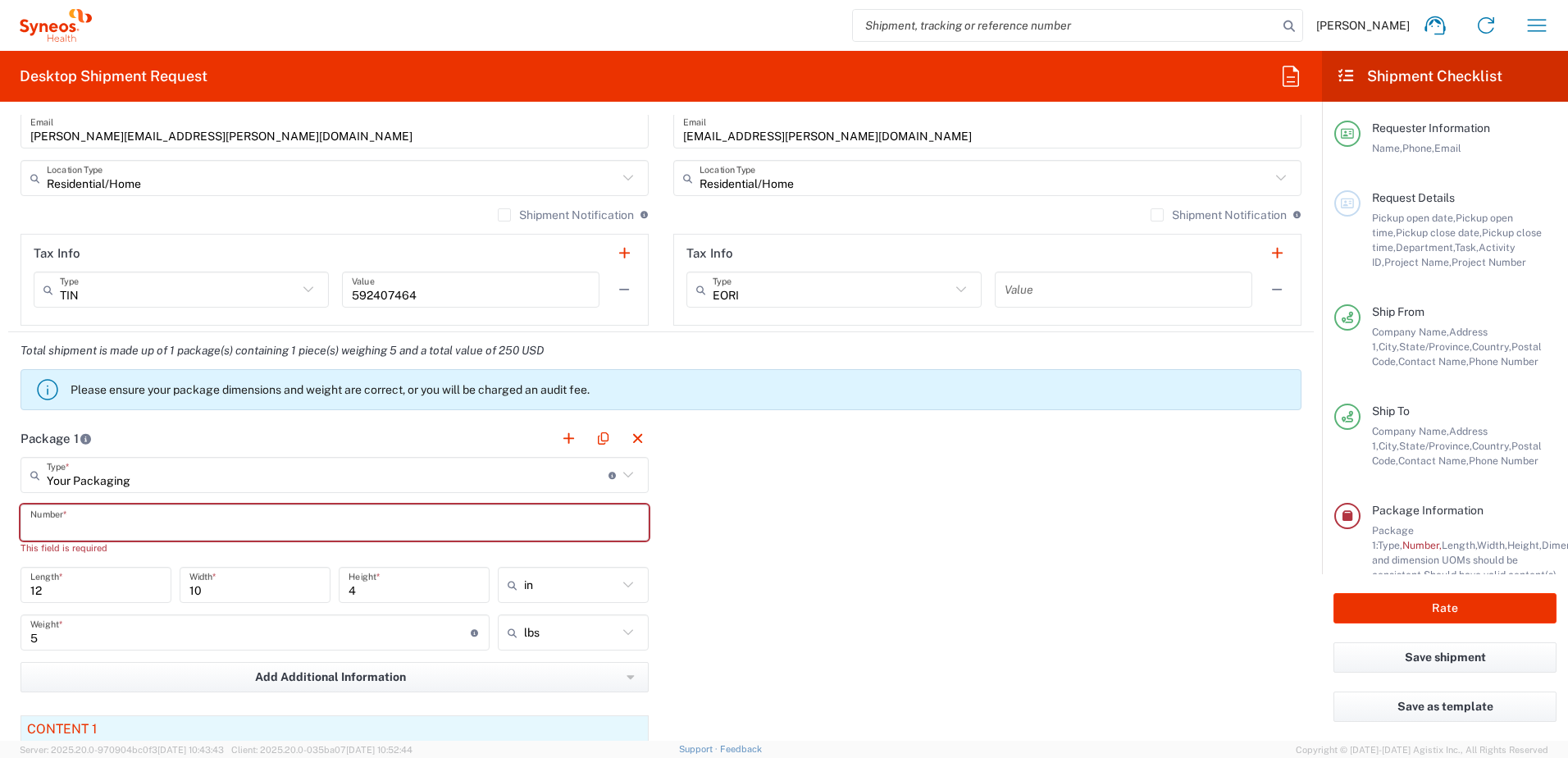
click at [421, 462] on input "text" at bounding box center [334, 523] width 609 height 28
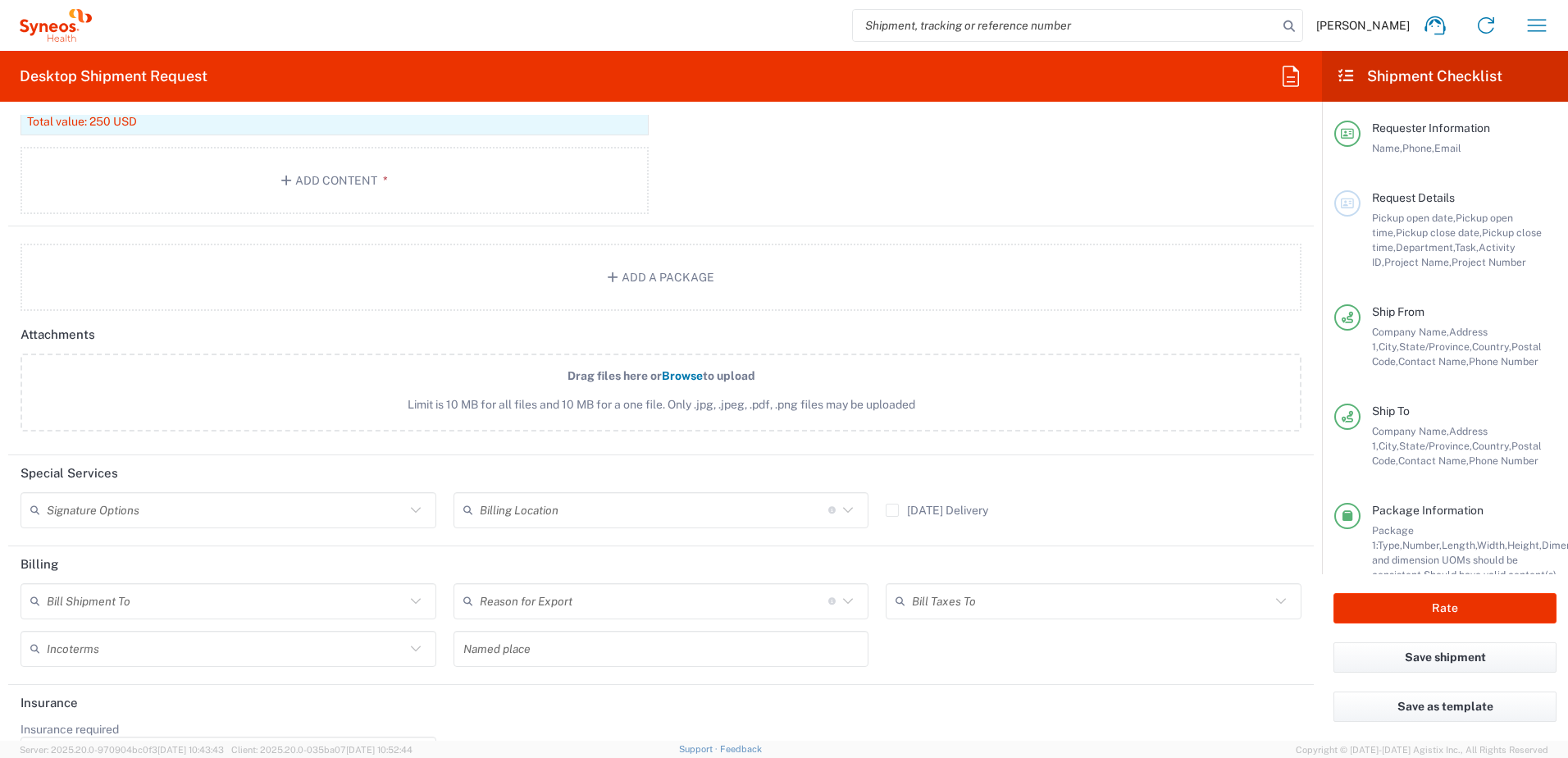
scroll to position [1873, 0]
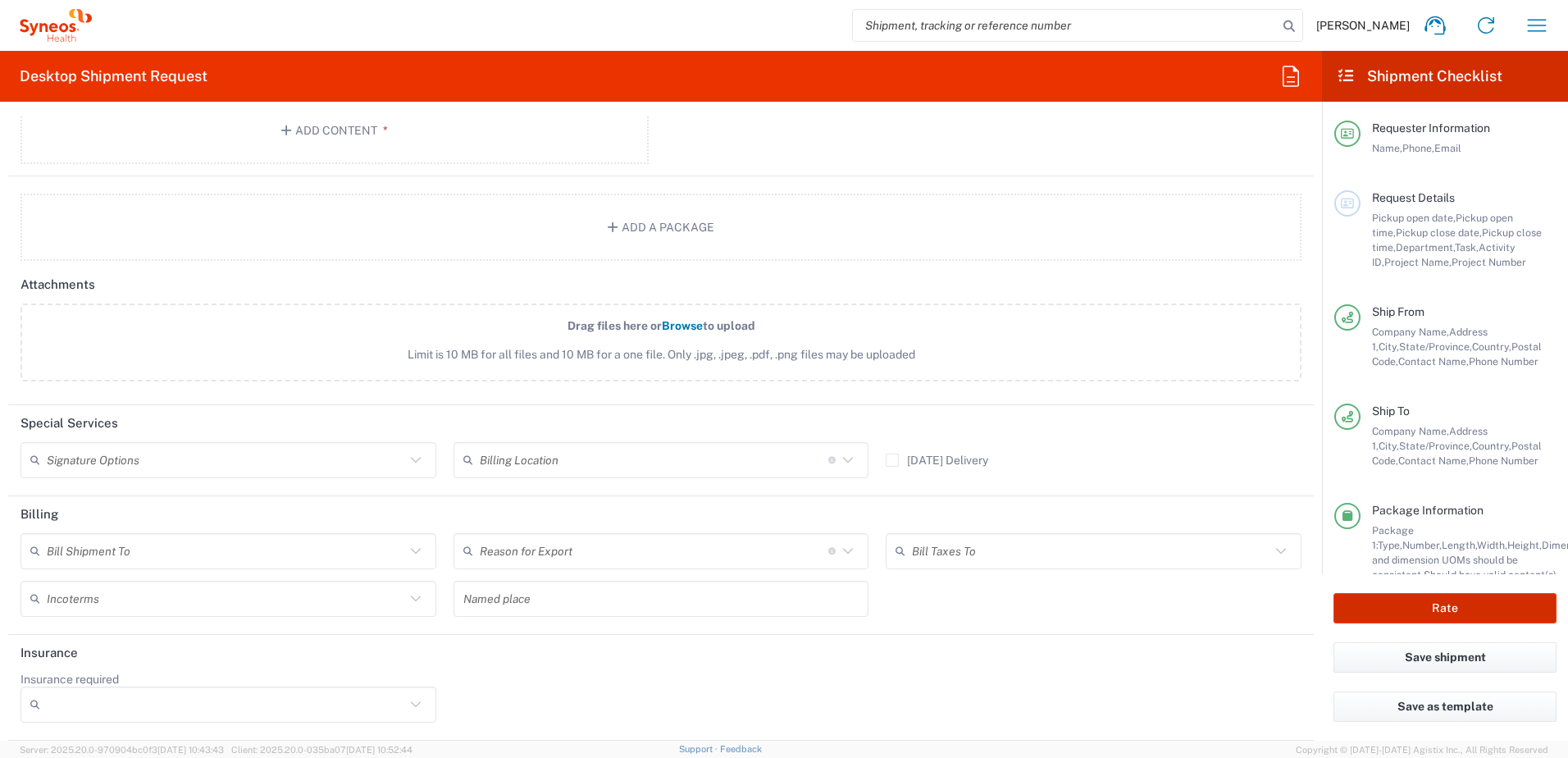
type input "1"
click at [1042, 462] on button "Rate" at bounding box center [1445, 608] width 223 height 30
type input "8130 DEPARTMENTAL EXPENSE"
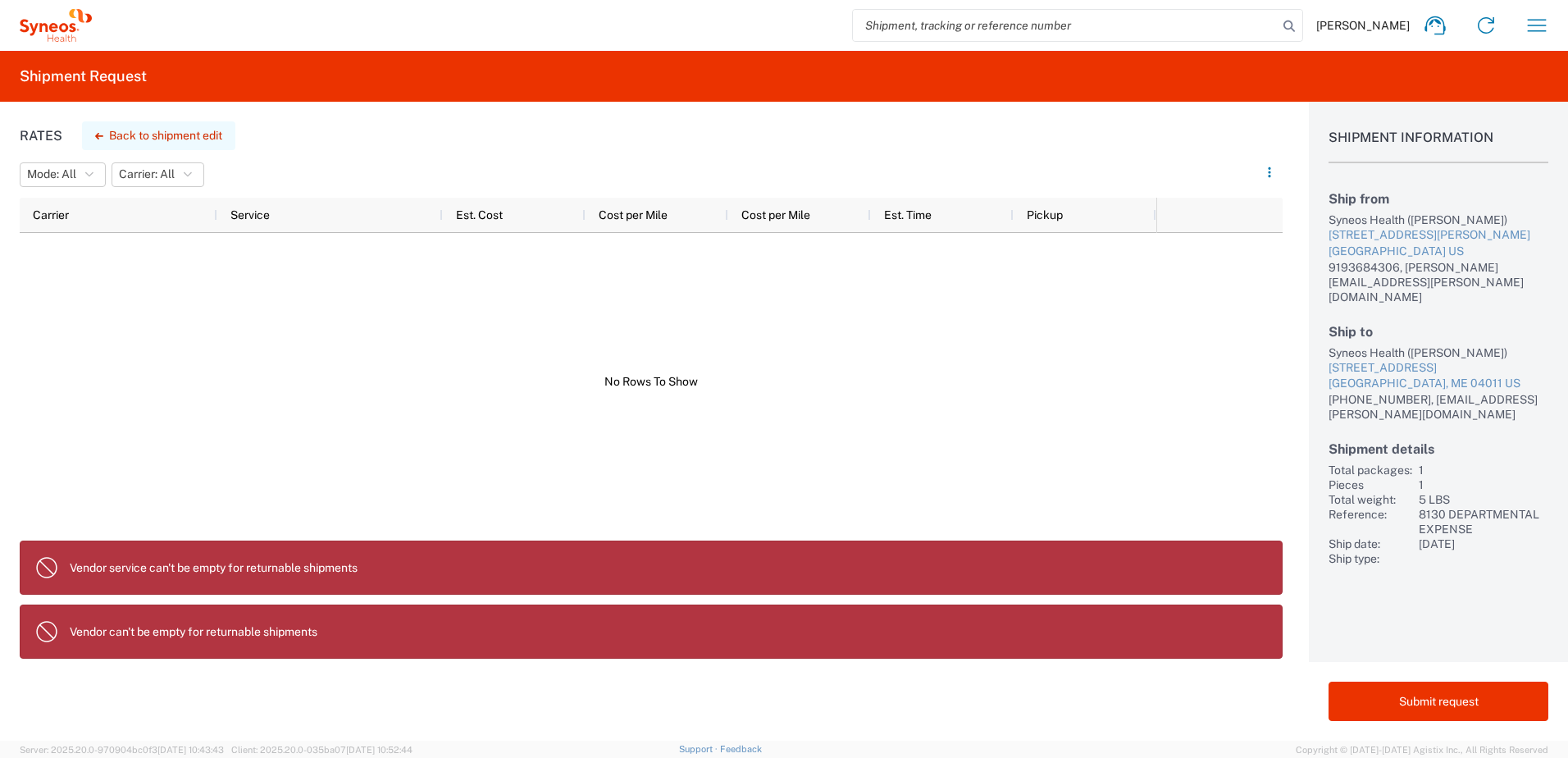
click at [124, 136] on button "Back to shipment edit" at bounding box center [158, 135] width 153 height 28
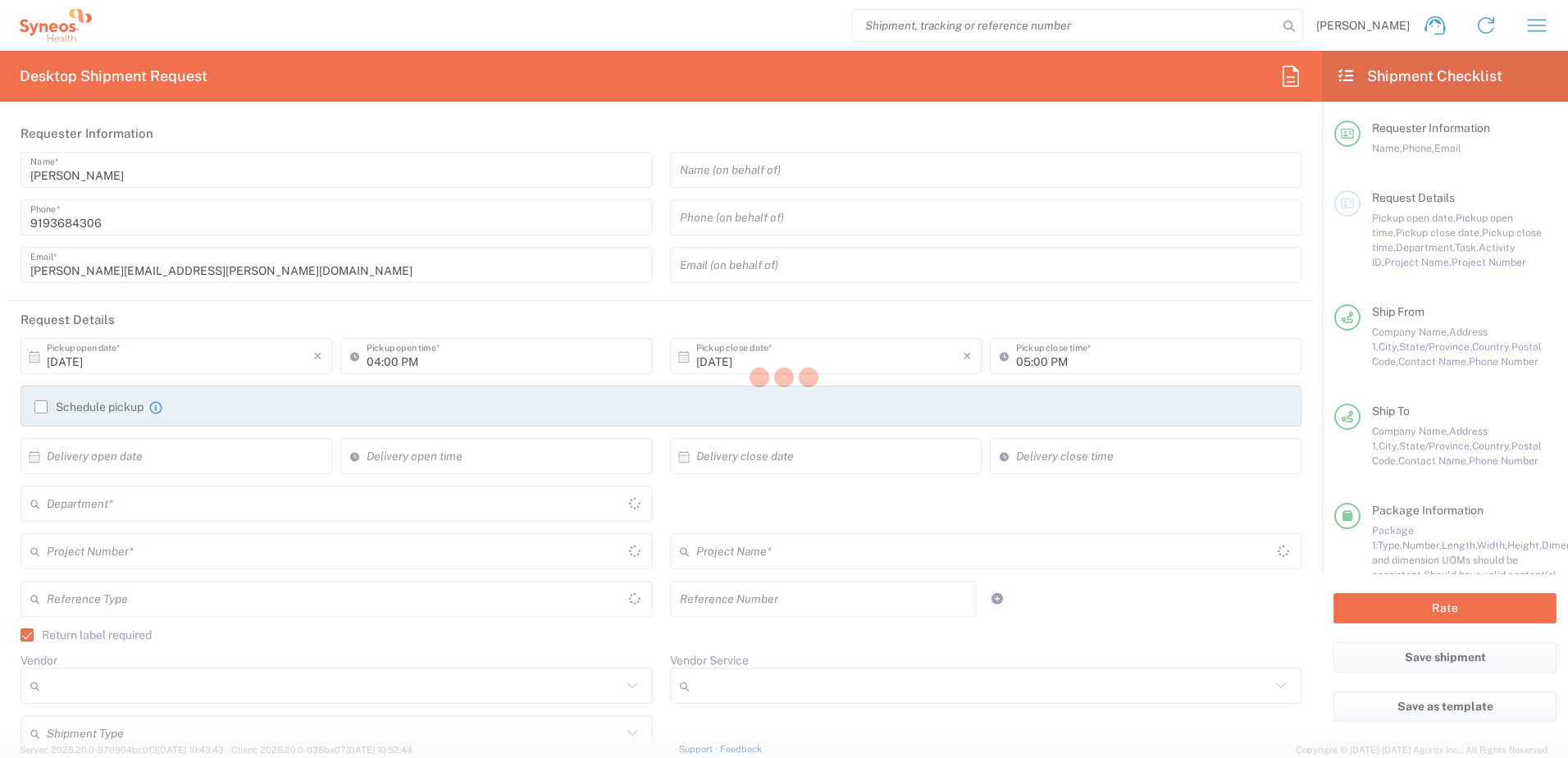
type input "[US_STATE]"
type input "Your Packaging"
type input "8130 DEPARTMENTAL EXPENSE"
type input "8130"
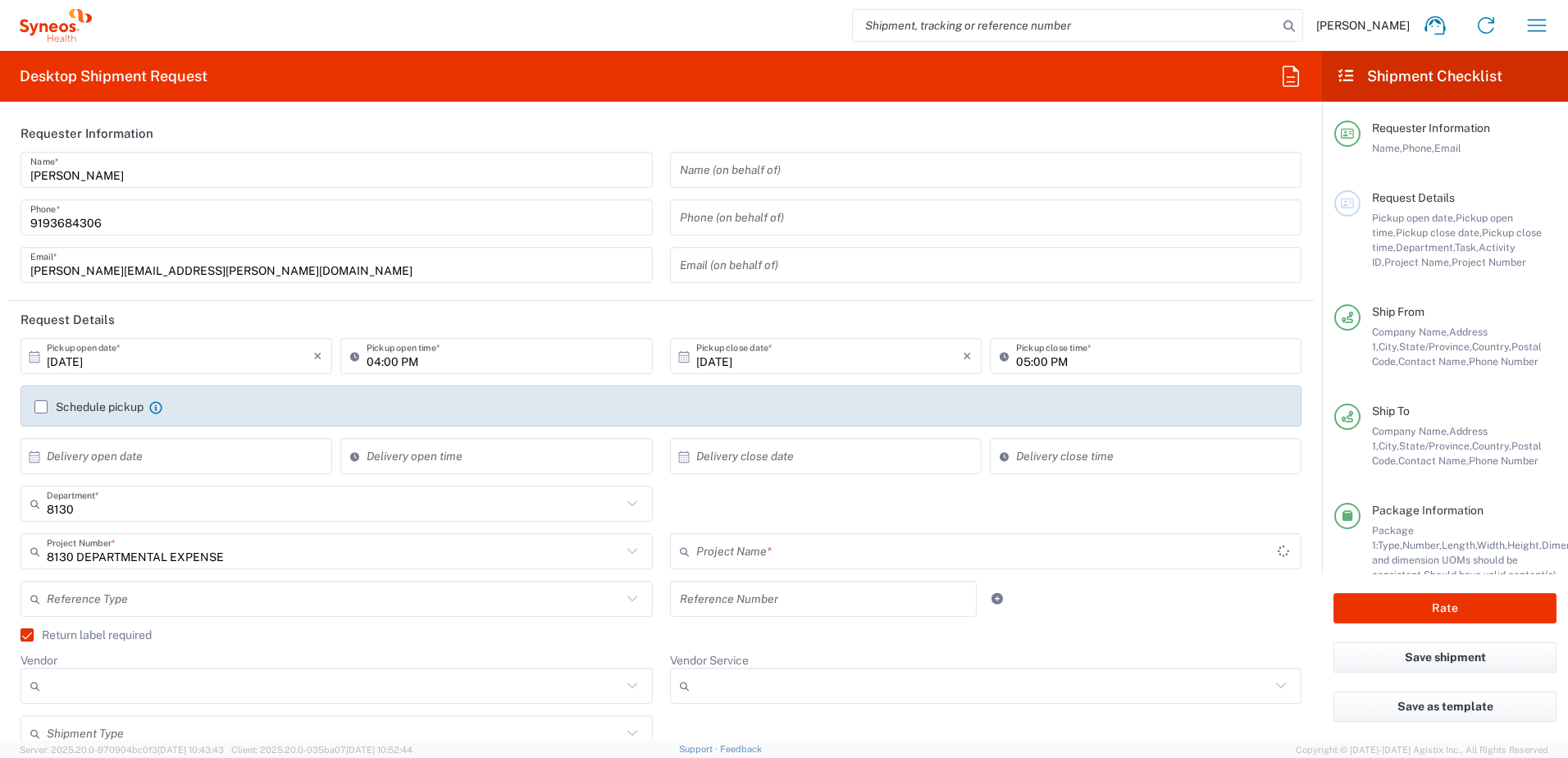
type input "8130 DEPARTMENTAL EXPENSE"
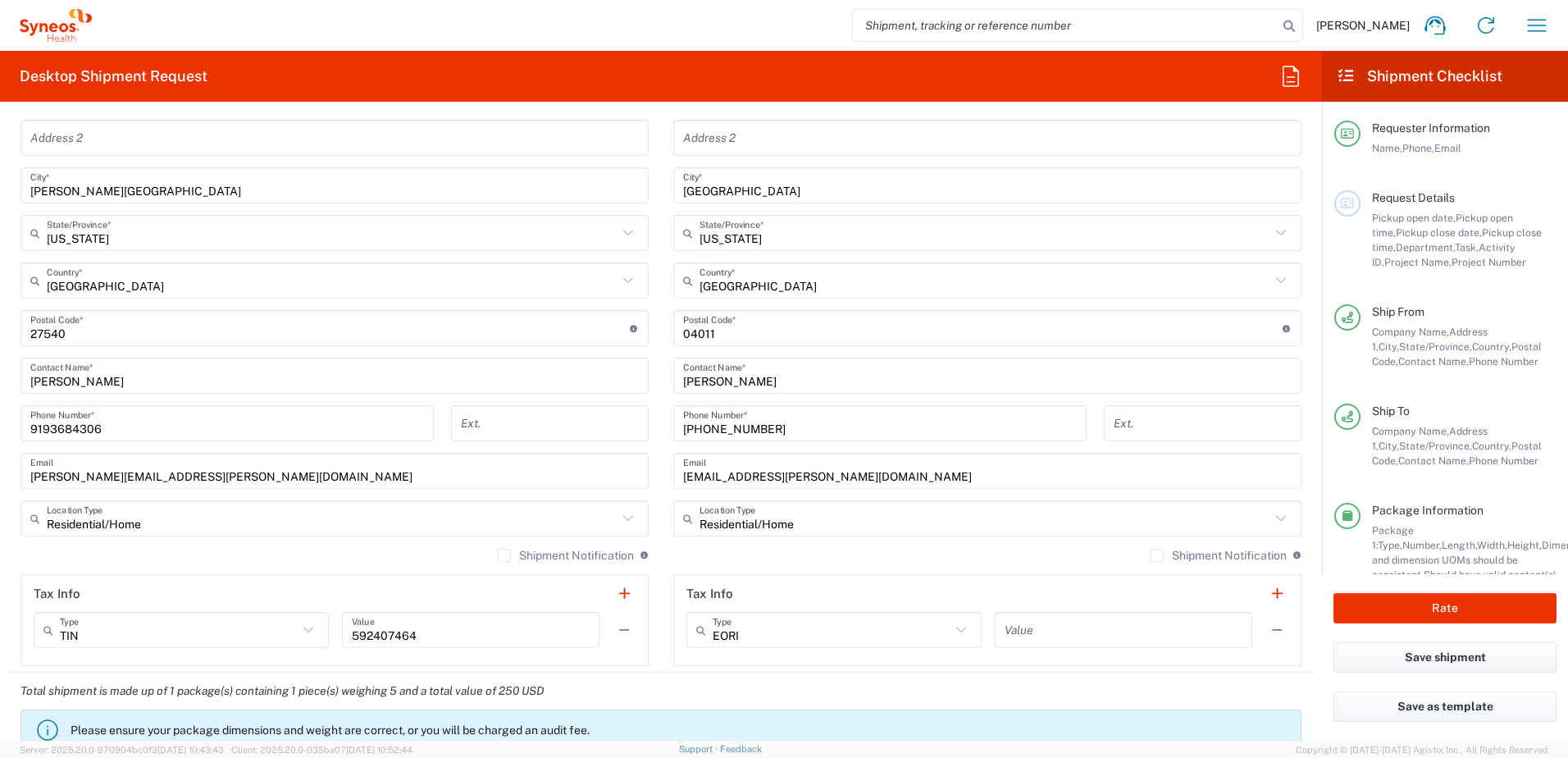
scroll to position [854, 0]
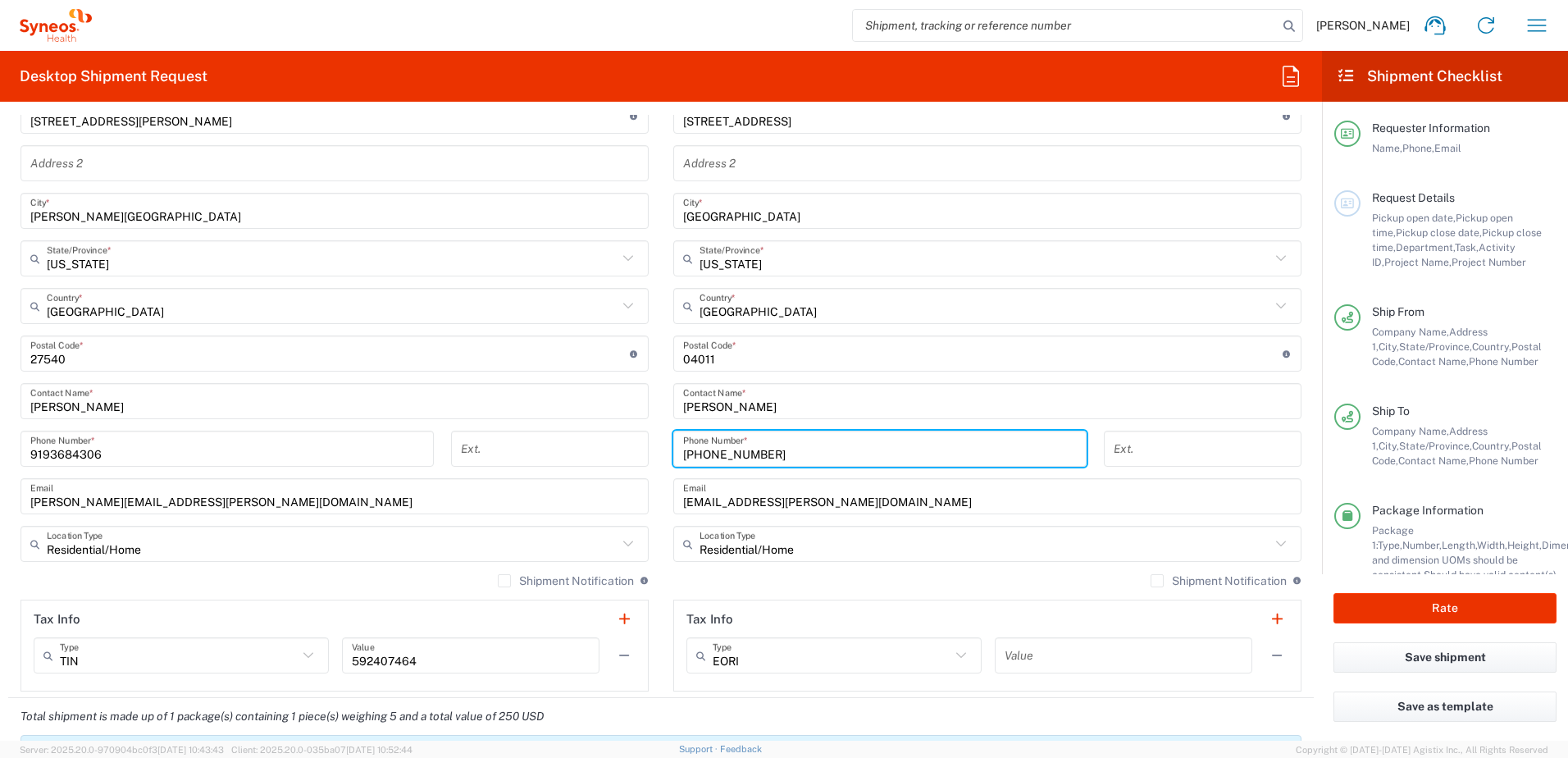
click at [697, 457] on input "[PHONE_NUMBER]" at bounding box center [879, 448] width 394 height 28
click at [720, 458] on input "781690 0506" at bounding box center [879, 448] width 394 height 28
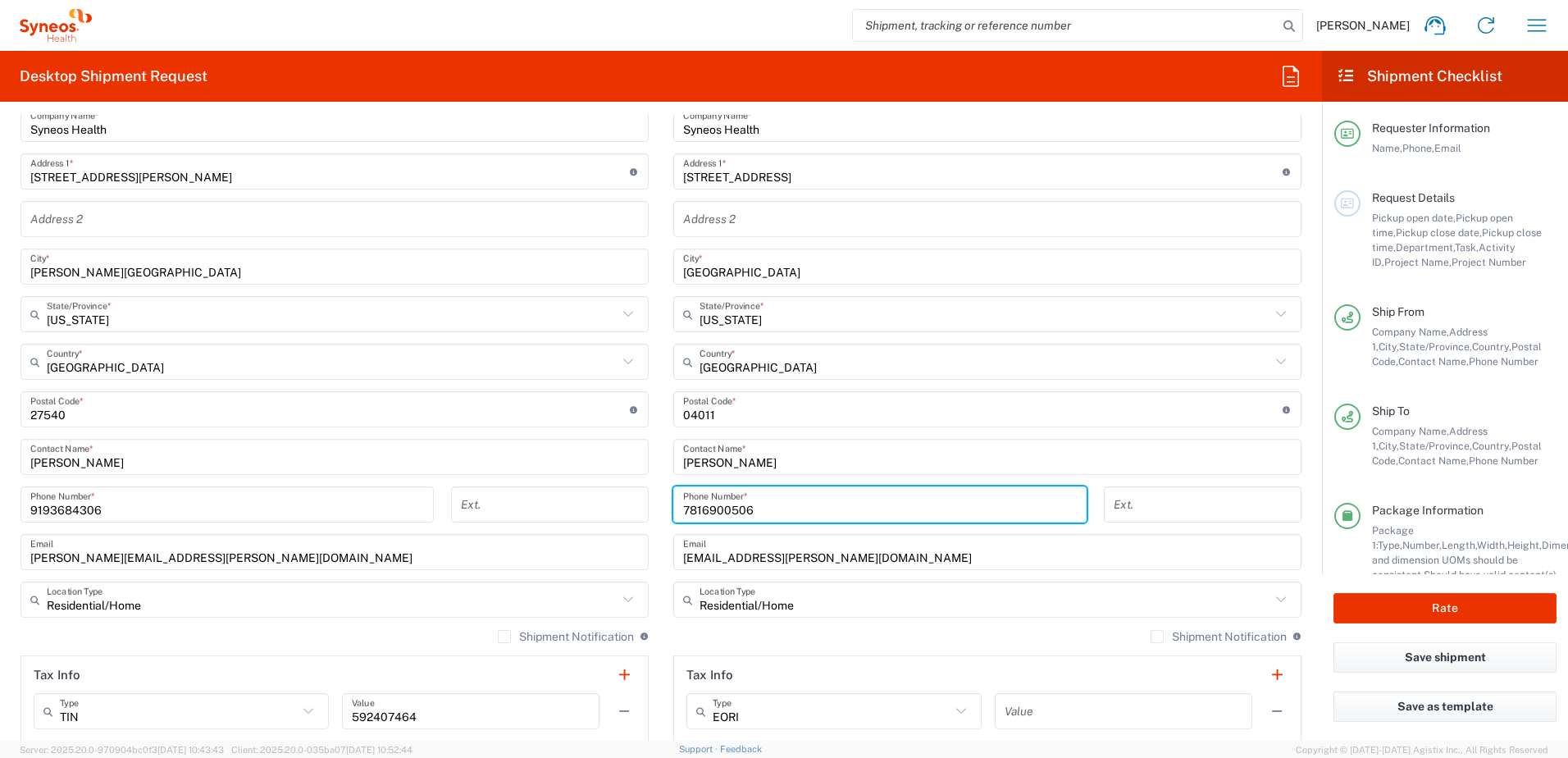
scroll to position [690, 0]
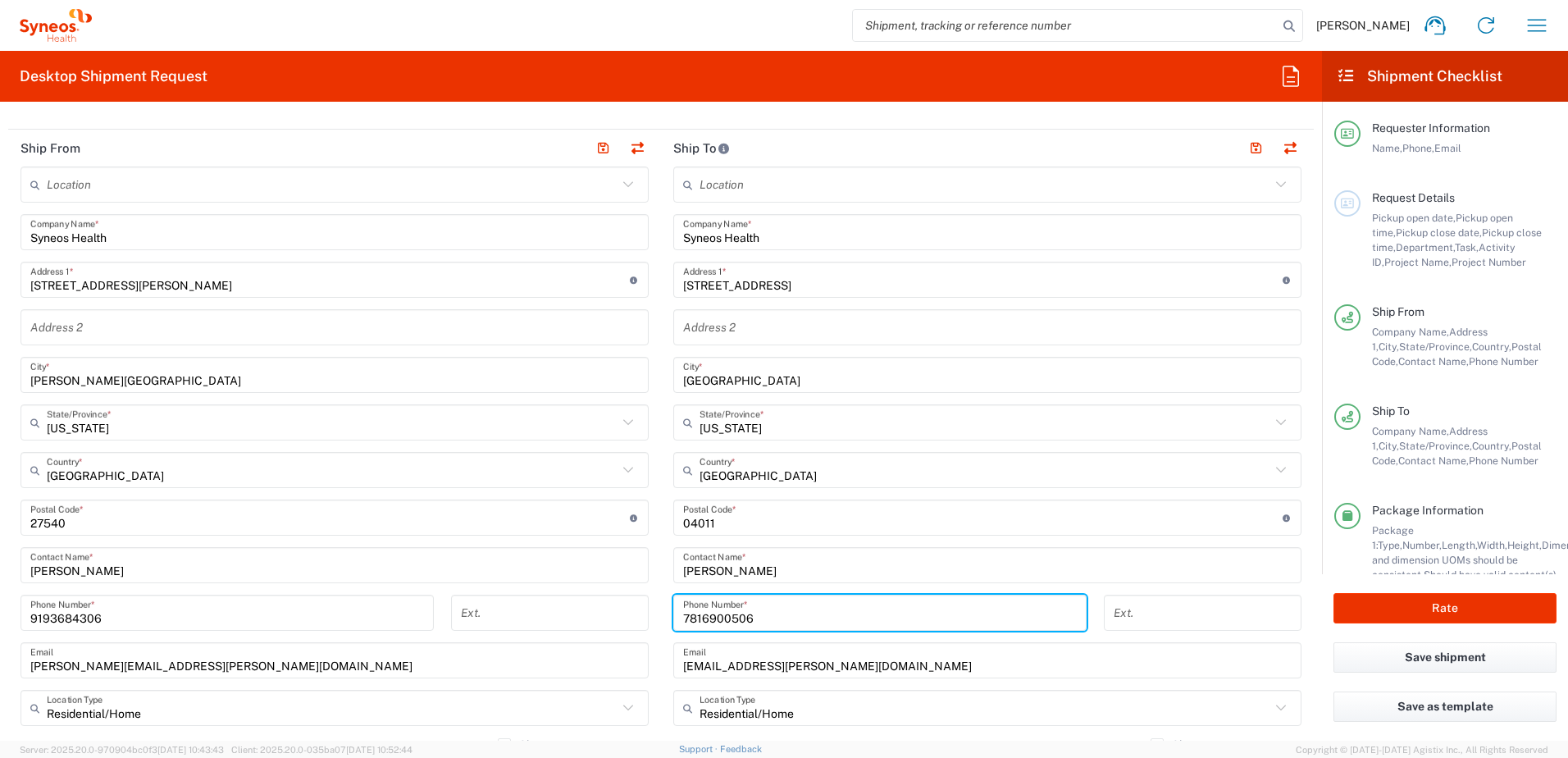
type input "7816900506"
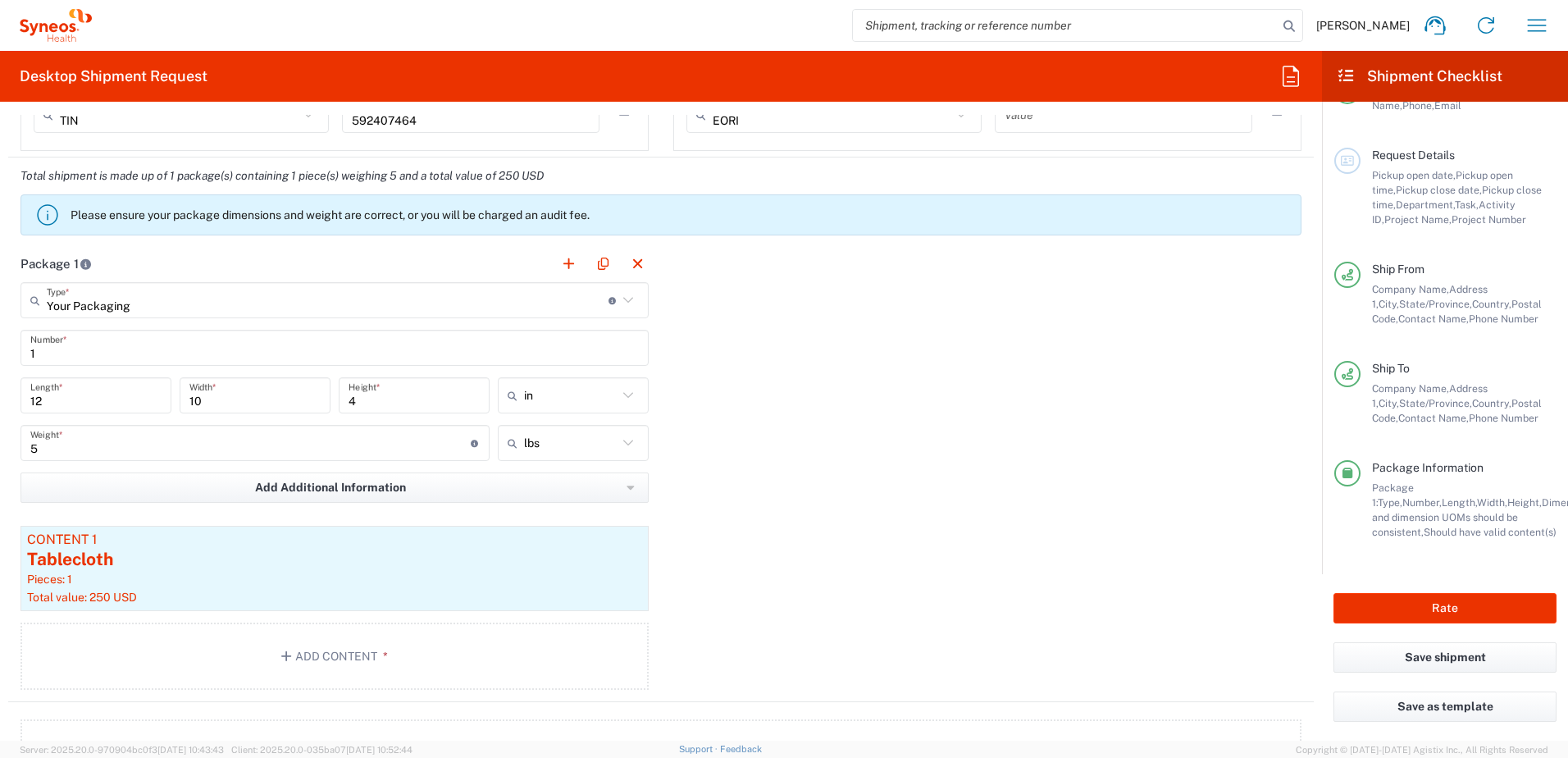
scroll to position [1476, 0]
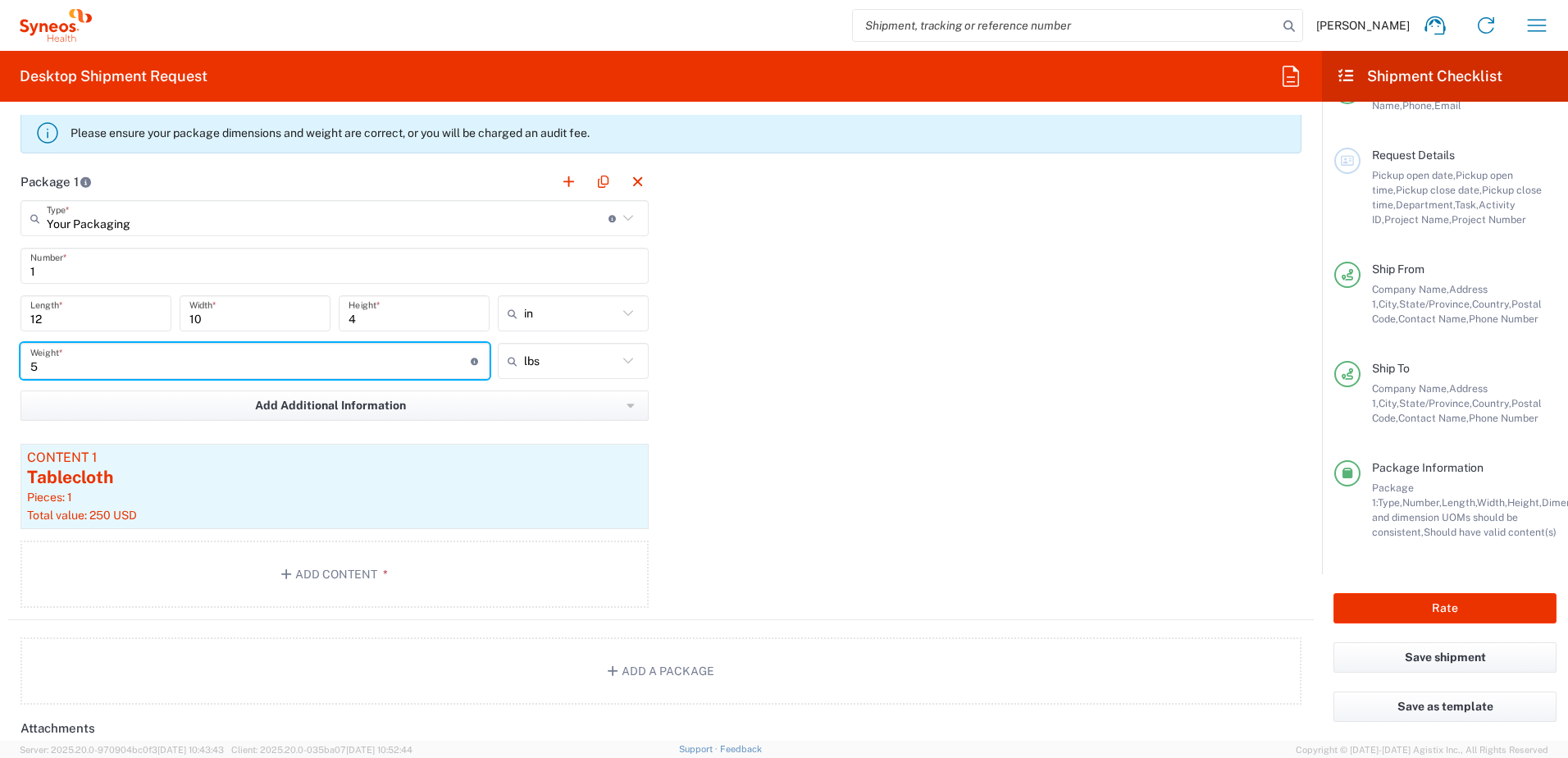
click at [443, 365] on input "5" at bounding box center [250, 360] width 441 height 28
type input "4"
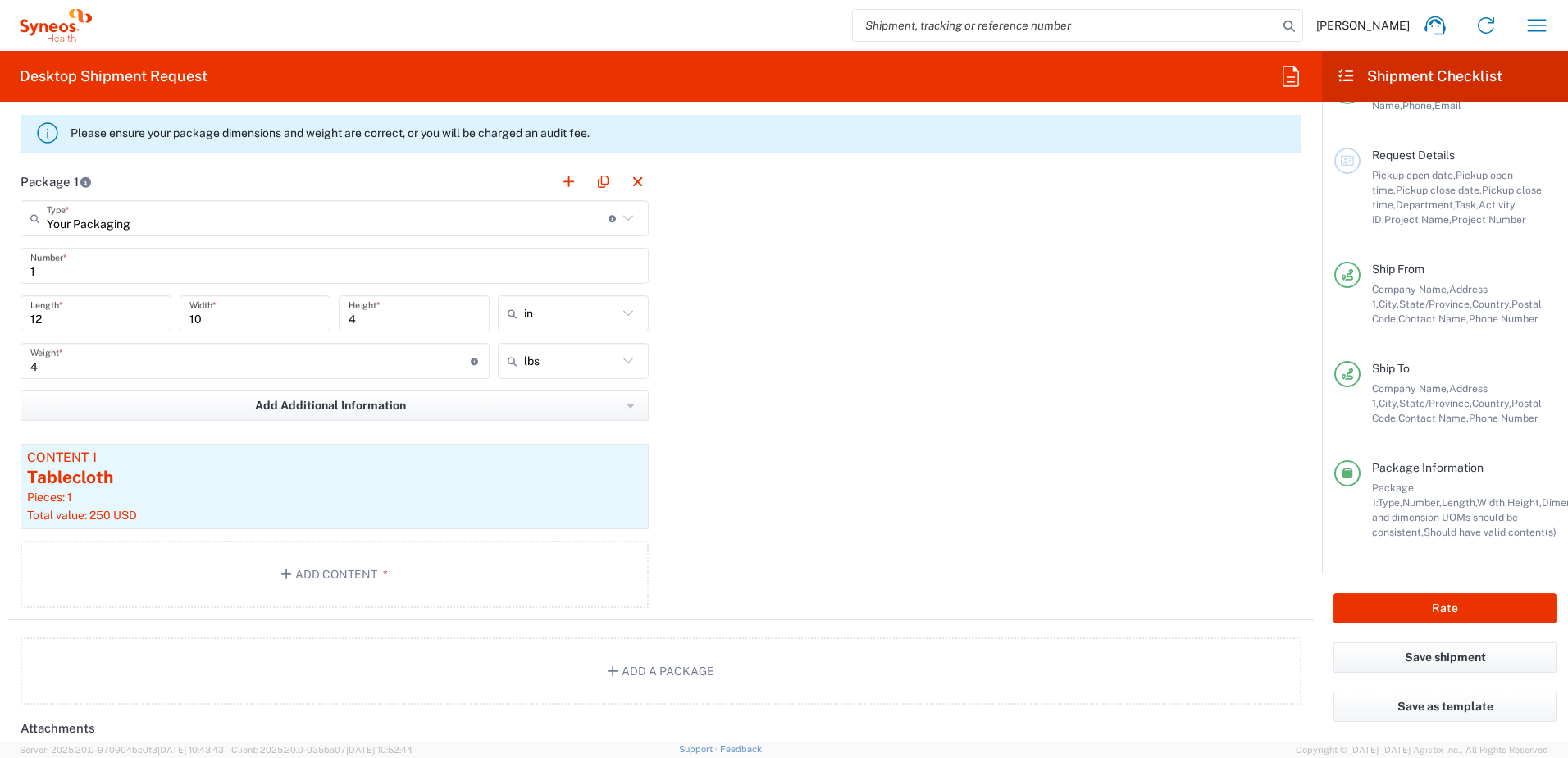
click at [806, 447] on div "Package 1 Your Packaging Type * Material used to package goods Your Packaging E…" at bounding box center [660, 392] width 1306 height 457
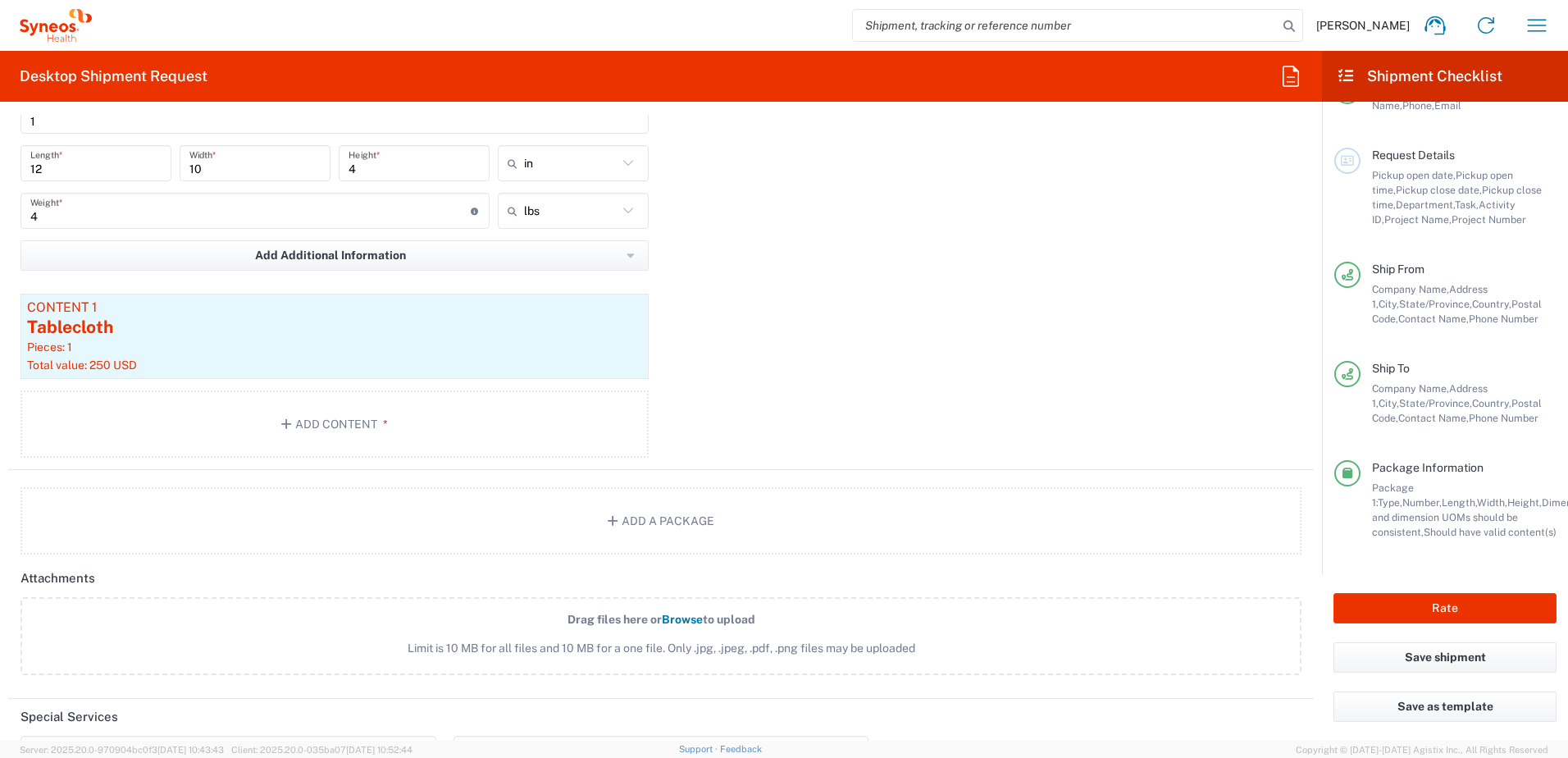
scroll to position [1640, 0]
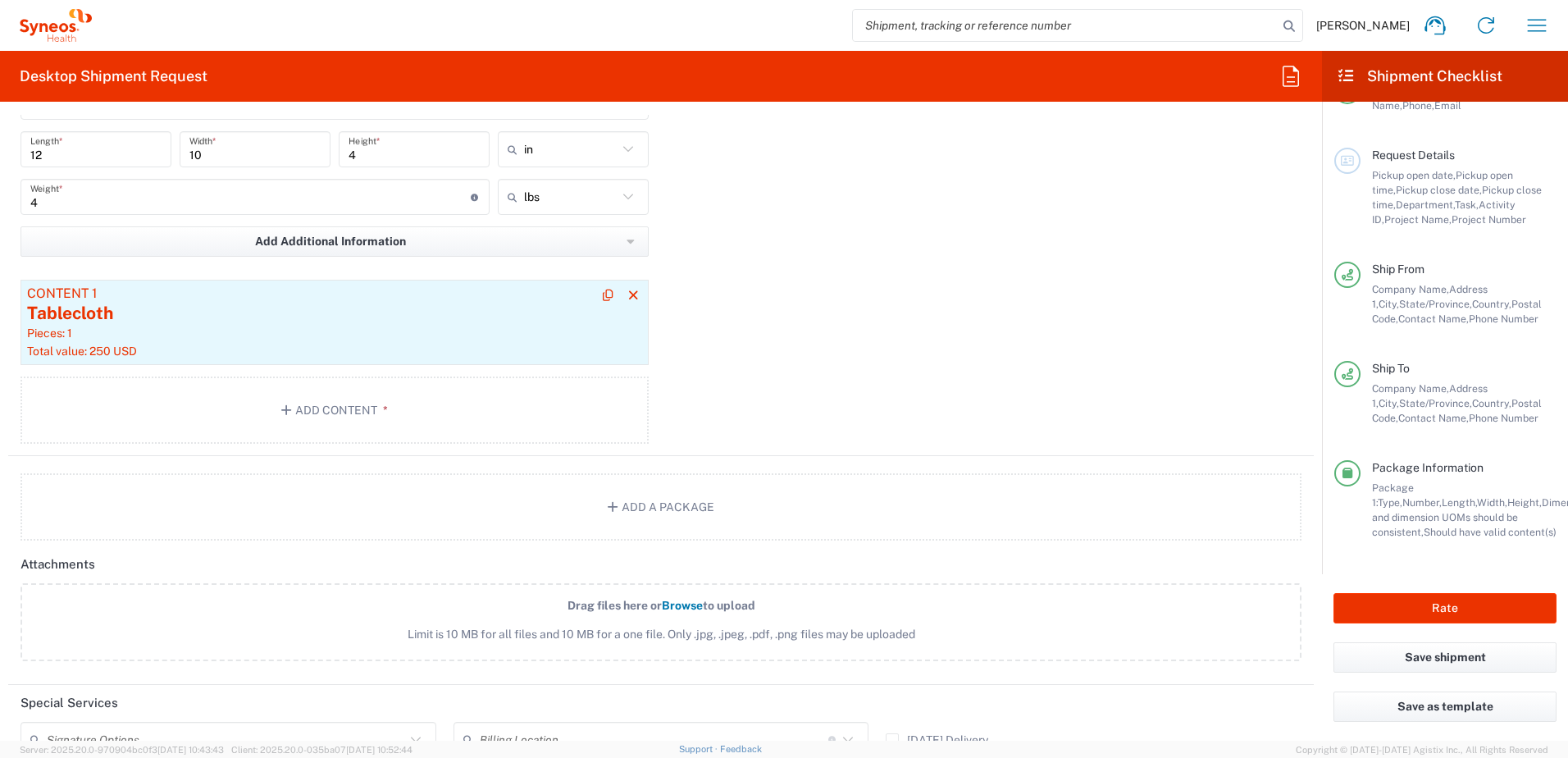
click at [192, 316] on div "Tablecloth" at bounding box center [335, 313] width 615 height 24
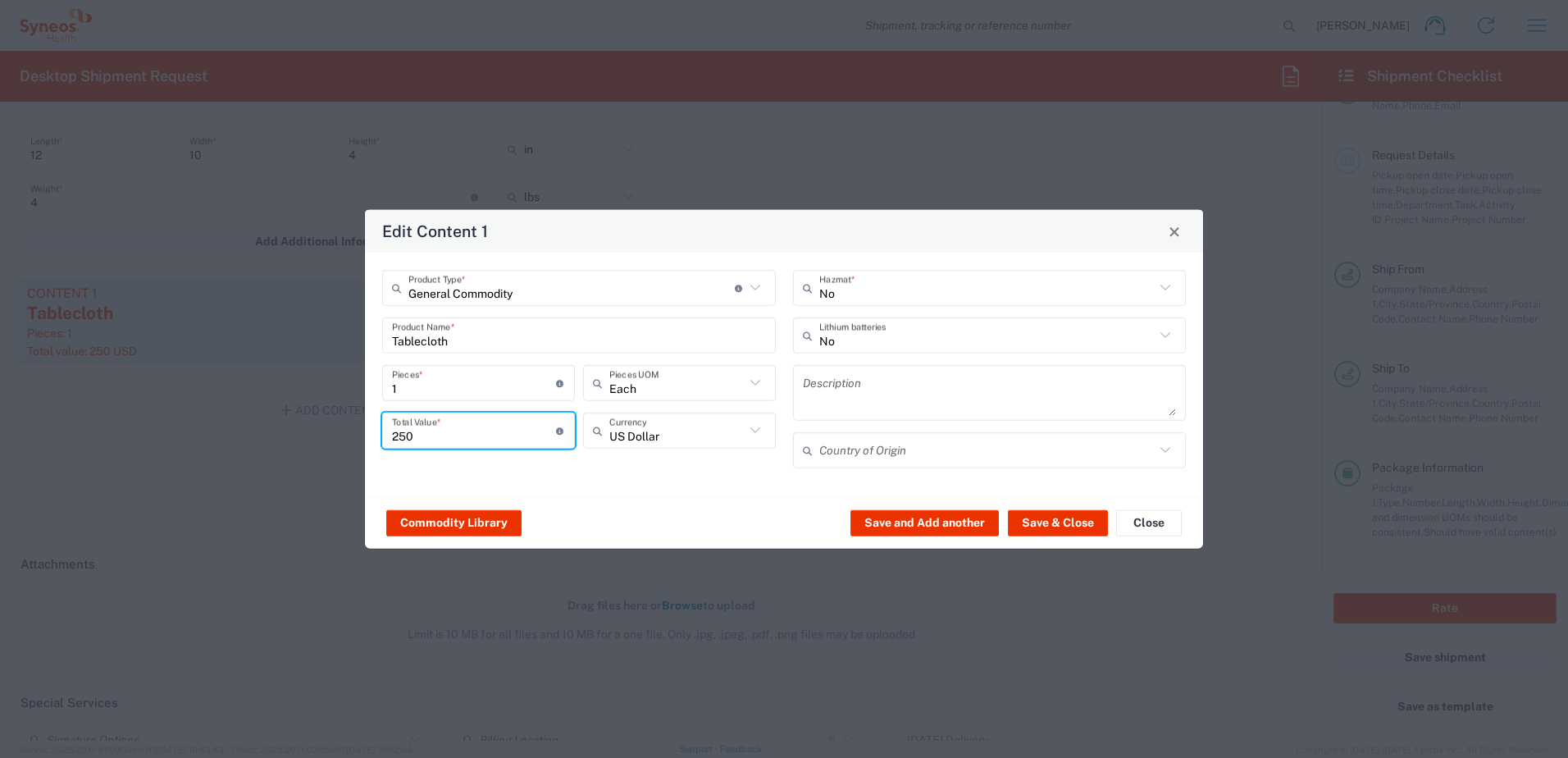
drag, startPoint x: 462, startPoint y: 438, endPoint x: 354, endPoint y: 437, distance: 108.0
click at [354, 437] on div "Edit Content 1 General Commodity Product Type * Document: Paper document genera…" at bounding box center [784, 379] width 1568 height 758
type input "150"
click at [1026, 462] on button "Save & Close" at bounding box center [1058, 522] width 100 height 26
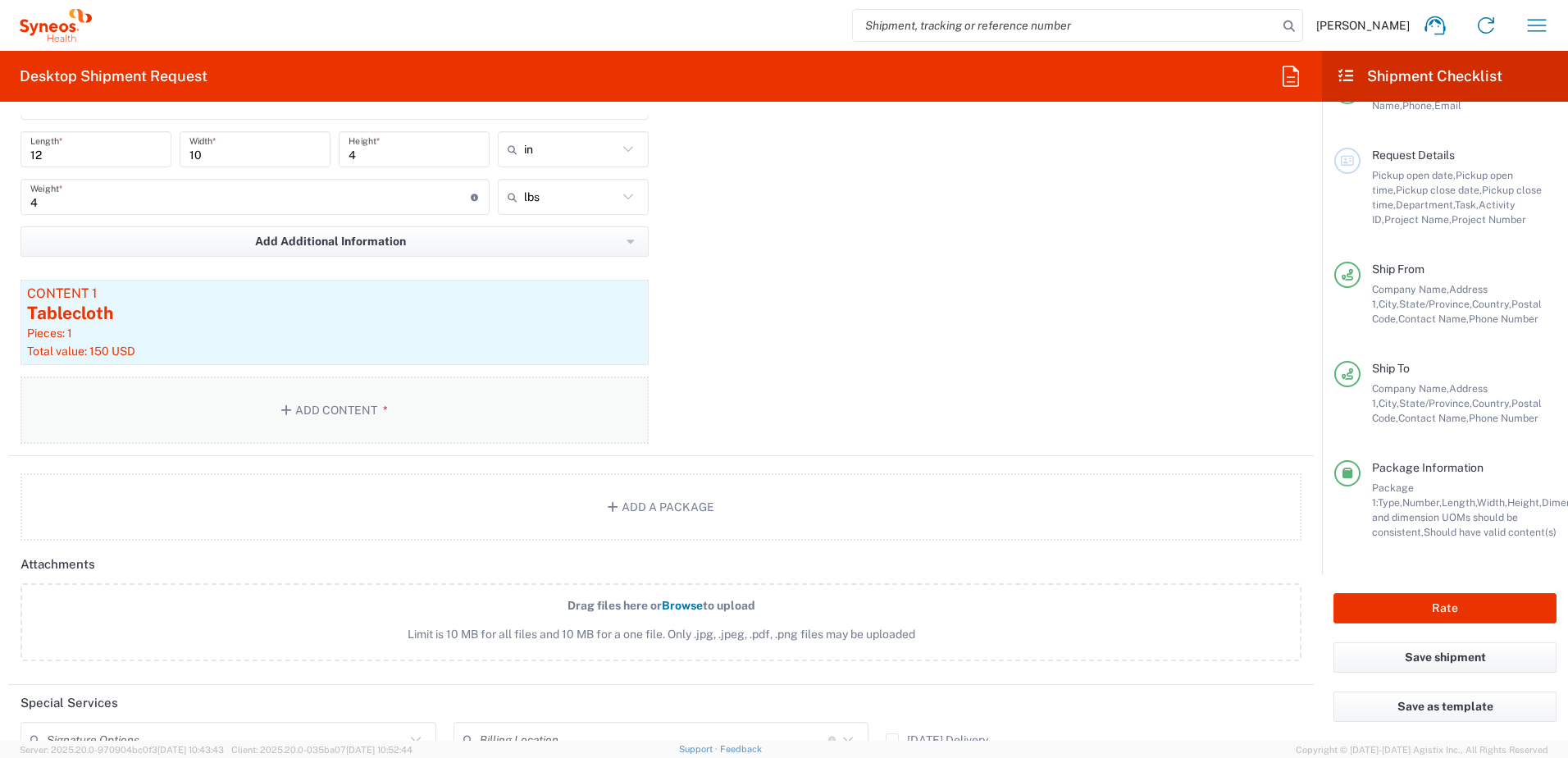
click at [310, 403] on button "Add Content *" at bounding box center [334, 409] width 628 height 67
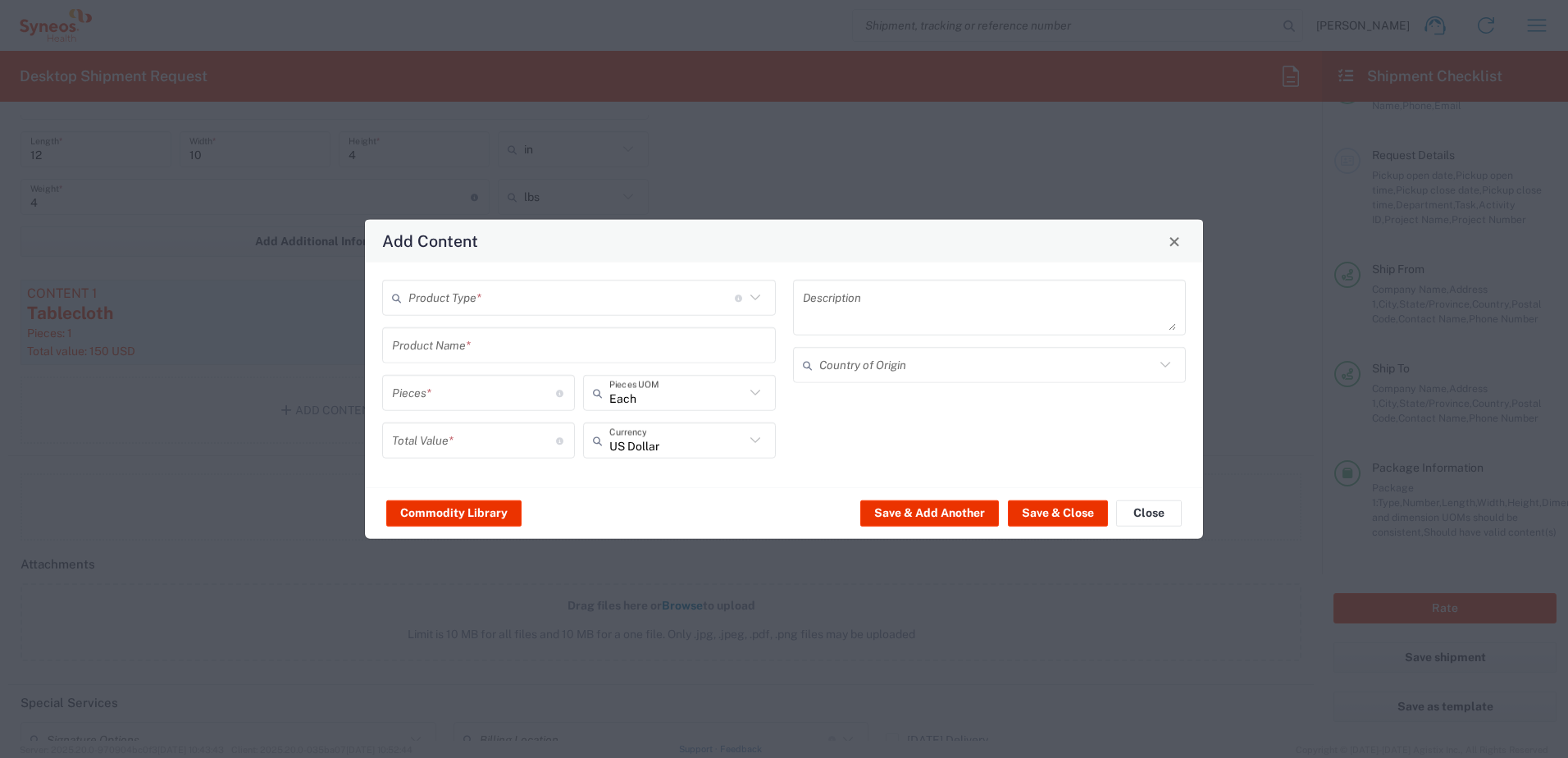
click at [523, 299] on input "text" at bounding box center [572, 297] width 326 height 28
click at [488, 363] on span "General Commodity" at bounding box center [579, 360] width 391 height 25
type input "General Commodity"
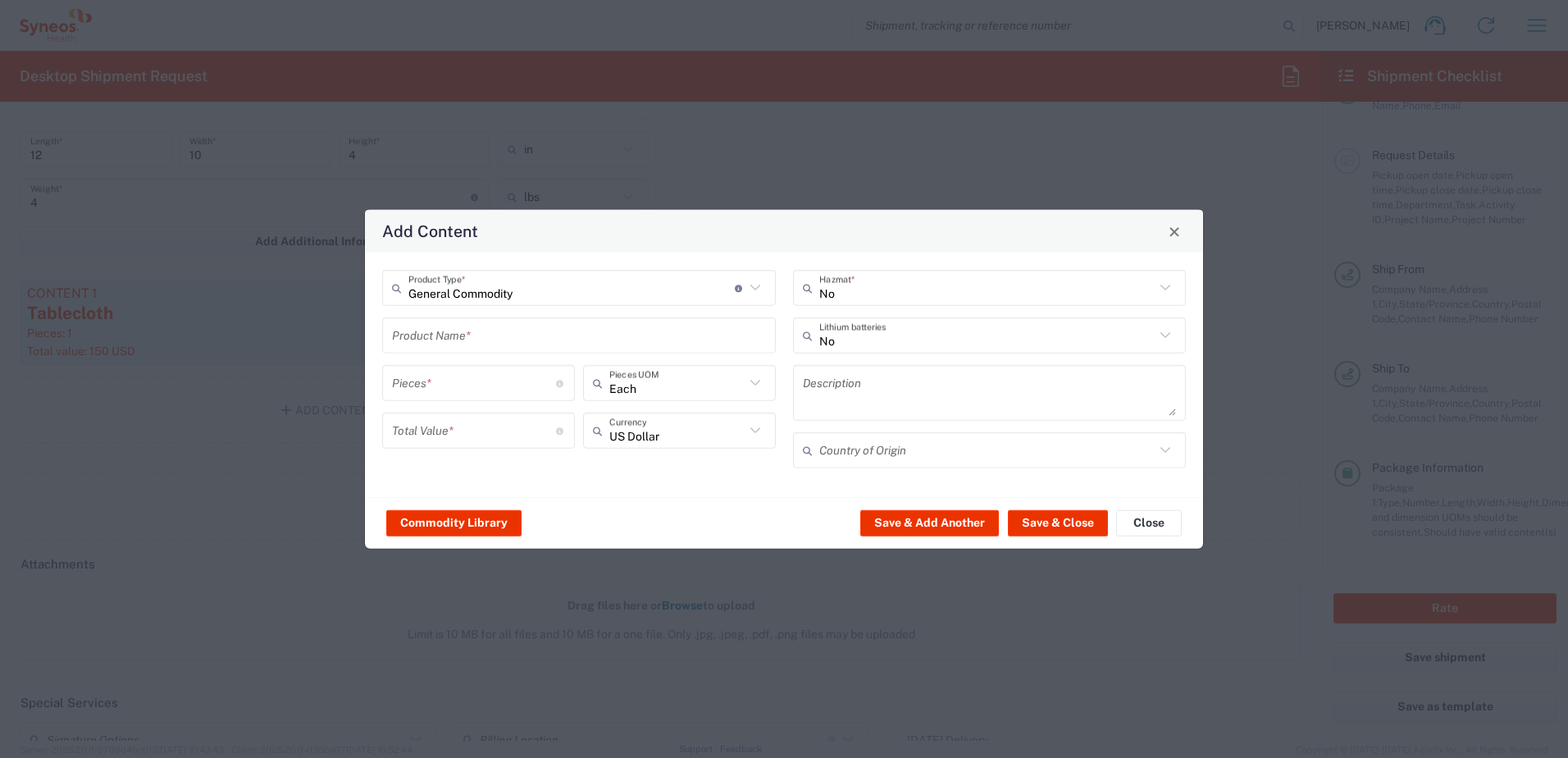
click at [469, 340] on input "text" at bounding box center [578, 334] width 374 height 28
type input "Tablecloth"
click at [447, 385] on input "number" at bounding box center [474, 382] width 164 height 28
type input "1"
click at [450, 426] on input "number" at bounding box center [474, 430] width 164 height 28
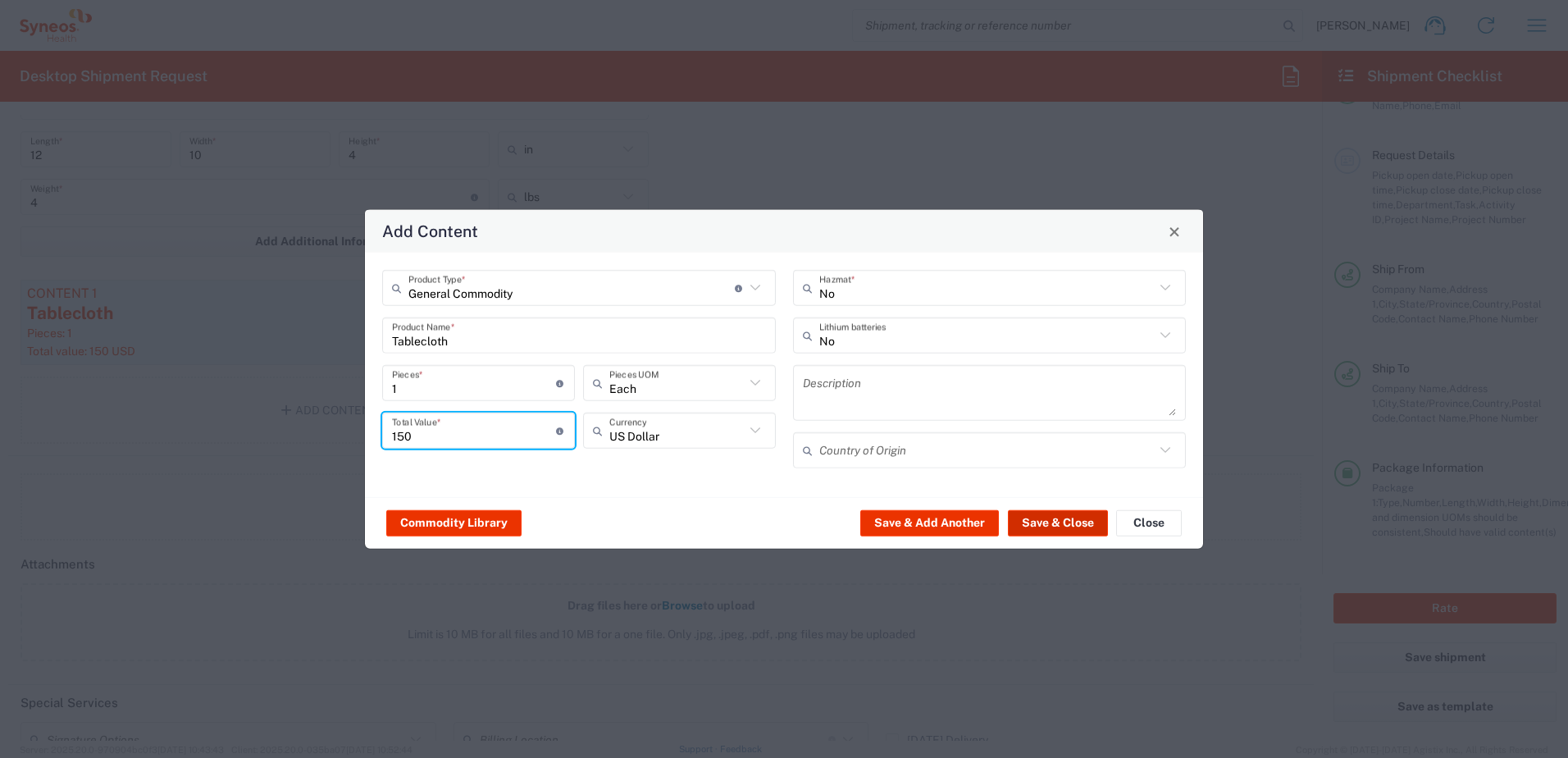
type input "150"
click at [1038, 462] on button "Save & Close" at bounding box center [1058, 522] width 100 height 26
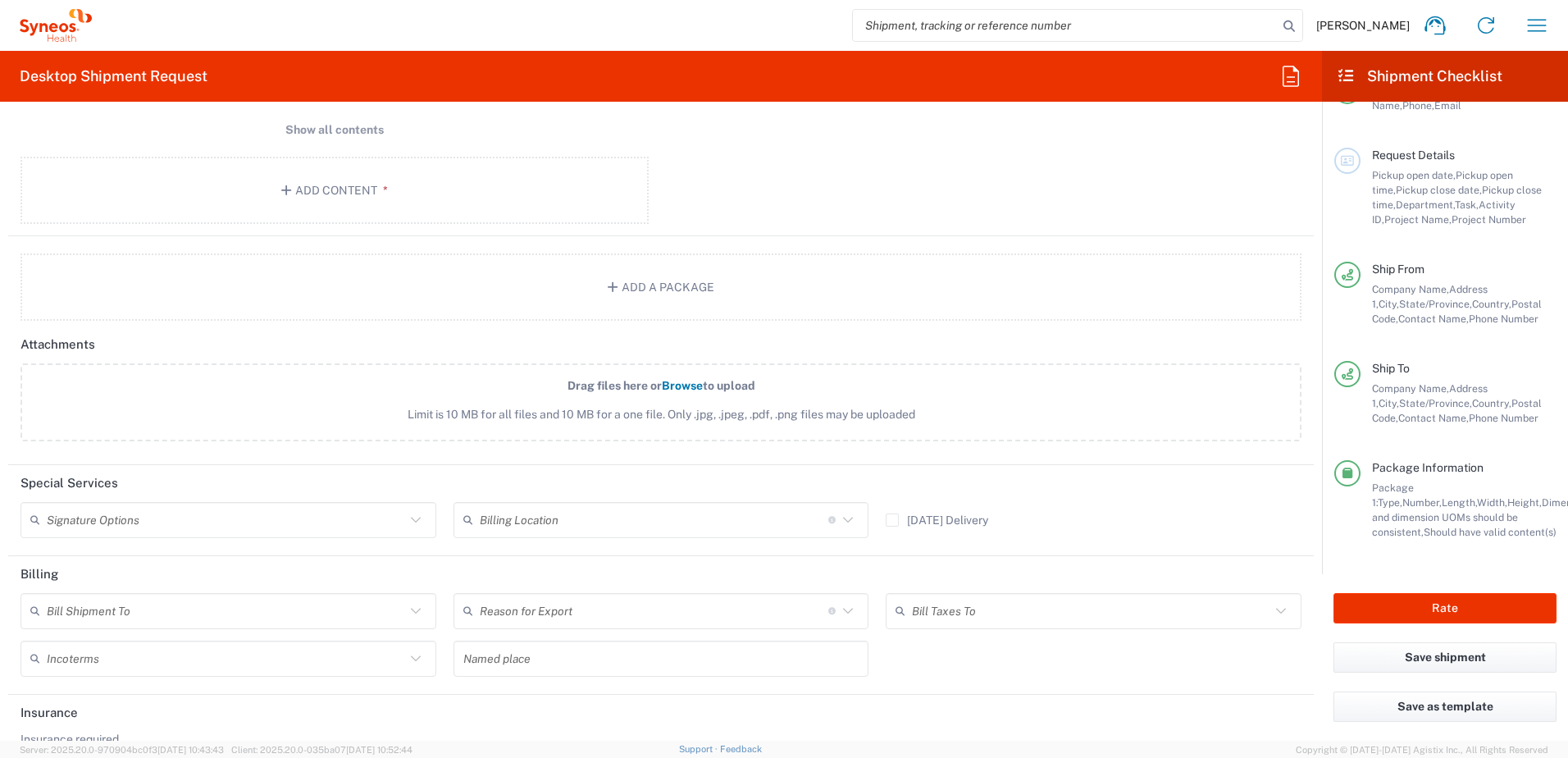
scroll to position [1961, 0]
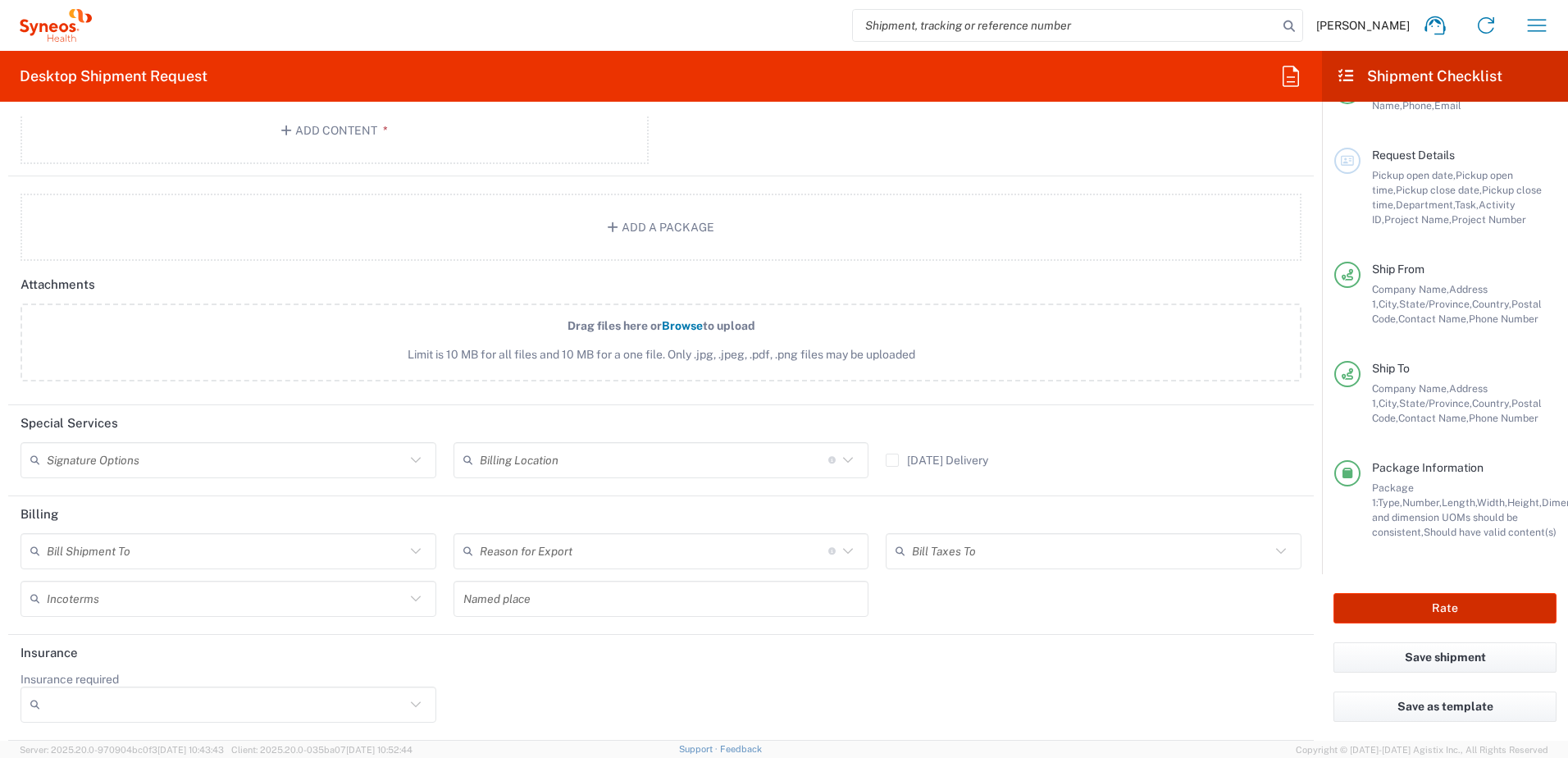
click at [1042, 462] on button "Rate" at bounding box center [1445, 608] width 223 height 30
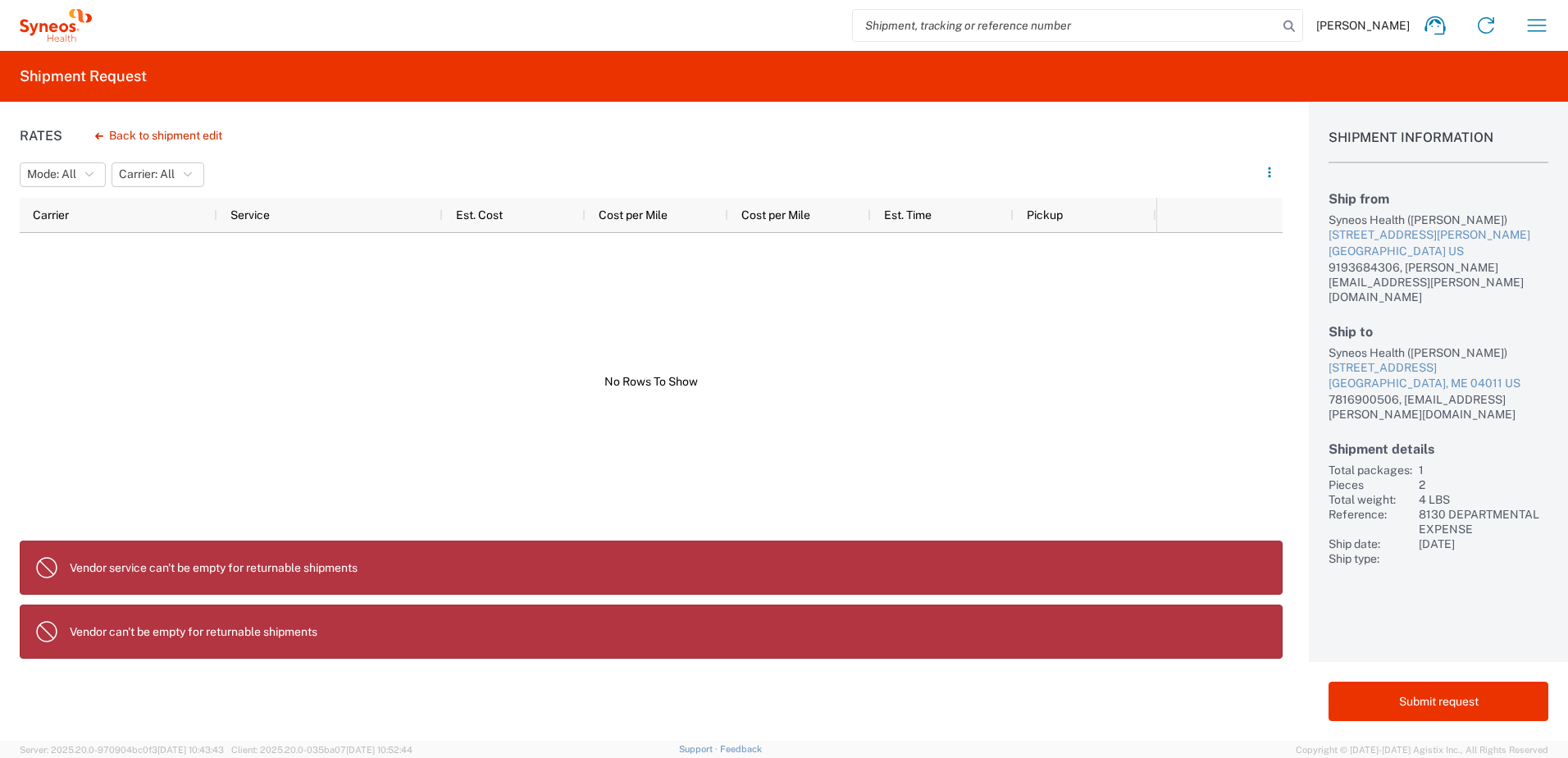
click at [112, 462] on p "Vendor service can't be empty for returnable shipments" at bounding box center [669, 567] width 1200 height 15
drag, startPoint x: 71, startPoint y: 567, endPoint x: 380, endPoint y: 584, distance: 309.5
click at [380, 462] on agx-banner "Vendor service can't be empty for returnable shipments" at bounding box center [651, 567] width 1263 height 54
drag, startPoint x: 380, startPoint y: 584, endPoint x: 68, endPoint y: 626, distance: 314.8
click at [68, 462] on agx-banner "Vendor can't be empty for returnable shipments" at bounding box center [651, 631] width 1263 height 54
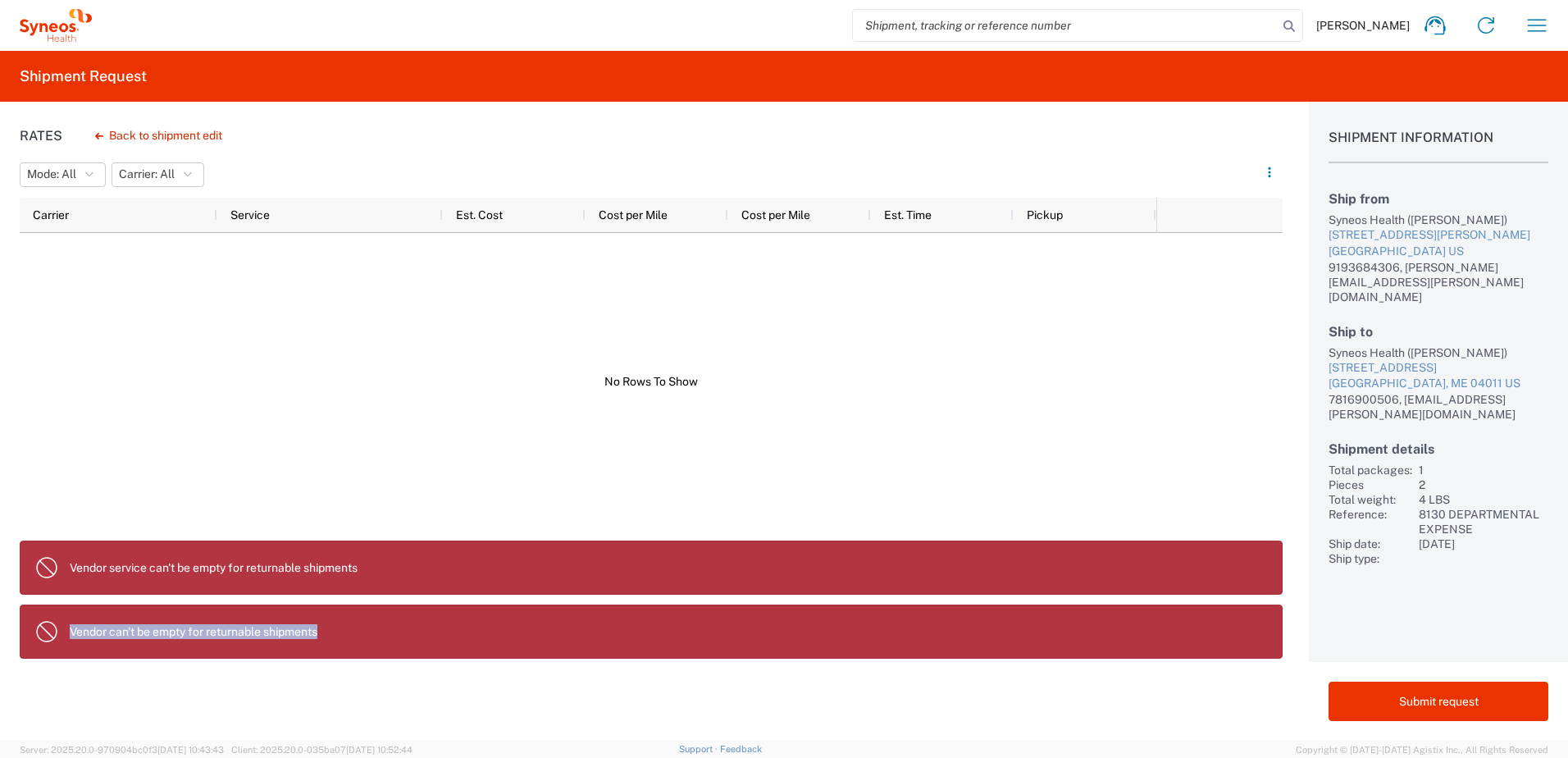
drag, startPoint x: 68, startPoint y: 626, endPoint x: 168, endPoint y: 637, distance: 100.6
click at [167, 462] on p "Vendor can't be empty for returnable shipments" at bounding box center [669, 631] width 1200 height 15
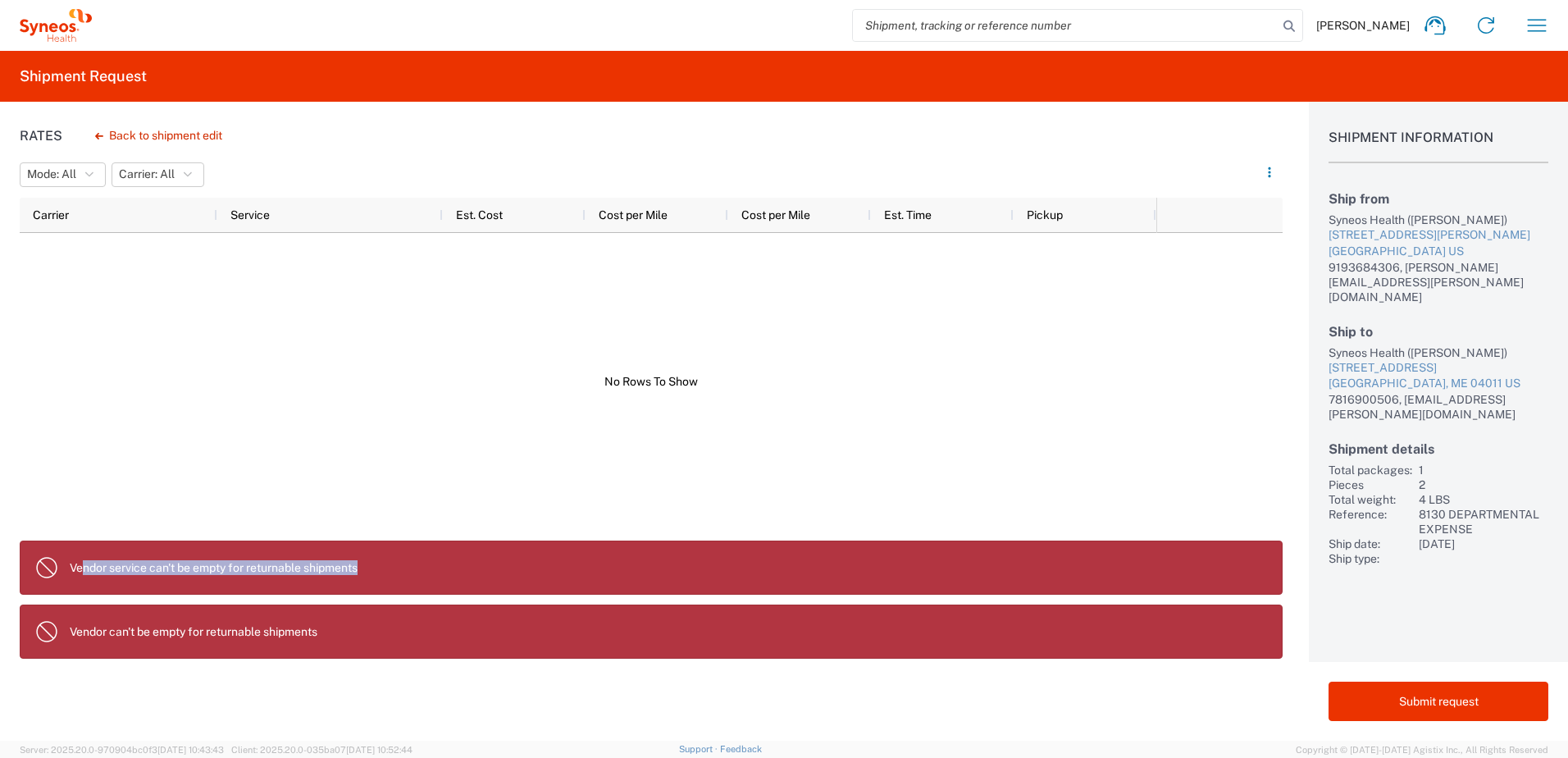
drag, startPoint x: 80, startPoint y: 566, endPoint x: 376, endPoint y: 577, distance: 296.2
click at [376, 462] on agx-banner "Vendor service can't be empty for returnable shipments" at bounding box center [651, 567] width 1263 height 54
drag, startPoint x: 376, startPoint y: 577, endPoint x: 377, endPoint y: 569, distance: 8.1
click at [377, 462] on p "Vendor service can't be empty for returnable shipments" at bounding box center [669, 567] width 1200 height 15
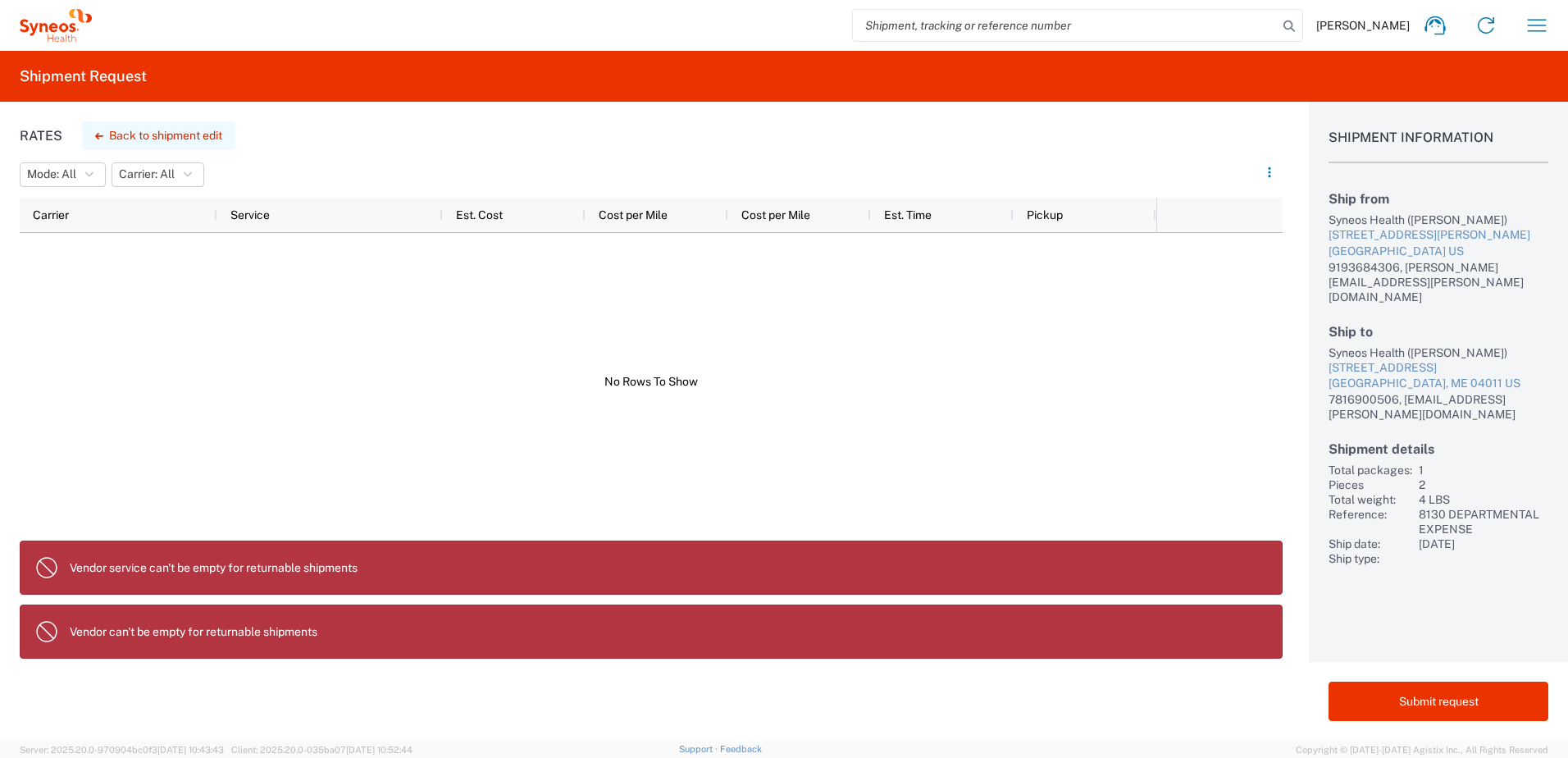
click at [140, 137] on button "Back to shipment edit" at bounding box center [158, 135] width 153 height 28
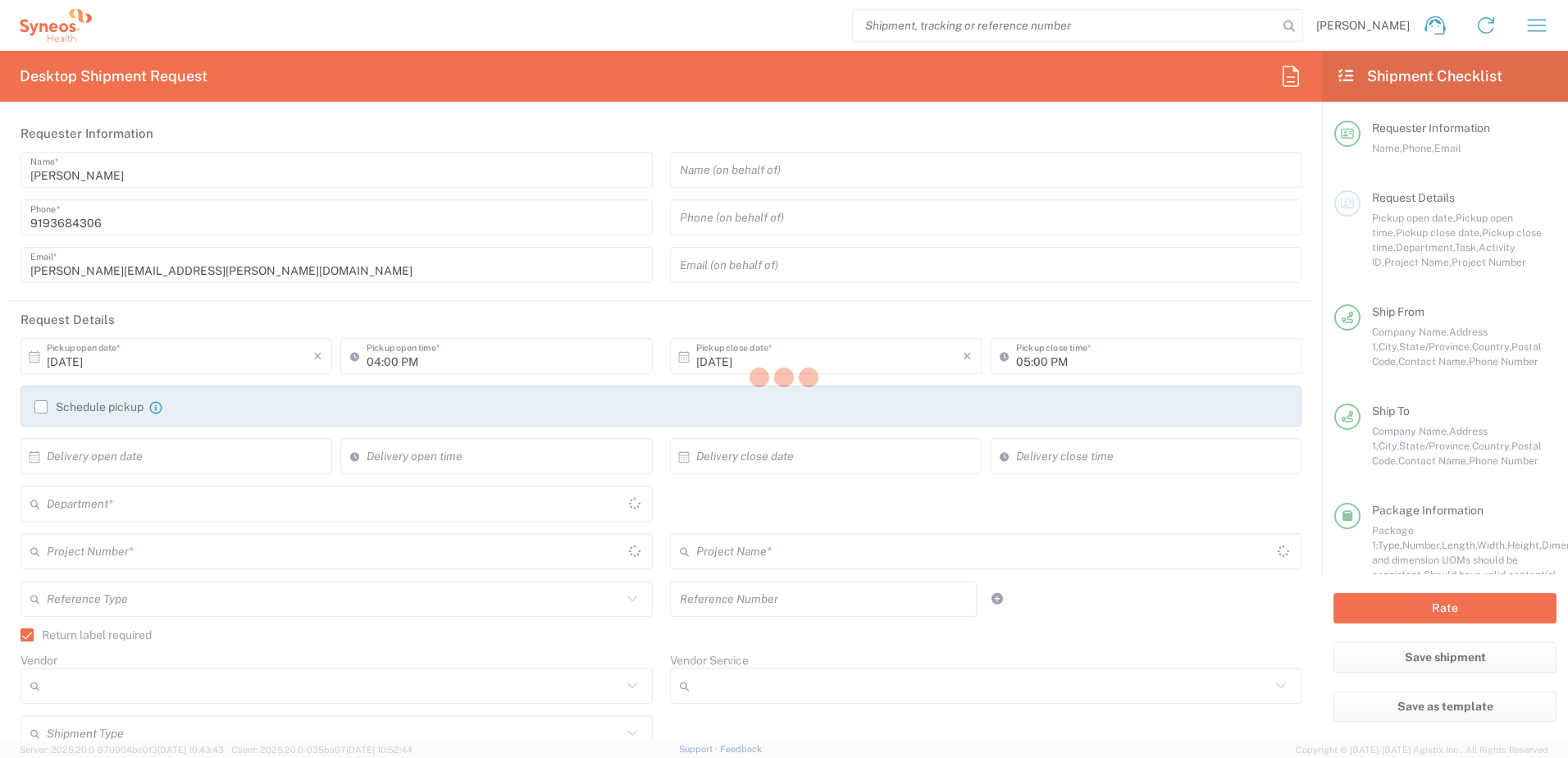
type input "8130 DEPARTMENTAL EXPENSE"
type input "[US_STATE]"
type input "Your Packaging"
type input "8130 DEPARTMENTAL EXPENSE"
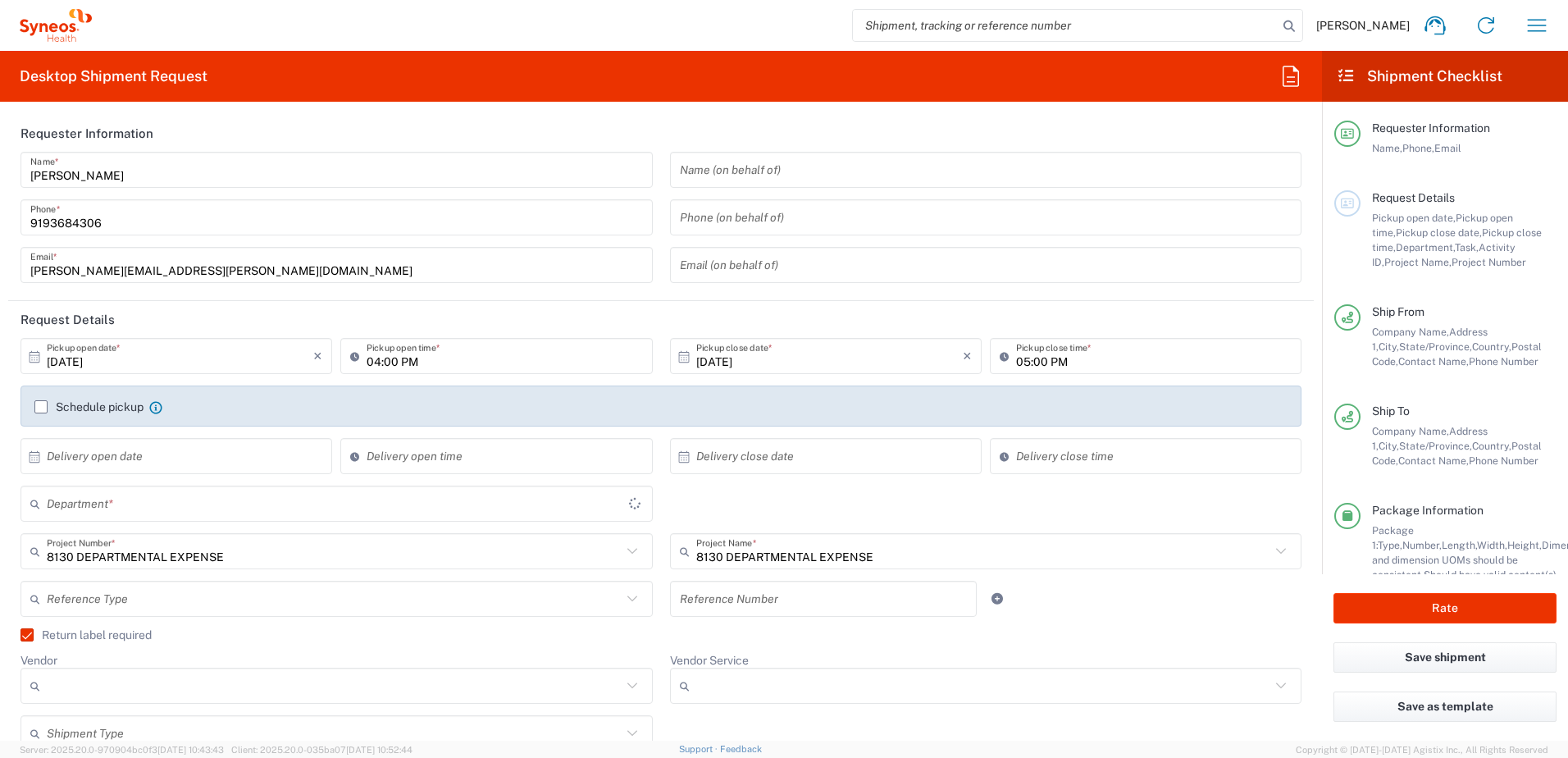
type input "8130"
click at [1042, 237] on span "Pickup close date," at bounding box center [1439, 232] width 86 height 13
click at [23, 462] on label "Return label required" at bounding box center [86, 634] width 131 height 13
click at [20, 462] on input "Return label required" at bounding box center [20, 635] width 0 height 0
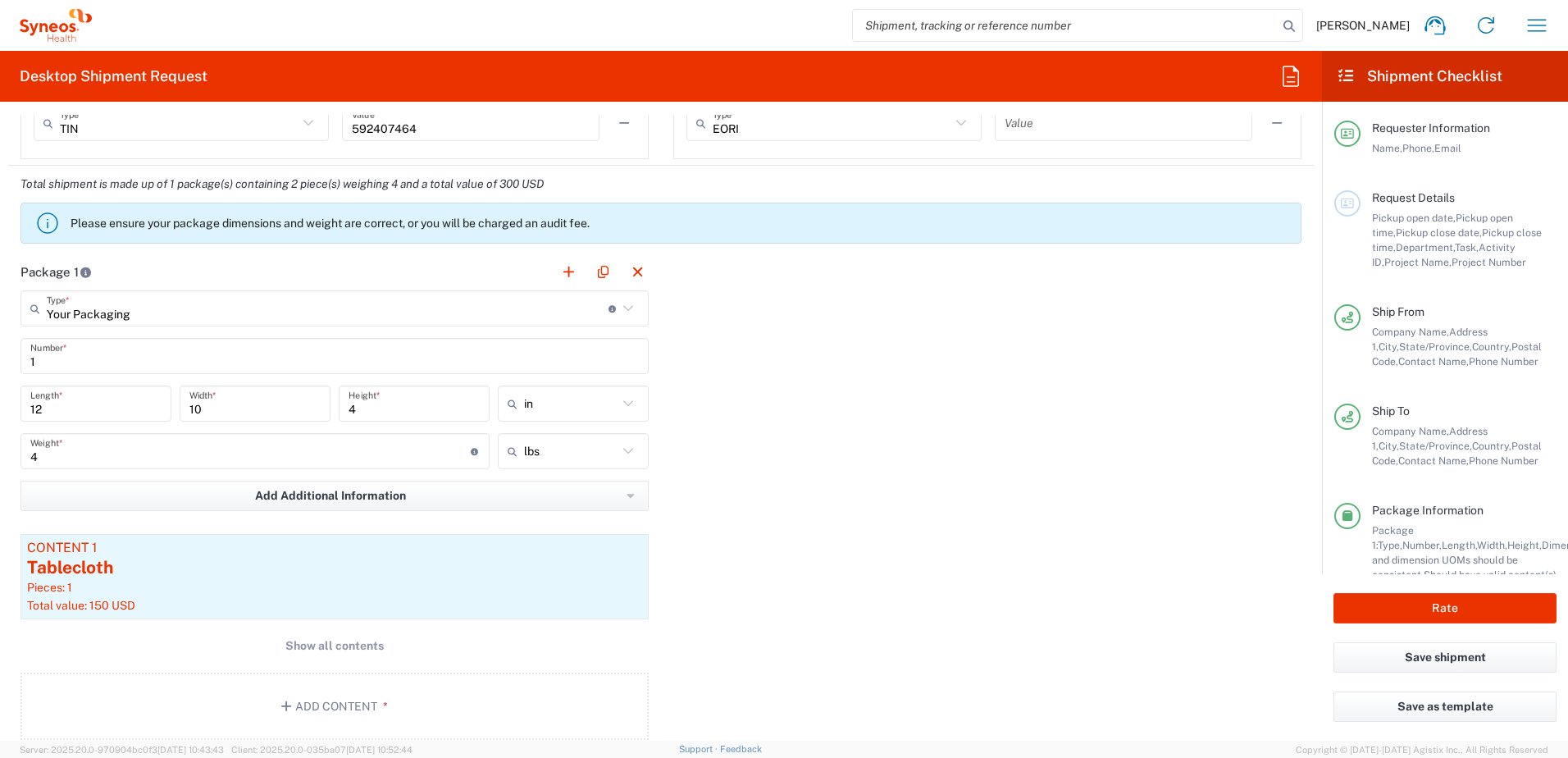
scroll to position [1230, 0]
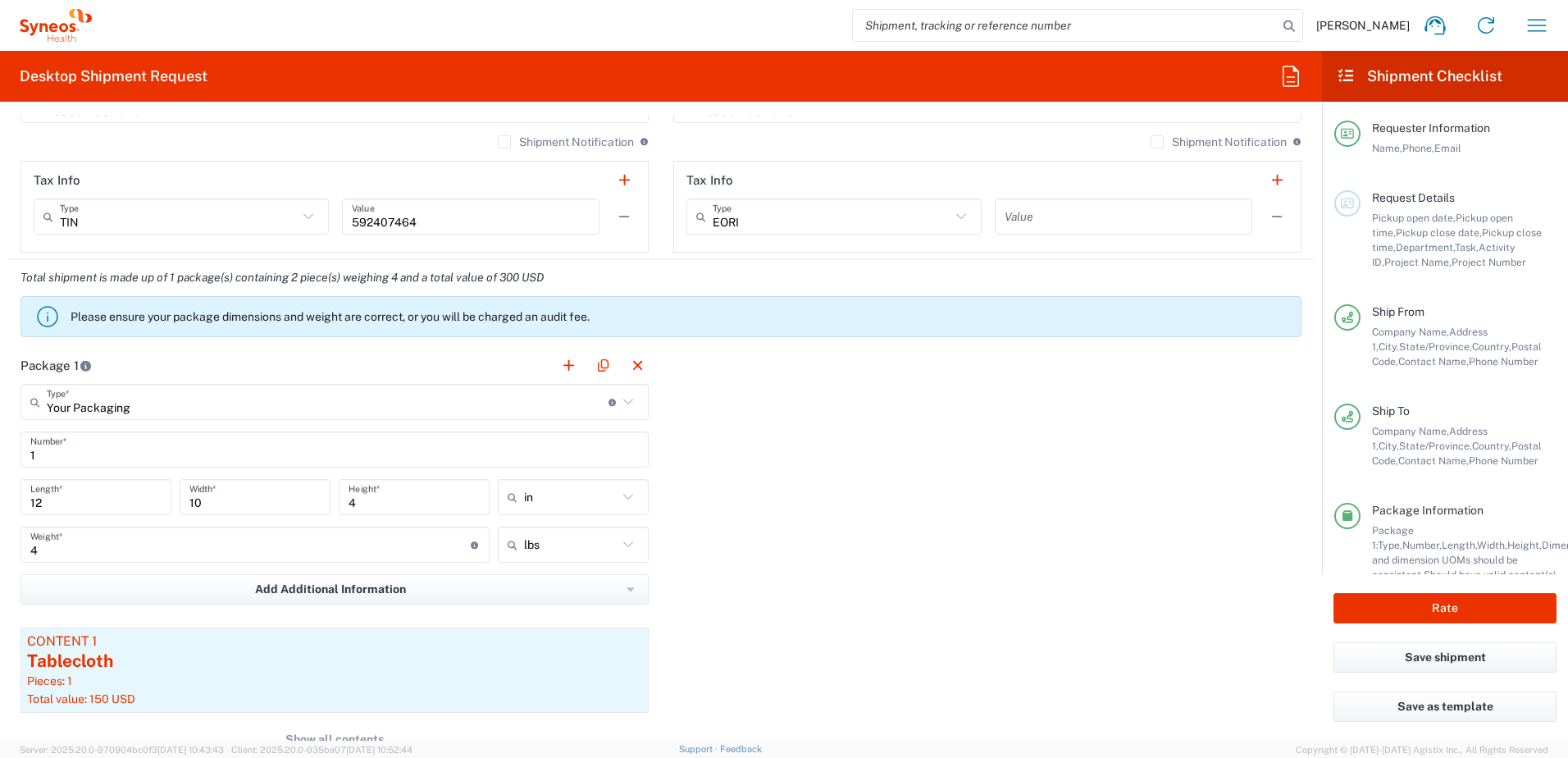
click at [528, 276] on em "Total shipment is made up of 1 package(s) containing 2 piece(s) weighing 4 and …" at bounding box center [281, 276] width 548 height 13
click at [298, 462] on div "Pieces: 1" at bounding box center [335, 680] width 615 height 15
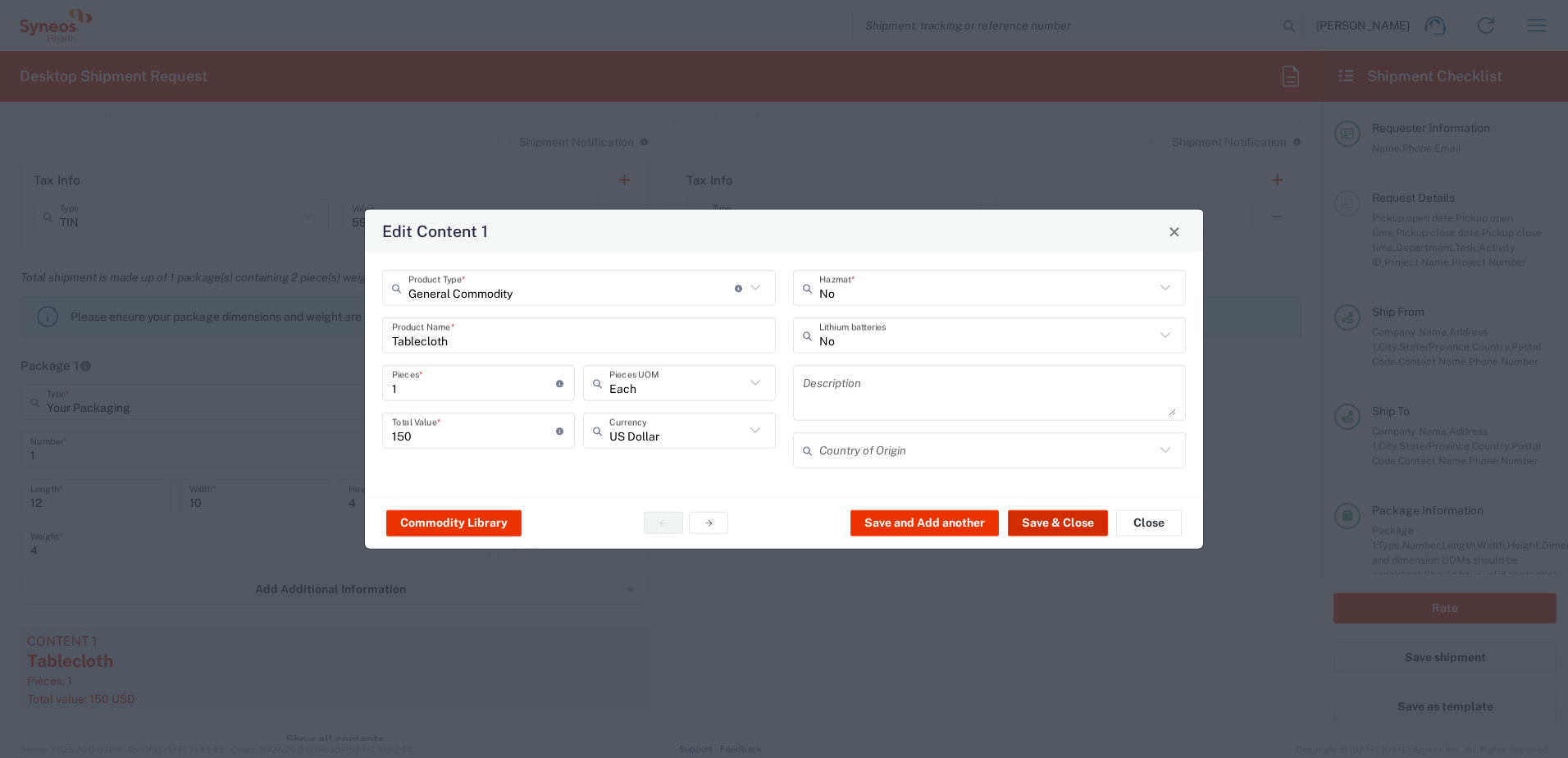
click at [1042, 462] on button "Save & Close" at bounding box center [1058, 522] width 100 height 26
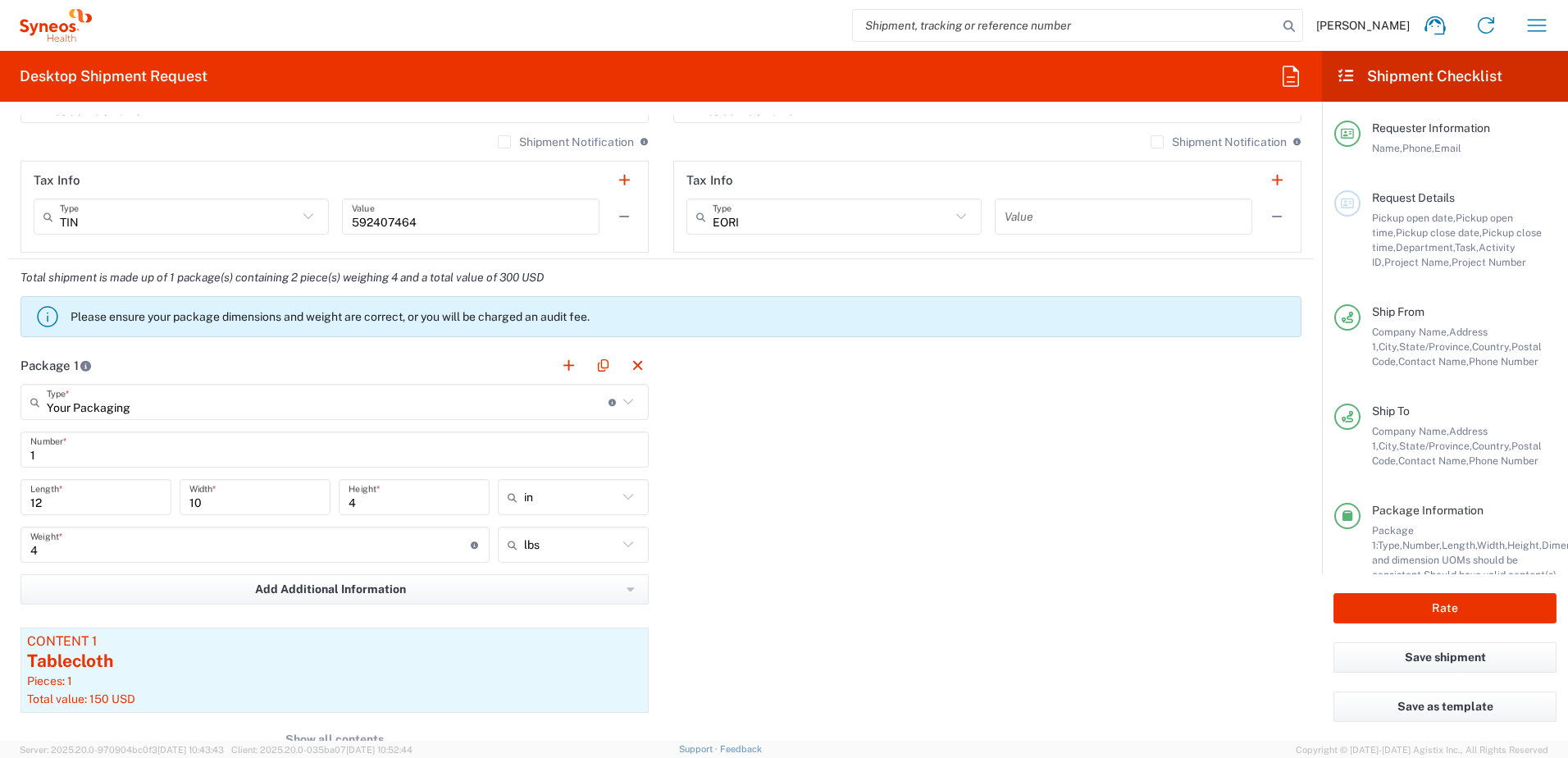
click at [445, 282] on em "Total shipment is made up of 1 package(s) containing 2 piece(s) weighing 4 and …" at bounding box center [281, 276] width 548 height 13
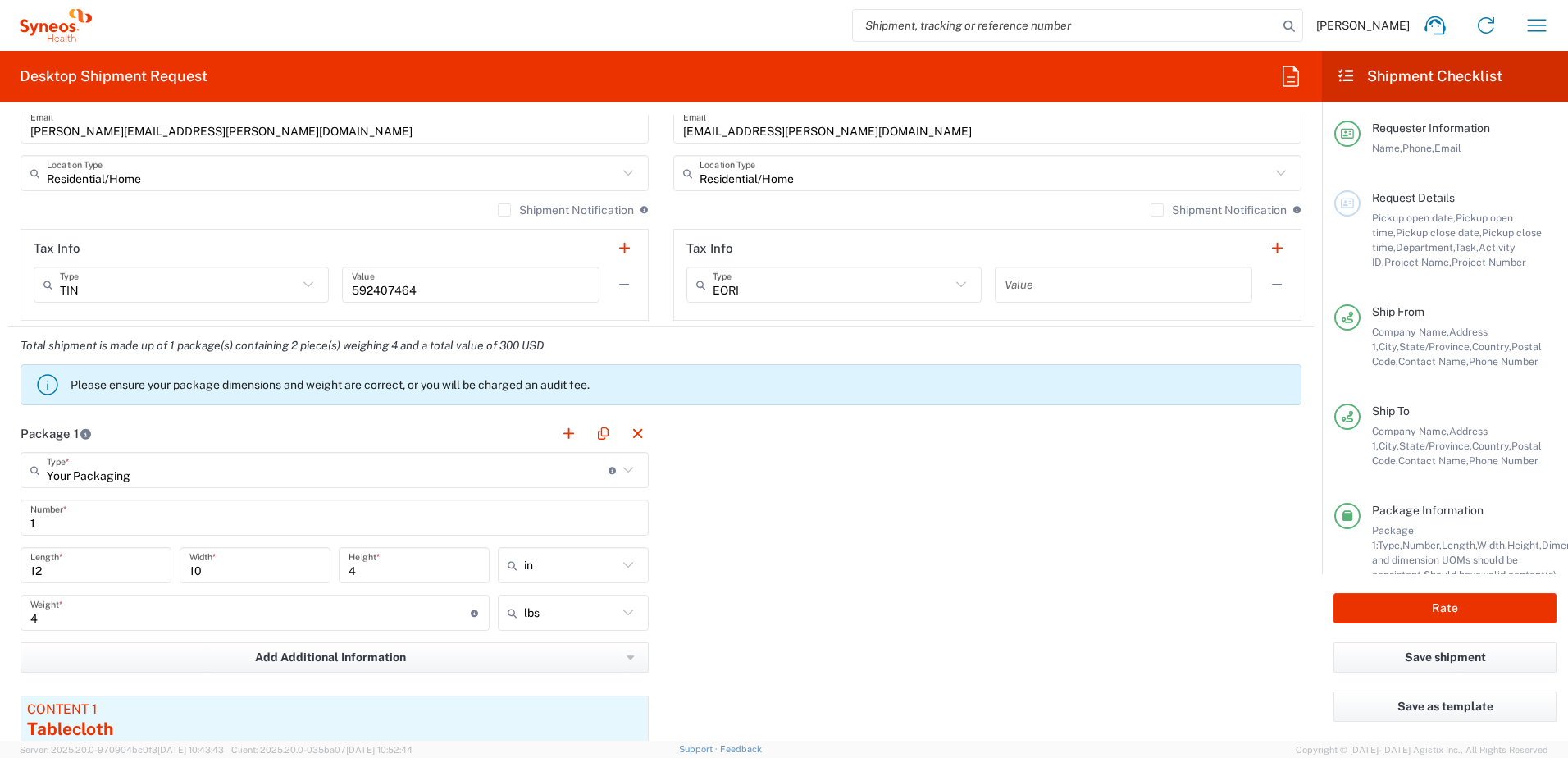
scroll to position [1161, 0]
click at [109, 356] on div "Total shipment is made up of 1 package(s) containing 2 piece(s) weighing 4 and …" at bounding box center [661, 372] width 1323 height 88
click at [108, 383] on p "Please ensure your package dimensions and weight are correct, or you will be ch…" at bounding box center [682, 385] width 1224 height 15
click at [47, 385] on icon at bounding box center [47, 385] width 26 height 26
click at [41, 341] on em "Total shipment is made up of 1 package(s) containing 2 piece(s) weighing 4 and …" at bounding box center [281, 346] width 548 height 13
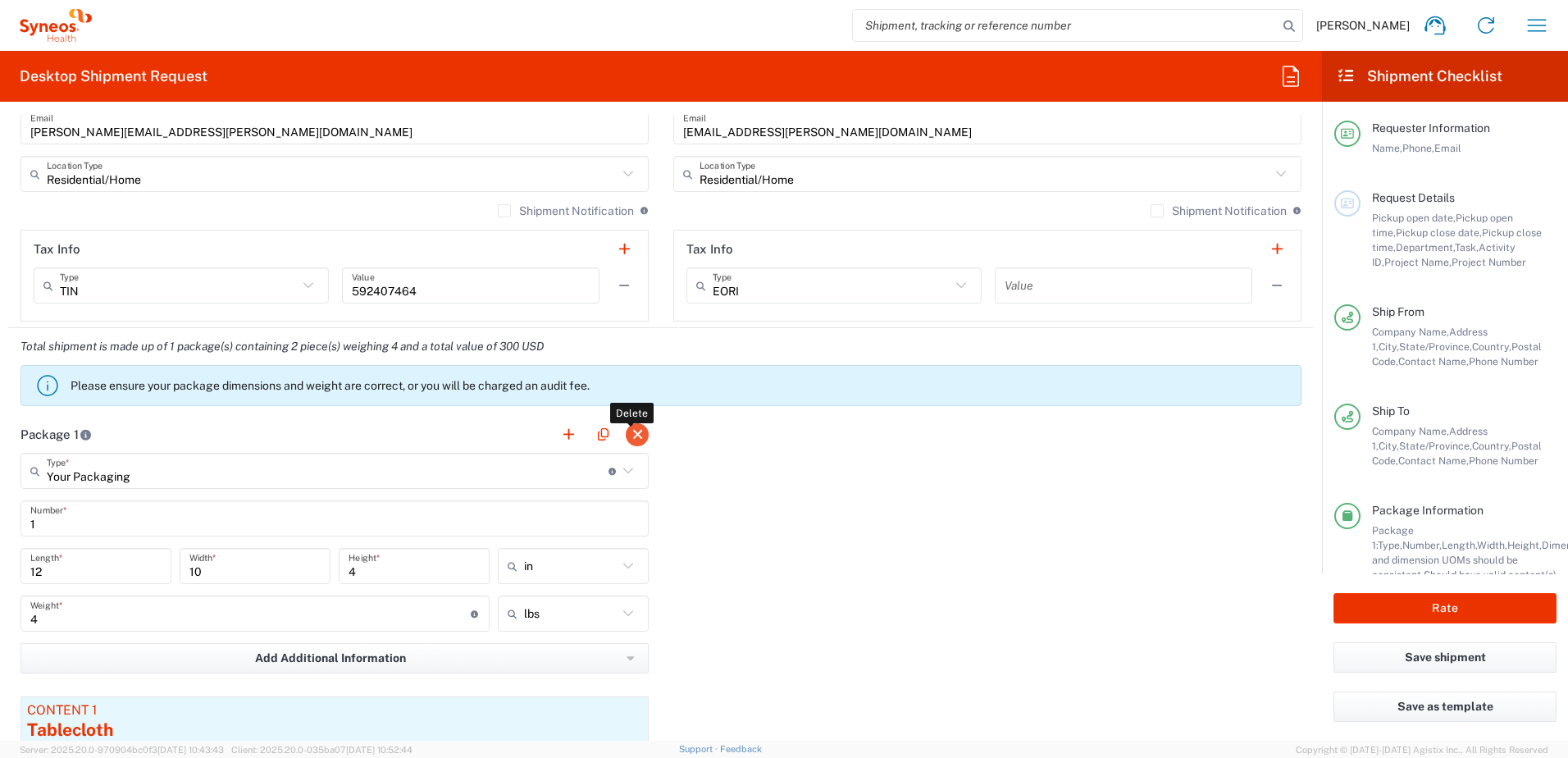
click at [626, 428] on button "button" at bounding box center [638, 435] width 23 height 23
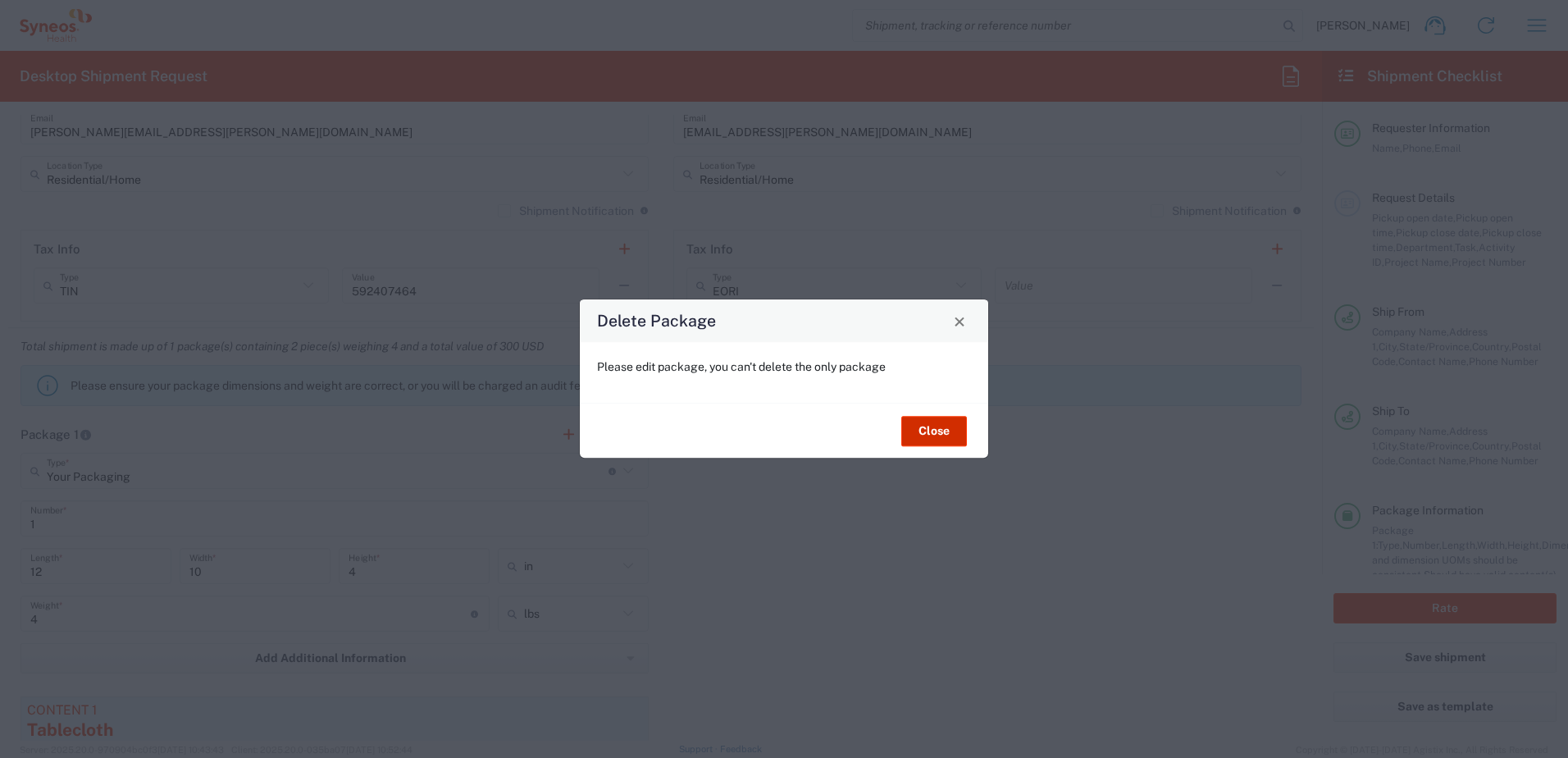
click at [944, 443] on button "Close" at bounding box center [934, 431] width 65 height 30
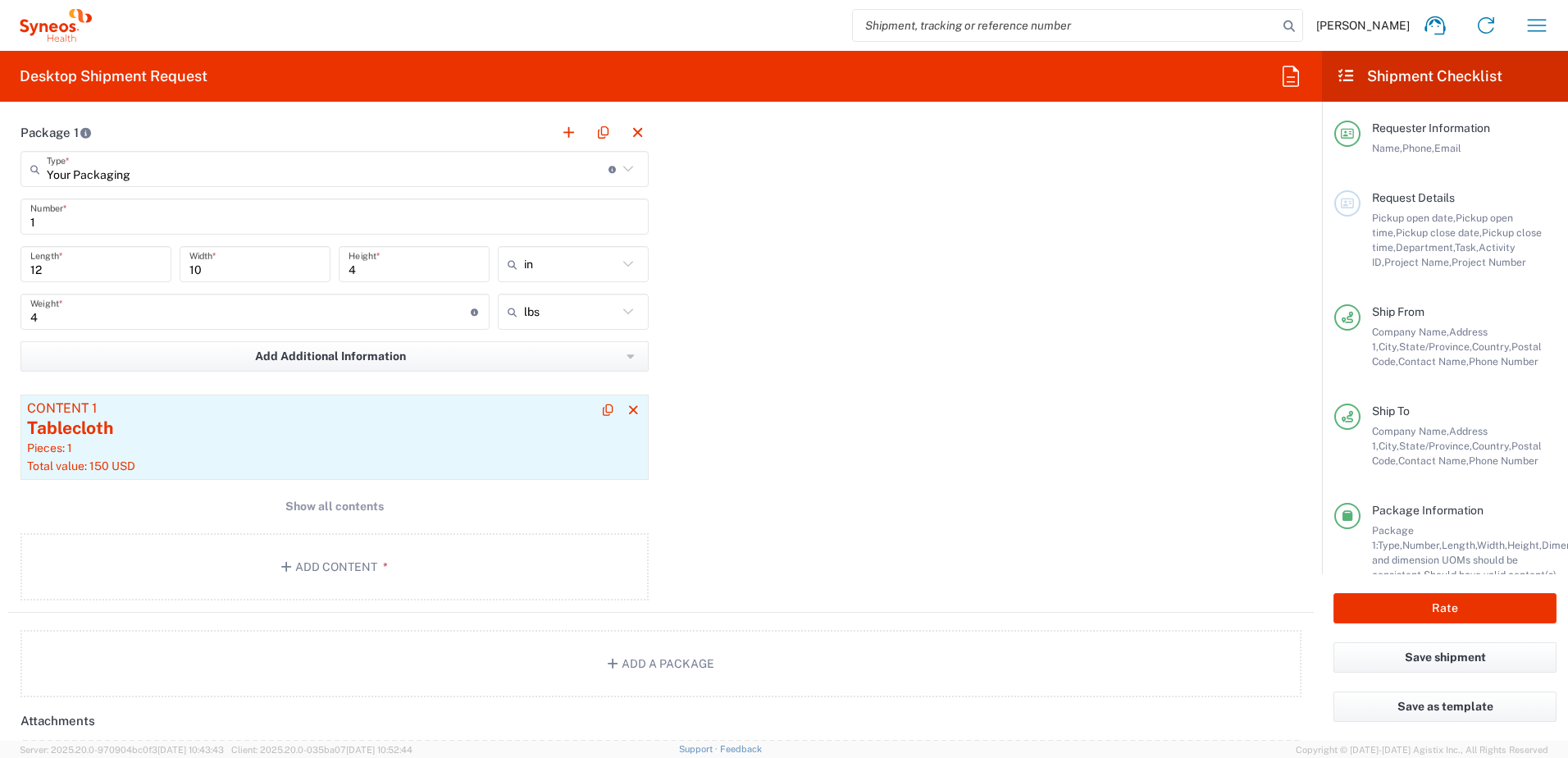
scroll to position [1490, 0]
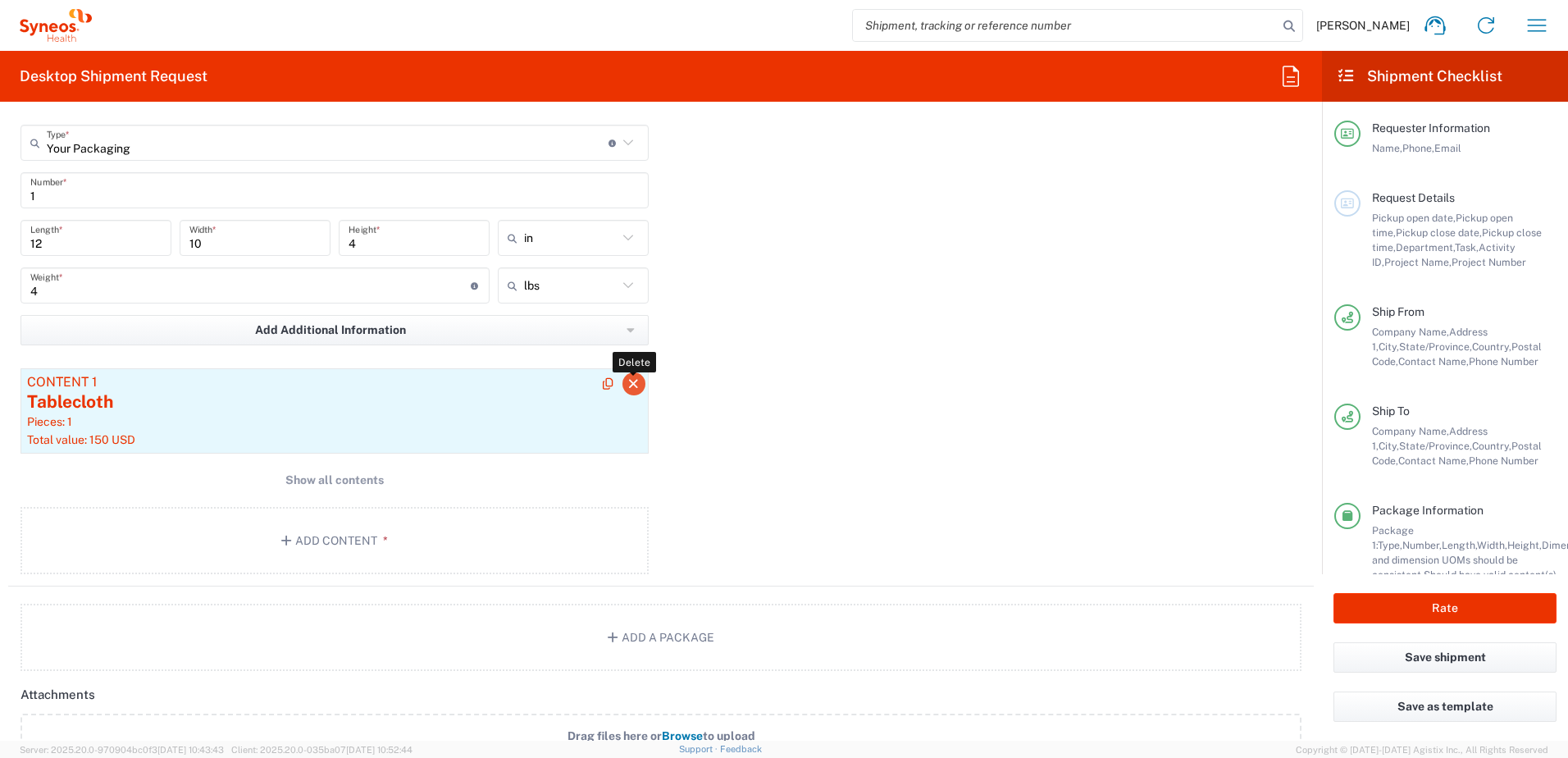
click at [626, 385] on icon "button" at bounding box center [633, 384] width 15 height 12
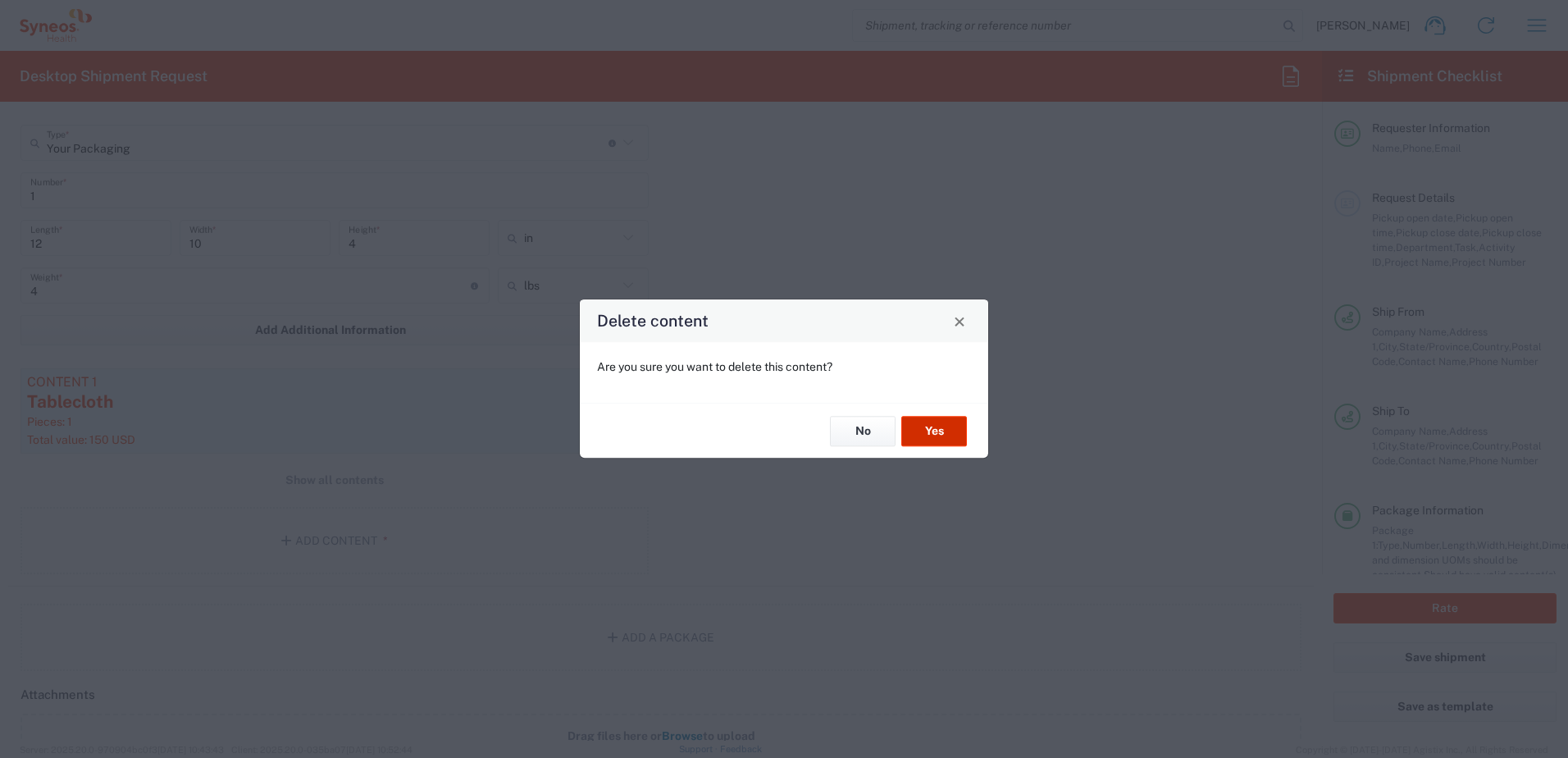
click at [921, 434] on button "Yes" at bounding box center [934, 431] width 65 height 30
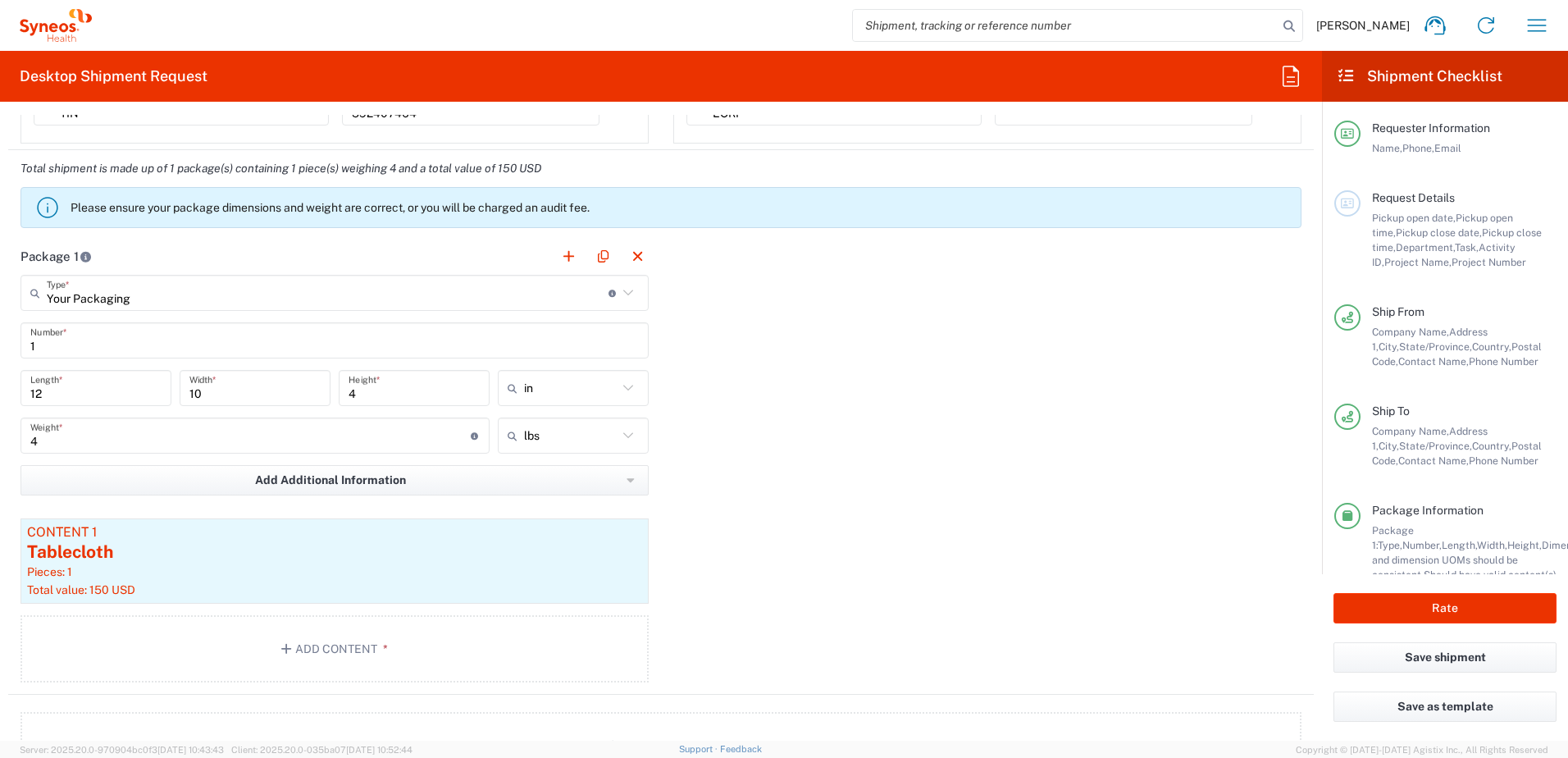
scroll to position [1243, 0]
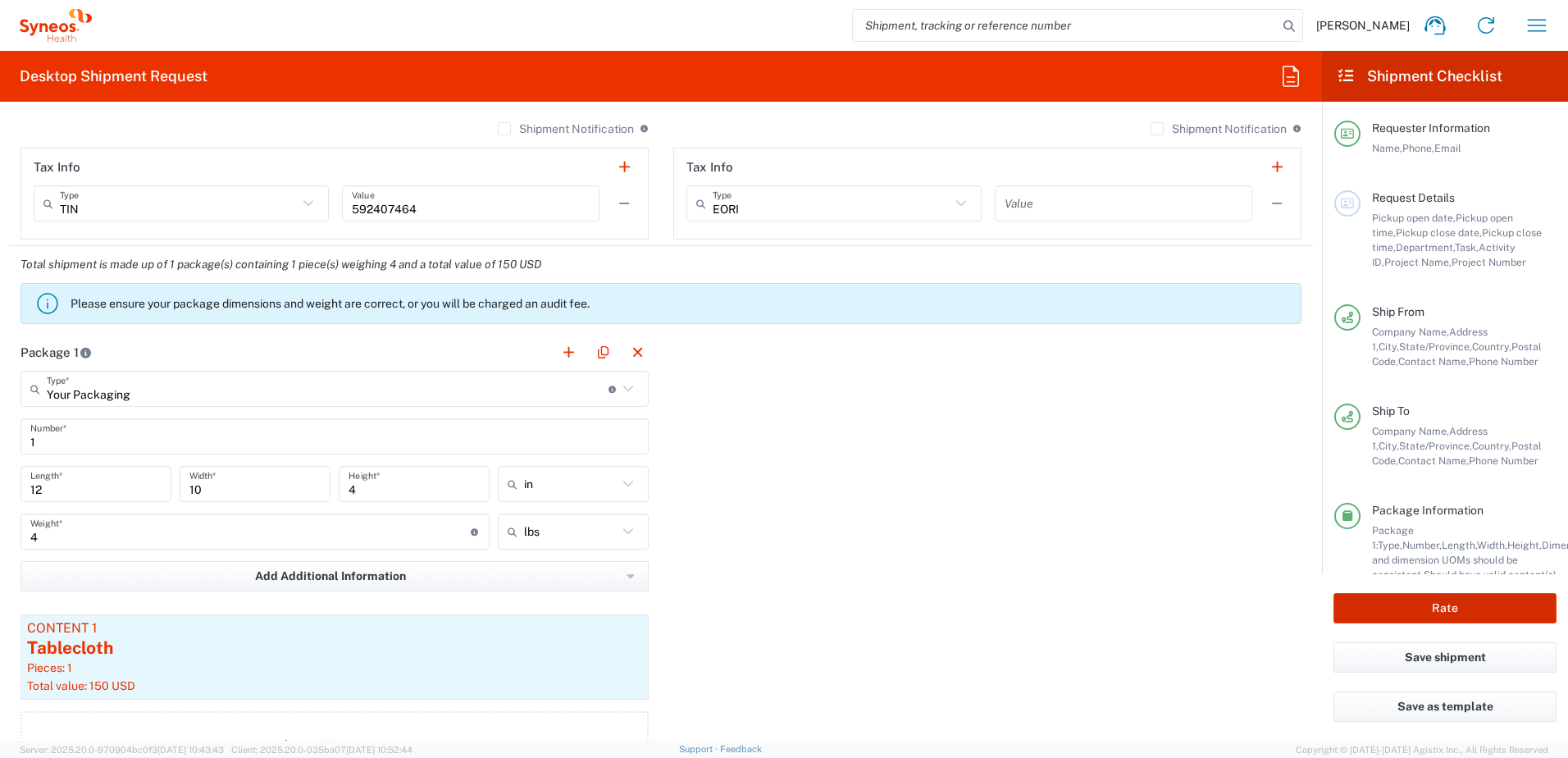
click at [1042, 462] on button "Rate" at bounding box center [1445, 608] width 223 height 30
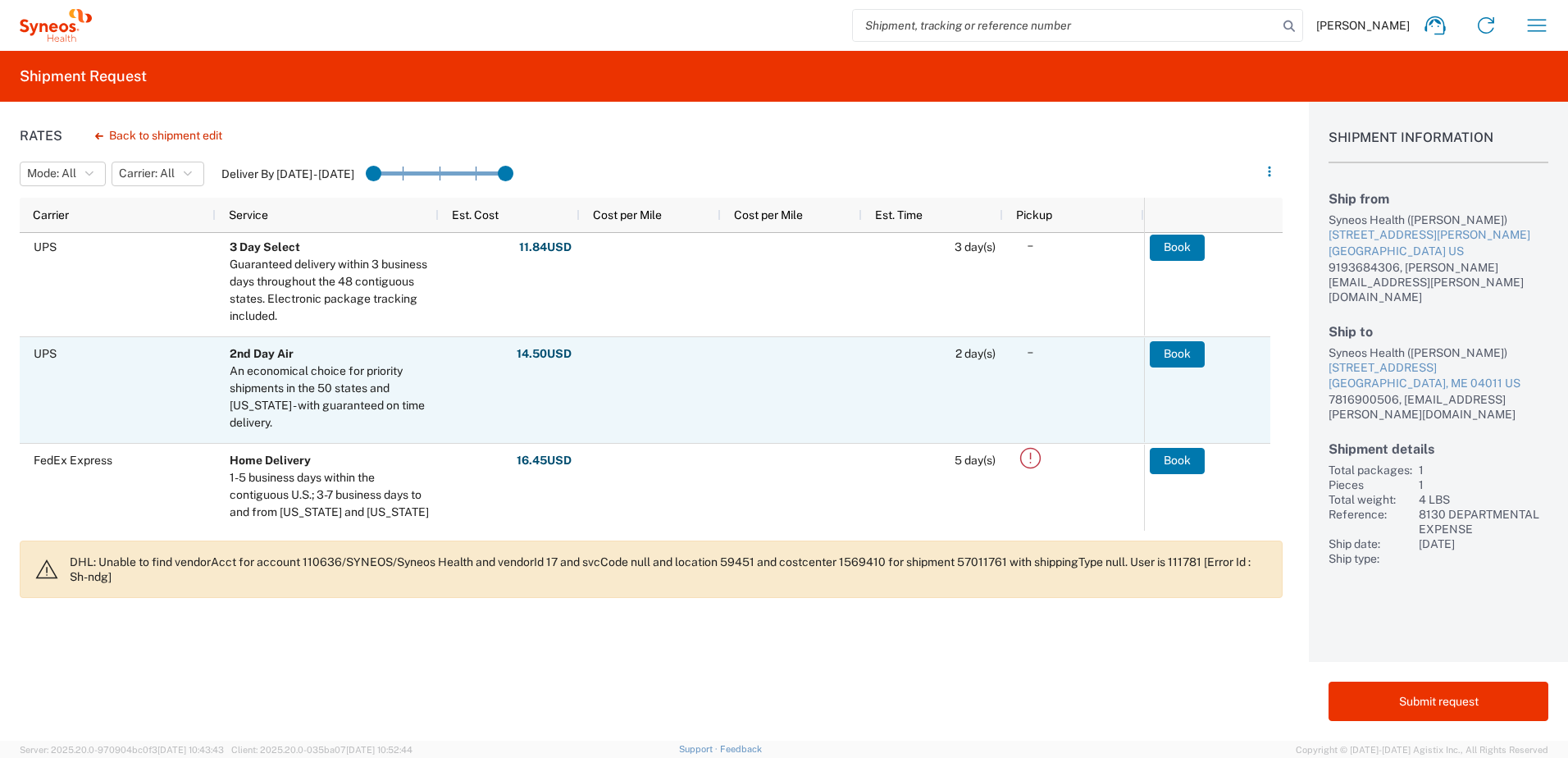
scroll to position [82, 0]
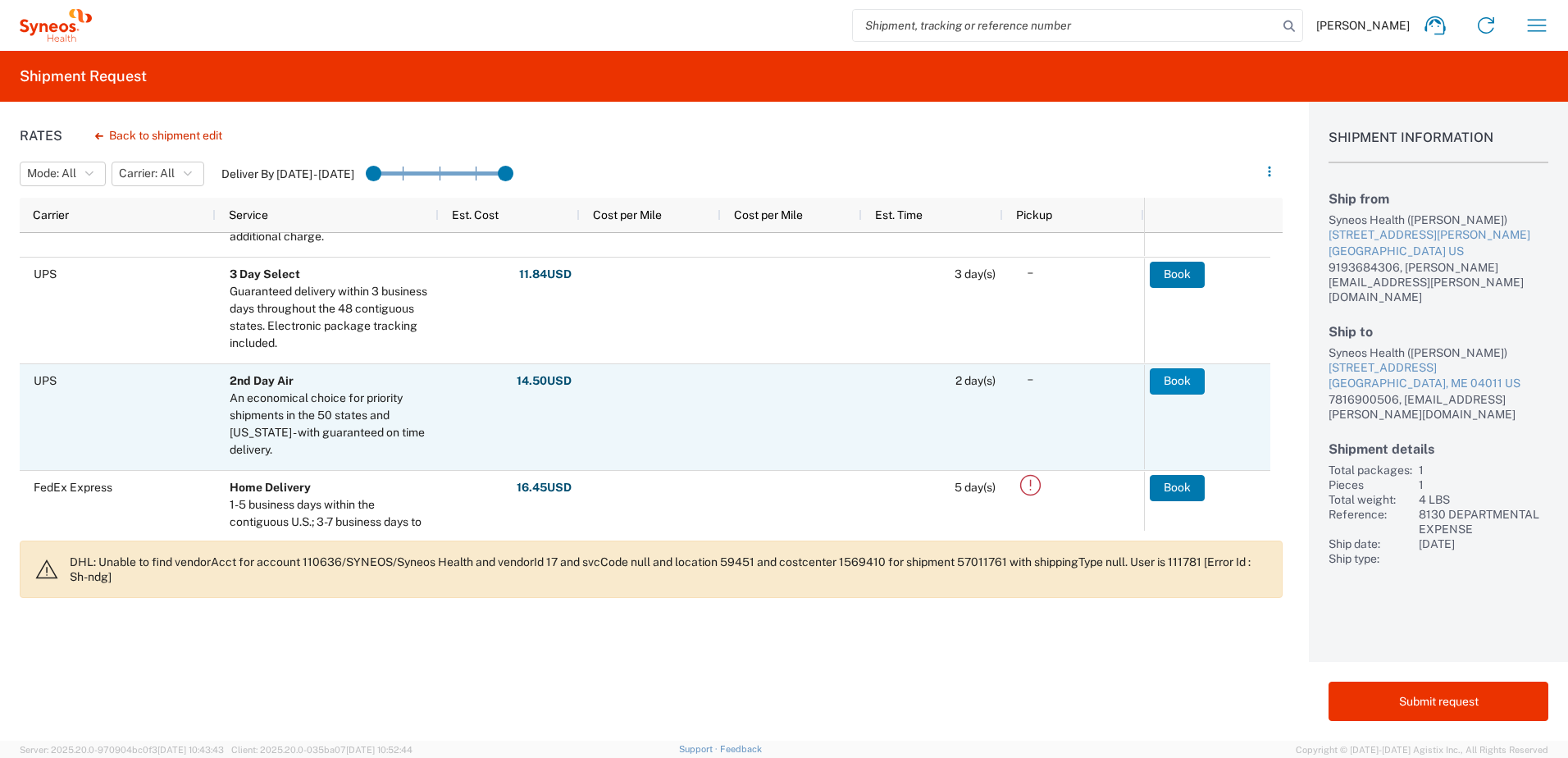
click at [1042, 384] on button "Book" at bounding box center [1177, 381] width 55 height 26
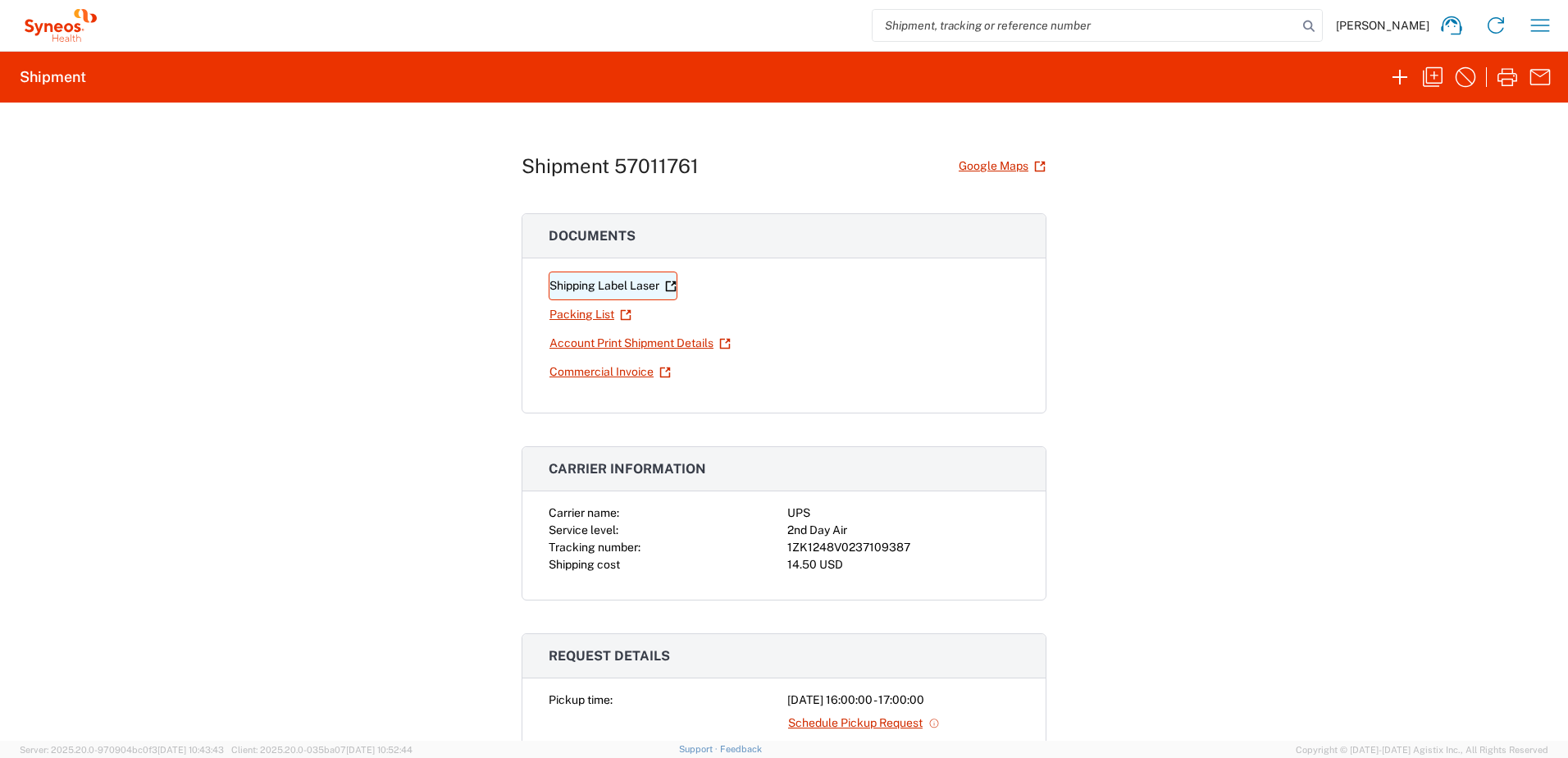
click at [626, 280] on link "Shipping Label Laser" at bounding box center [614, 285] width 129 height 28
drag, startPoint x: 918, startPoint y: 544, endPoint x: 783, endPoint y: 545, distance: 135.0
click at [787, 462] on div "1ZK1248V0237109387" at bounding box center [904, 548] width 233 height 18
copy div "1ZK1248V0237109387"
